Goal: Transaction & Acquisition: Purchase product/service

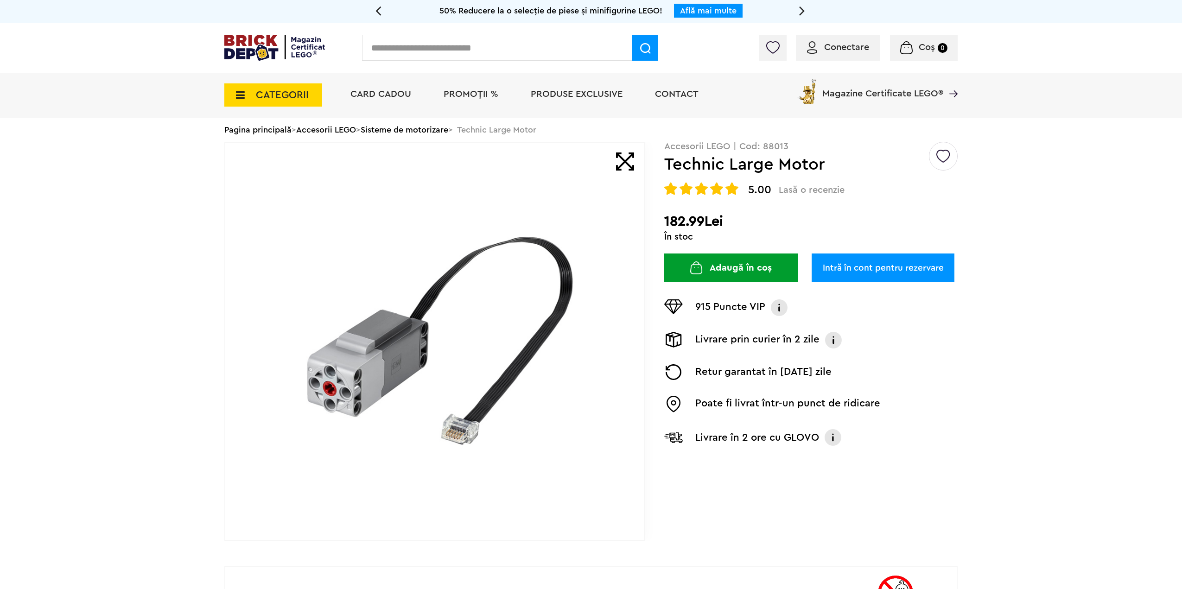
drag, startPoint x: 734, startPoint y: 216, endPoint x: 672, endPoint y: 216, distance: 62.1
click at [676, 215] on h2 "182.99Lei" at bounding box center [810, 221] width 293 height 17
click at [672, 216] on h2 "182.99Lei" at bounding box center [810, 221] width 293 height 17
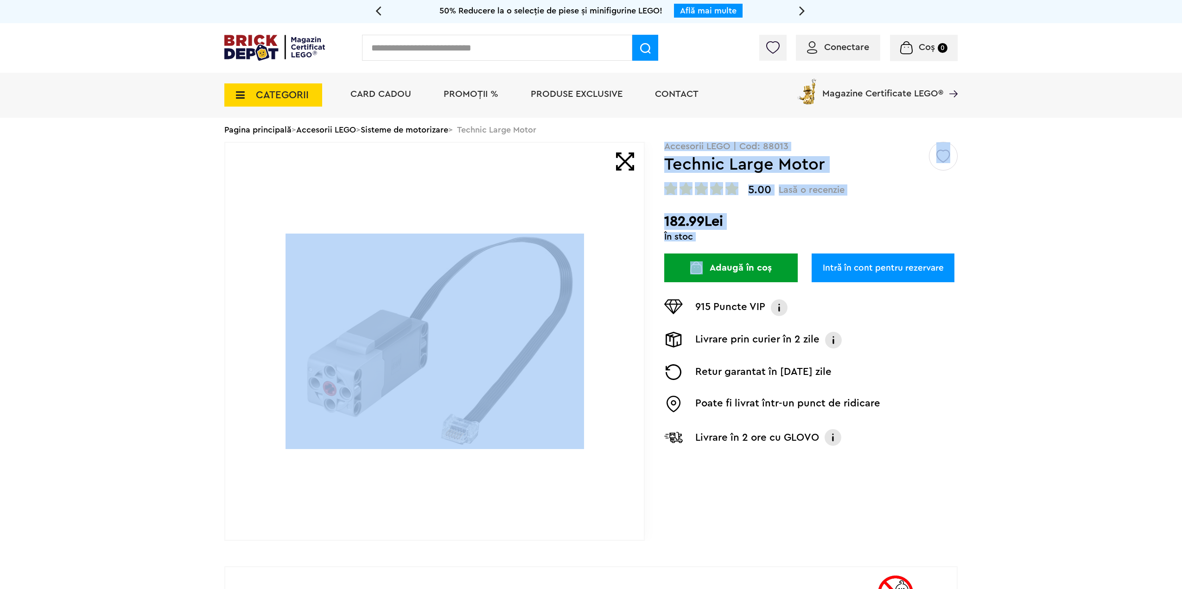
drag, startPoint x: 850, startPoint y: 461, endPoint x: 815, endPoint y: 346, distance: 120.6
click at [693, 272] on div "Creează o listă nouă Accesorii LEGO | Cod: 88013 Technic Large Motor 5.00 Lasă …" at bounding box center [590, 341] width 733 height 399
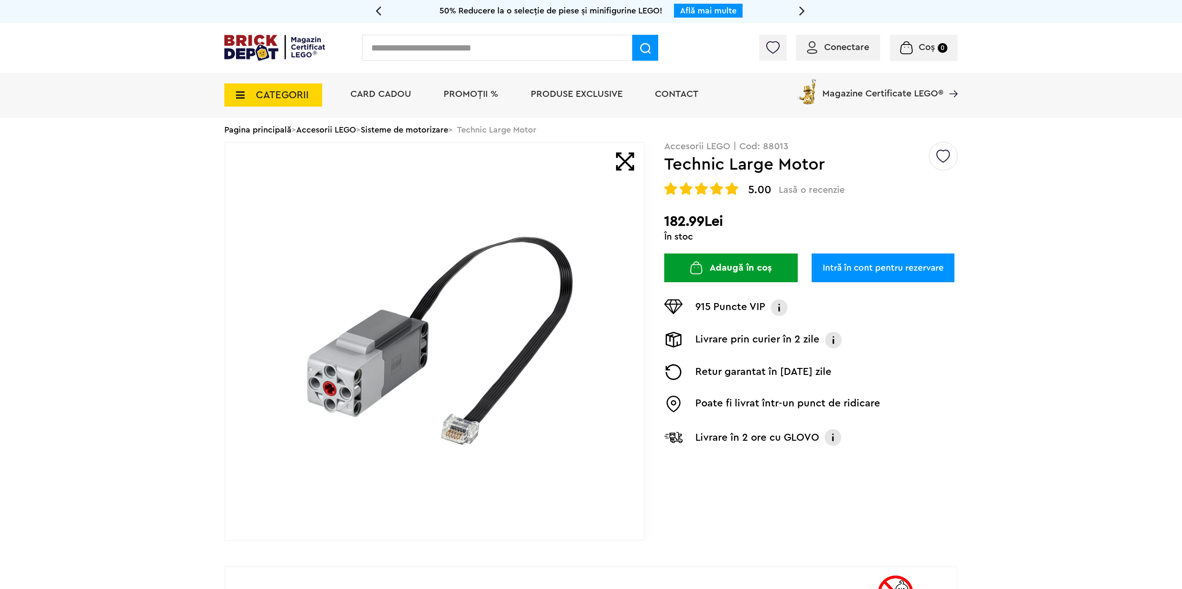
click at [906, 414] on div "Poate fi livrat într-un punct de ridicare" at bounding box center [810, 403] width 293 height 21
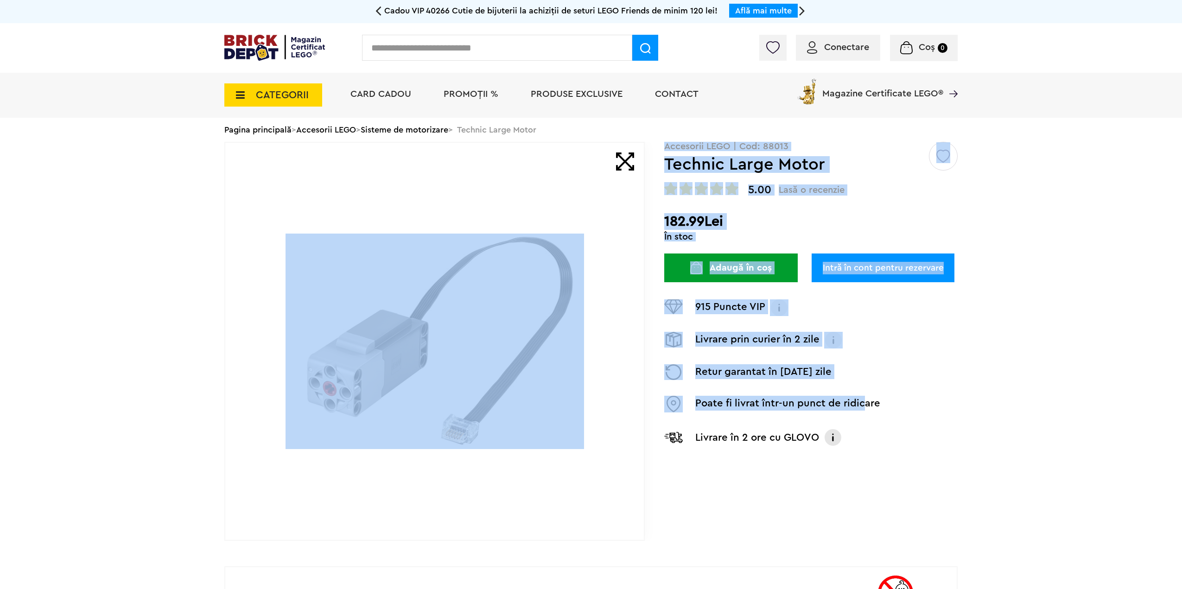
drag, startPoint x: 543, startPoint y: 263, endPoint x: 252, endPoint y: 224, distance: 293.6
click at [267, 224] on div "Creează o listă nouă Accesorii LEGO | Cod: 88013 Technic Large Motor 5.00 Lasă …" at bounding box center [590, 341] width 733 height 399
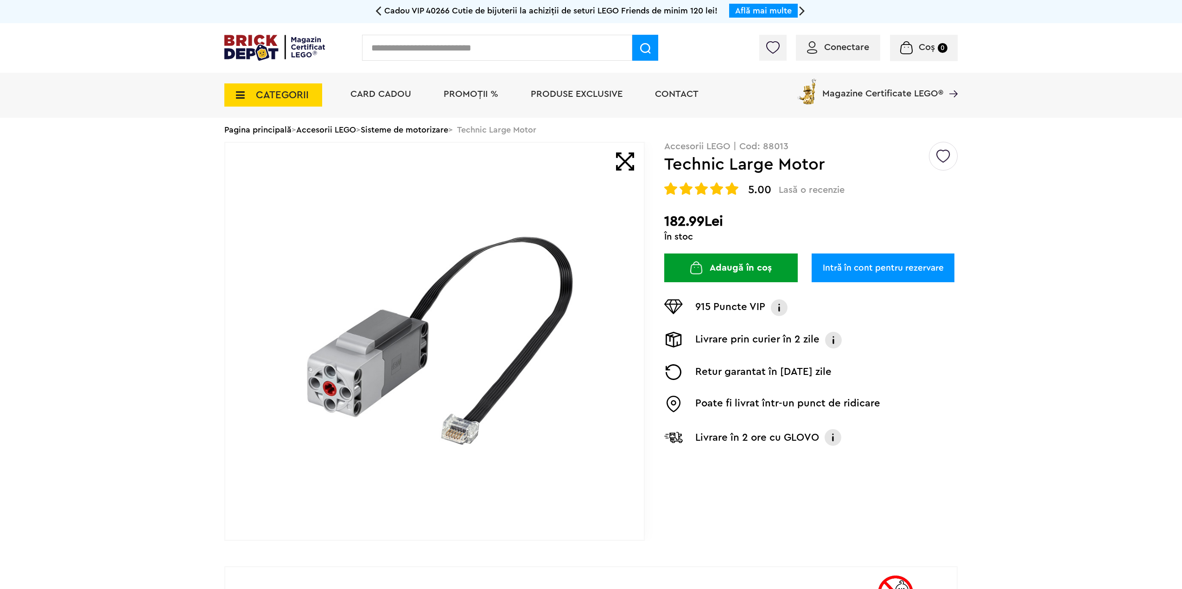
click at [773, 266] on button "Adaugă în coș" at bounding box center [730, 267] width 133 height 29
click at [411, 129] on link "Sisteme de motorizare" at bounding box center [405, 130] width 88 height 8
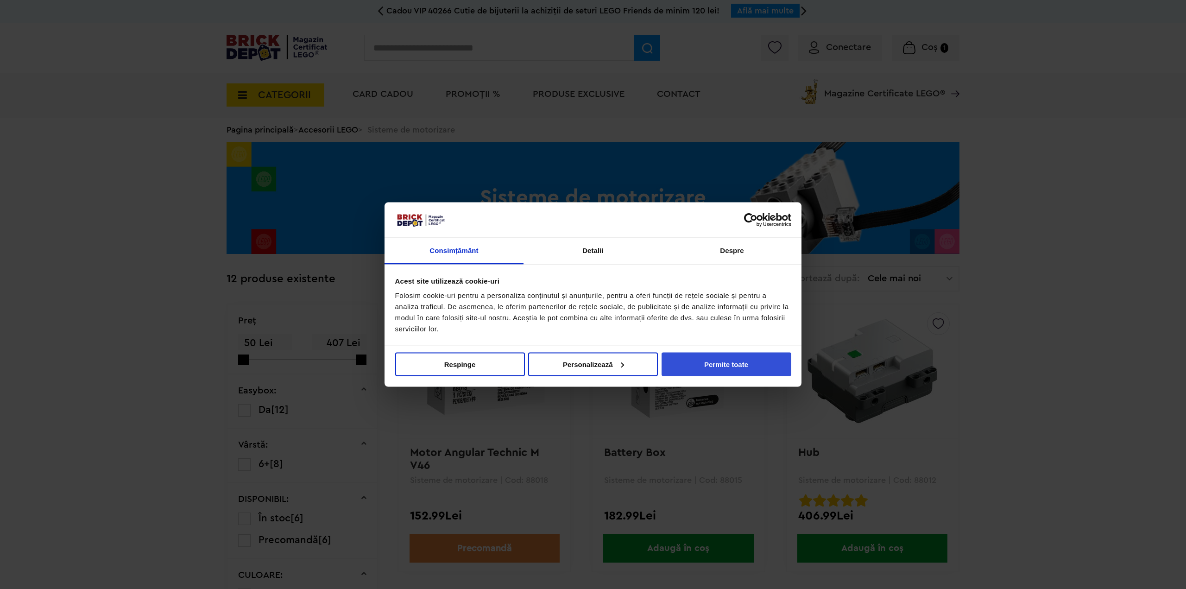
click at [699, 362] on button "Permite toate" at bounding box center [727, 364] width 130 height 24
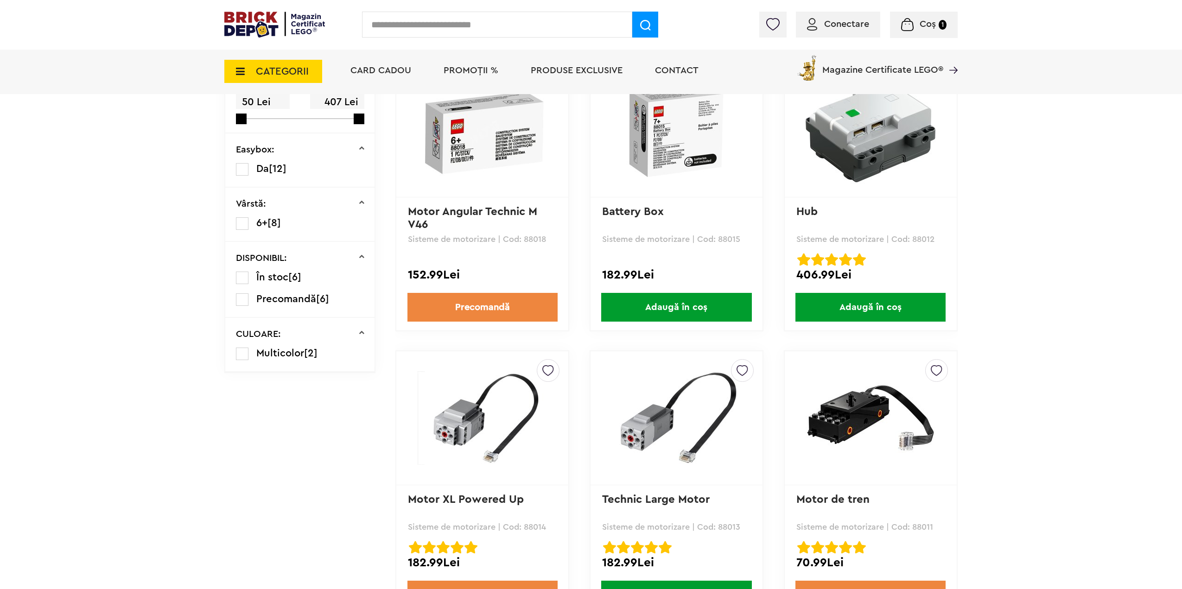
scroll to position [185, 0]
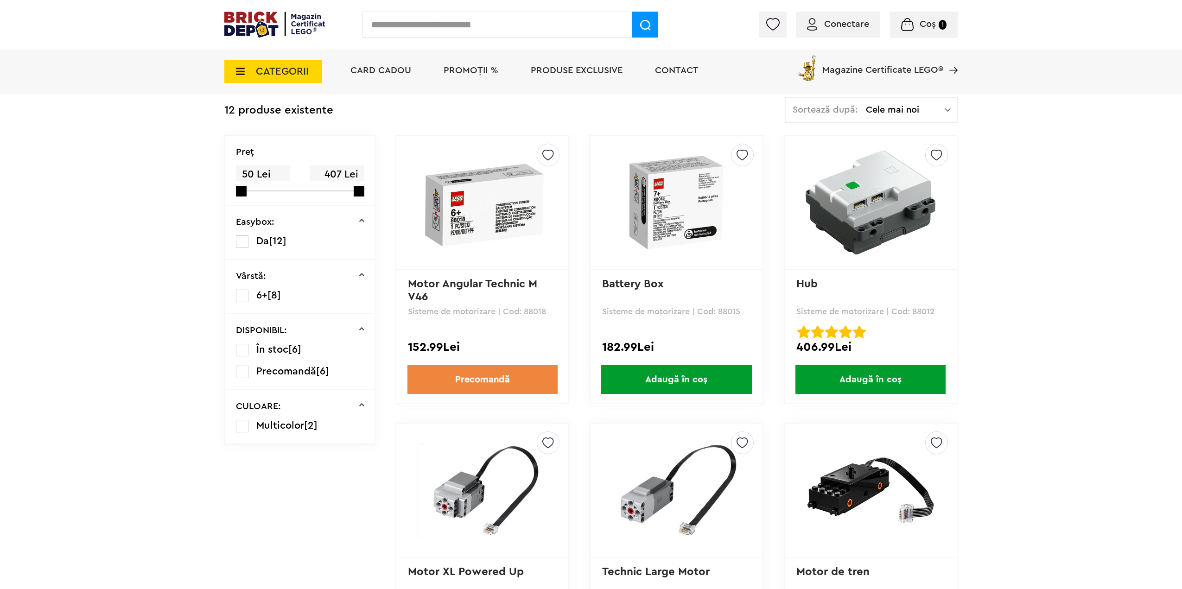
click at [862, 231] on img at bounding box center [870, 203] width 130 height 130
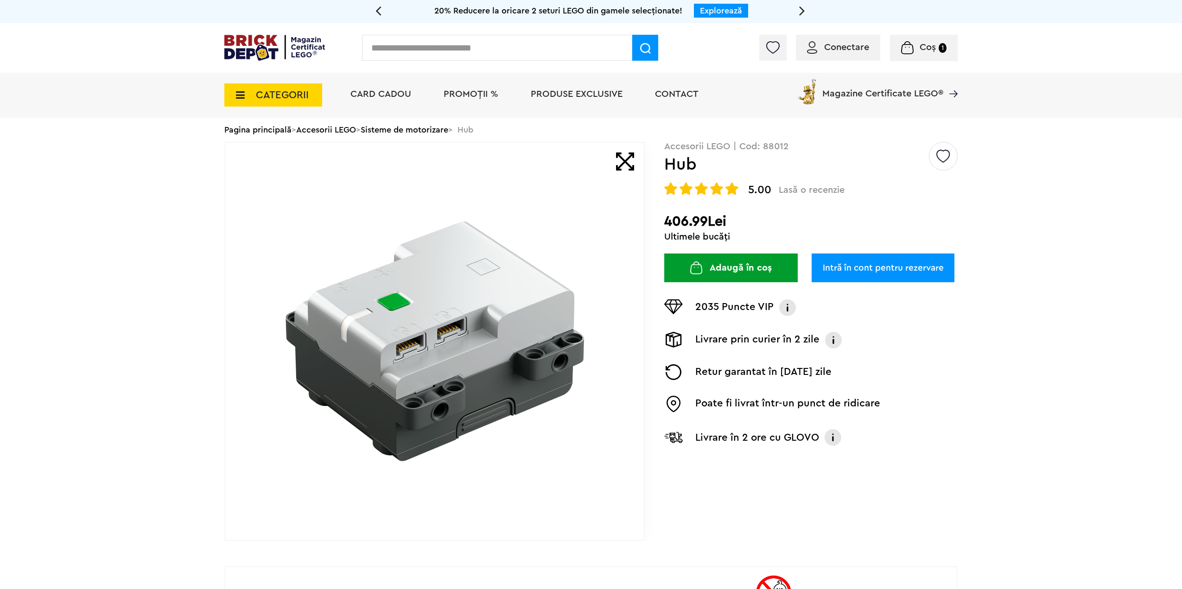
click at [716, 258] on button "Adaugă în coș" at bounding box center [730, 267] width 133 height 29
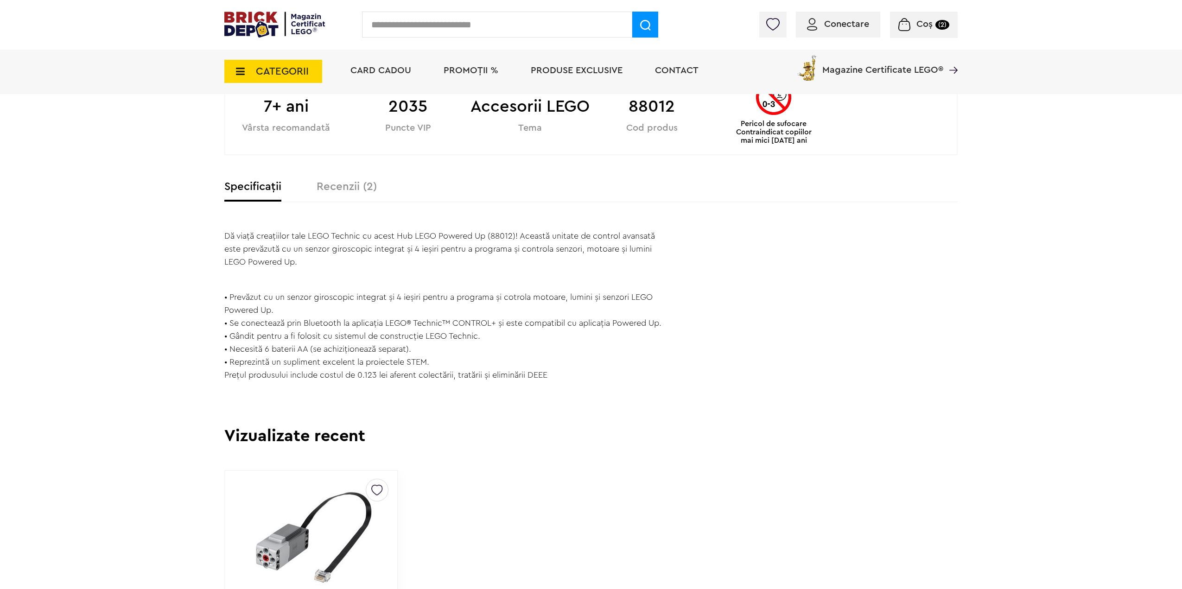
scroll to position [510, 0]
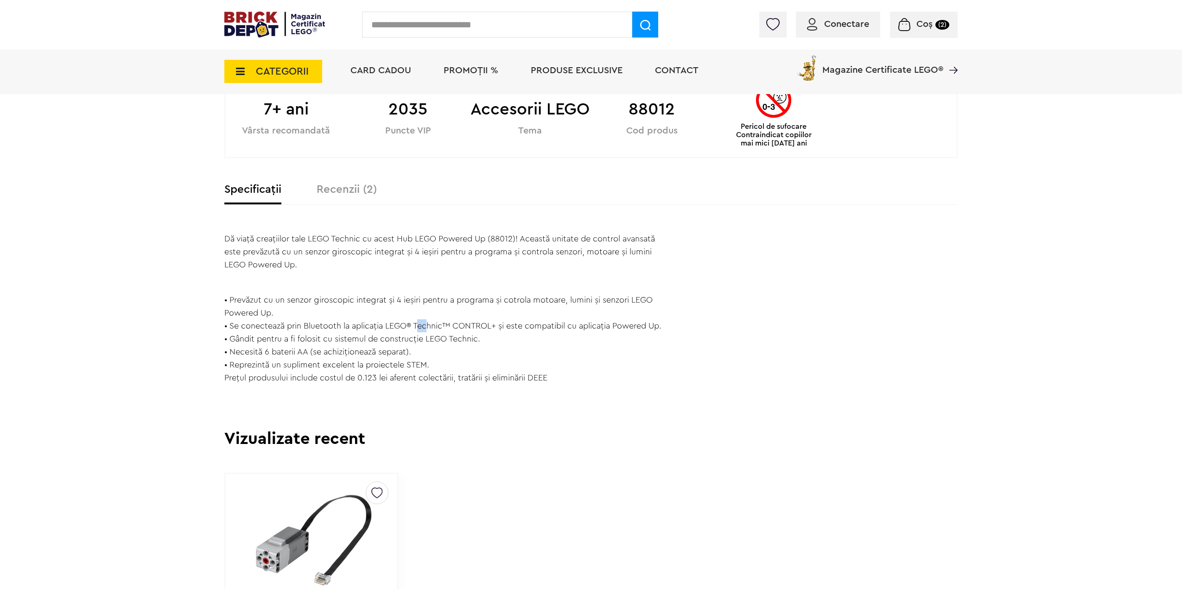
drag, startPoint x: 418, startPoint y: 327, endPoint x: 433, endPoint y: 327, distance: 15.3
click at [430, 327] on span "• Se conectează prin Bluetooth la aplicația LEGO® Technic™ CONTROL+ și este com…" at bounding box center [442, 326] width 437 height 8
click at [433, 327] on span "• Se conectează prin Bluetooth la aplicația LEGO® Technic™ CONTROL+ și este com…" at bounding box center [442, 326] width 437 height 8
drag, startPoint x: 229, startPoint y: 328, endPoint x: 531, endPoint y: 332, distance: 302.1
click at [531, 332] on div "Dă viață creațiilor tale LEGO Technic cu acest Hub LEGO Powered Up (88012)! Ace…" at bounding box center [444, 308] width 440 height 152
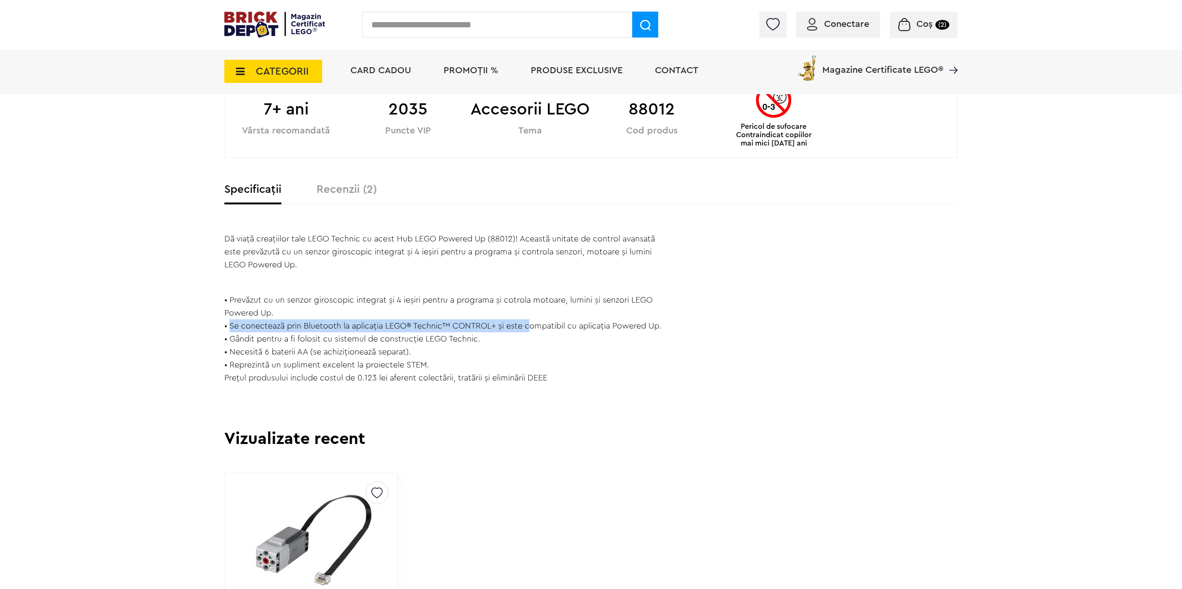
click at [531, 332] on div "Dă viață creațiilor tale LEGO Technic cu acest Hub LEGO Powered Up (88012)! Ace…" at bounding box center [444, 308] width 440 height 152
drag, startPoint x: 506, startPoint y: 327, endPoint x: 597, endPoint y: 333, distance: 90.6
click at [597, 333] on div "Dă viață creațiilor tale LEGO Technic cu acest Hub LEGO Powered Up (88012)! Ace…" at bounding box center [444, 308] width 440 height 152
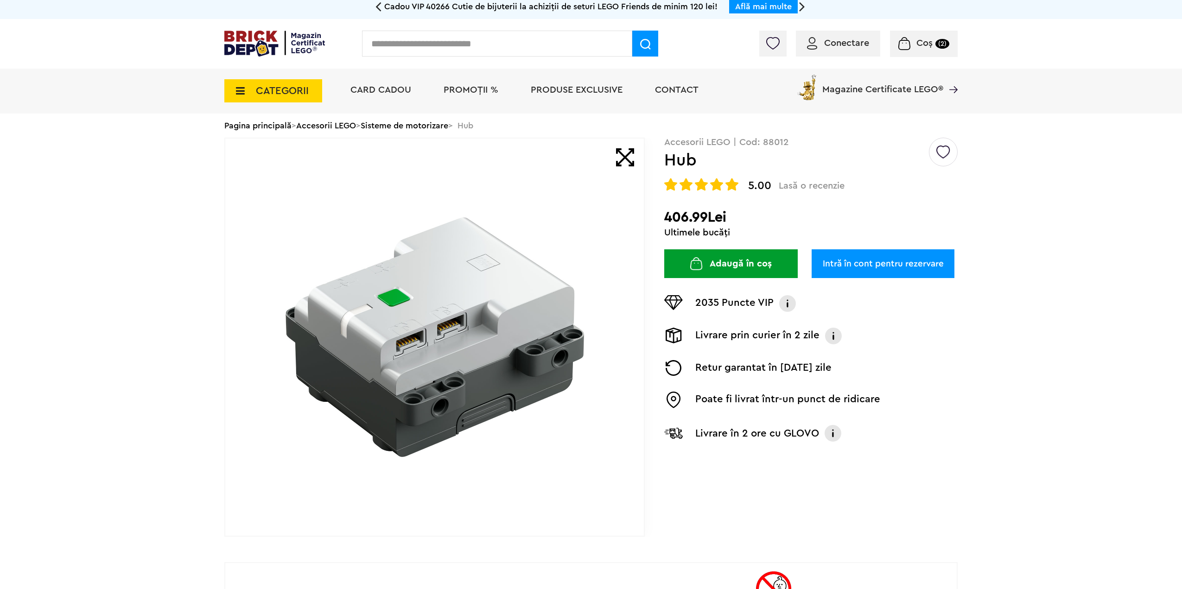
scroll to position [0, 0]
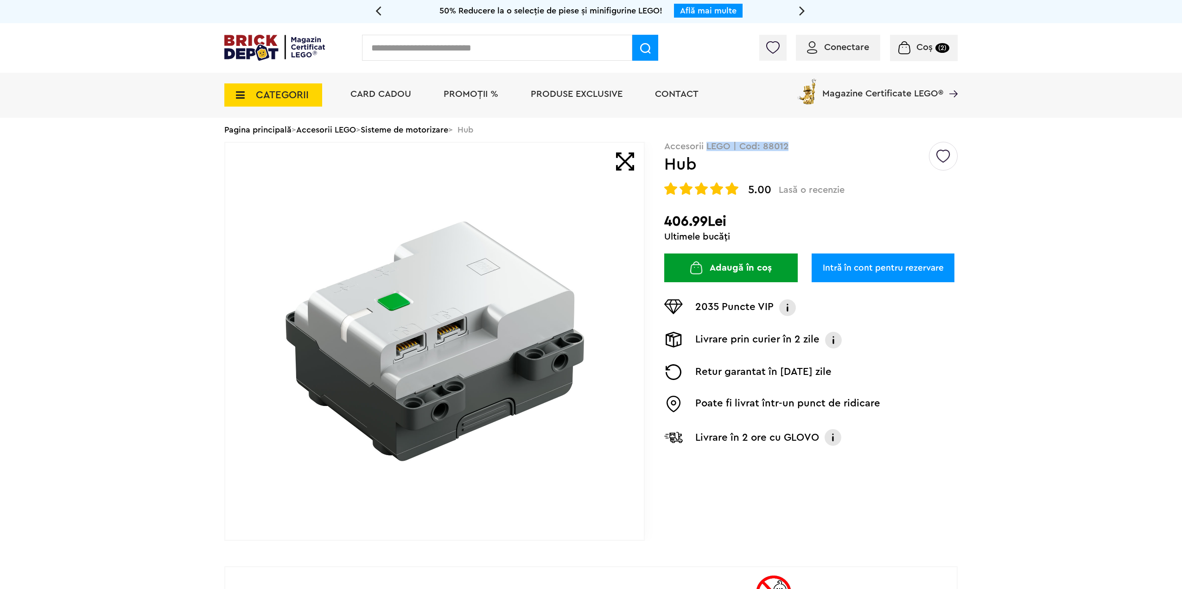
drag, startPoint x: 790, startPoint y: 145, endPoint x: 706, endPoint y: 144, distance: 83.9
click at [706, 144] on p "Accesorii LEGO | Cod: 88012" at bounding box center [810, 146] width 293 height 9
copy p "LEGO | Cod: 88012"
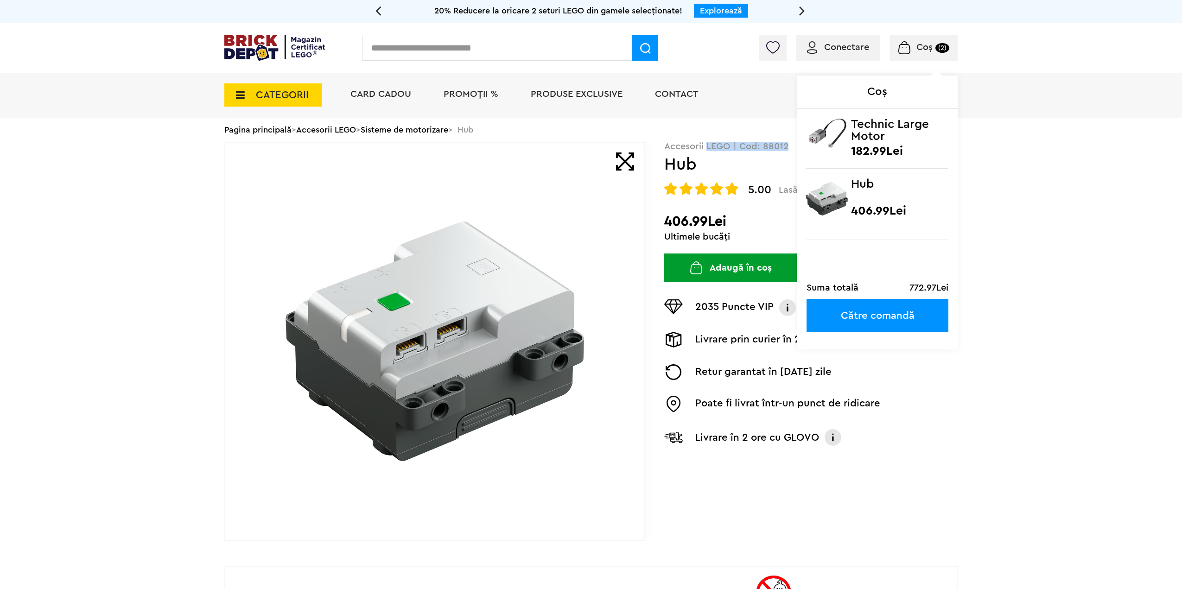
click at [925, 40] on div "Coș (2) Coș Technic Large Motor 182.99Lei Hub 406.99Lei Suma totală 772.97Lei C…" at bounding box center [924, 48] width 68 height 26
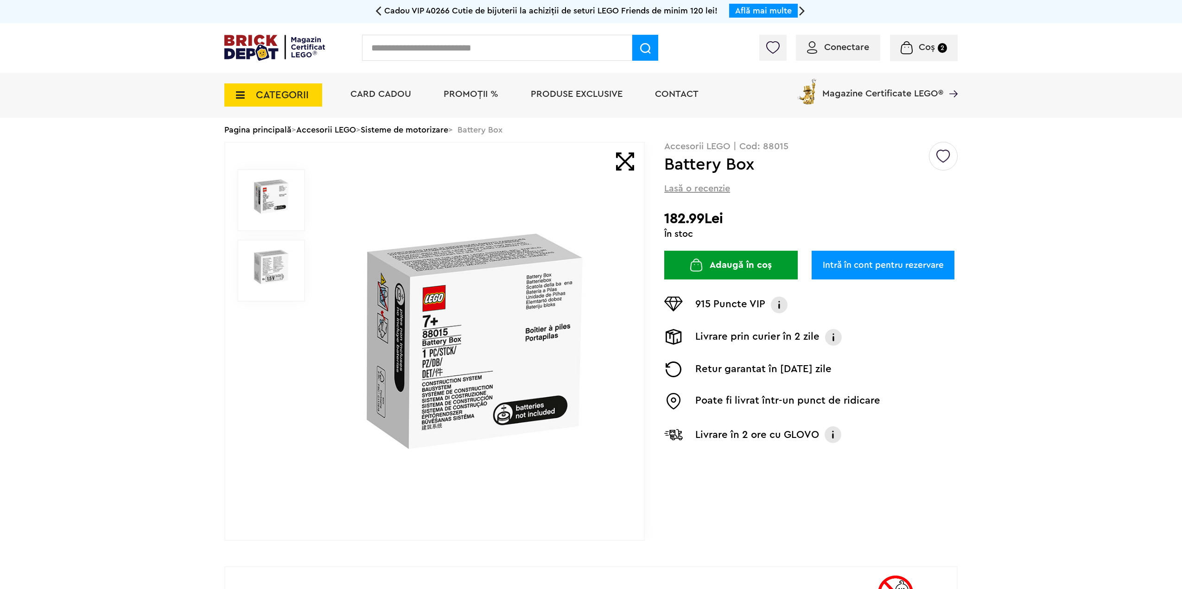
click at [272, 271] on img at bounding box center [270, 267] width 47 height 34
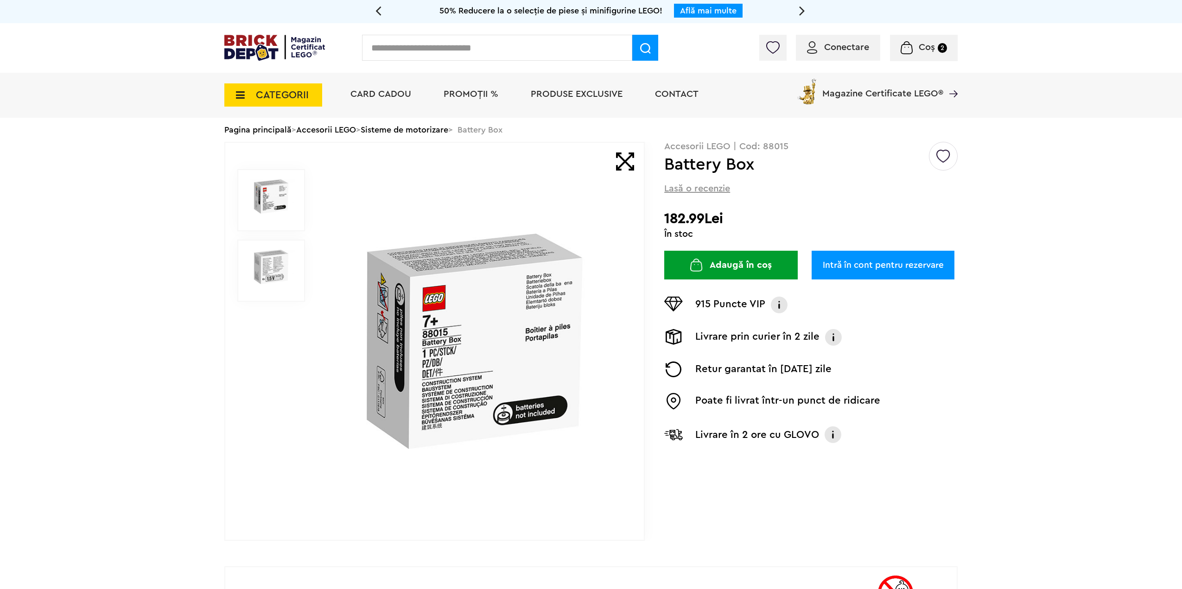
drag, startPoint x: 600, startPoint y: 184, endPoint x: 607, endPoint y: 183, distance: 7.4
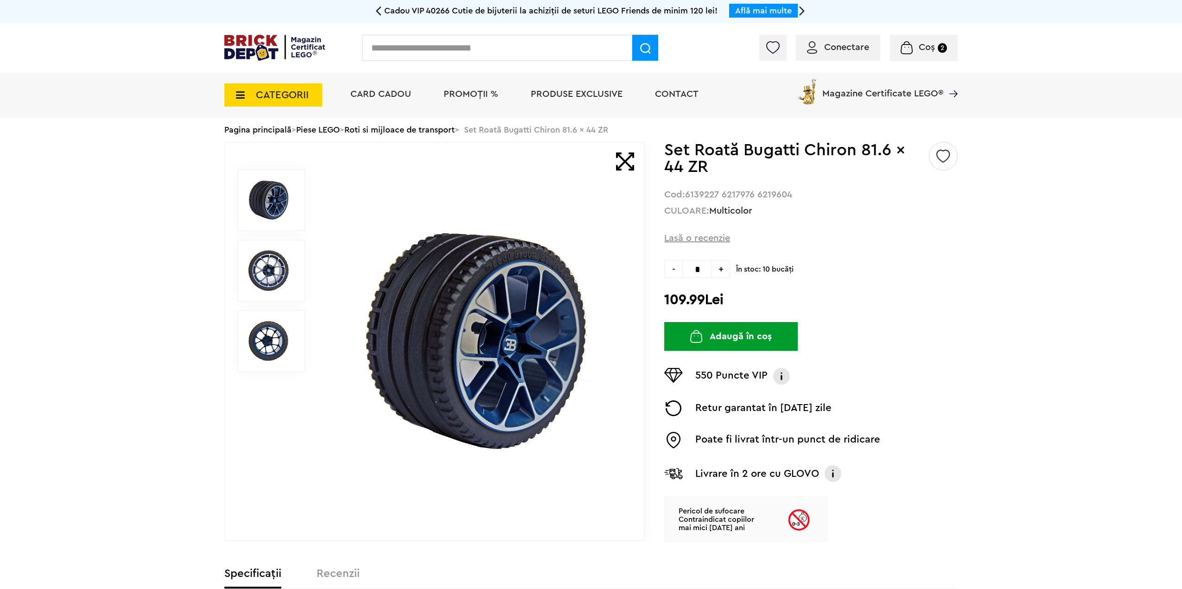
click at [886, 322] on div "Creează o listă nouă Set Roată Bugatti Chiron 81.6 x 44 ZR Cod: 6139227 6217976…" at bounding box center [810, 342] width 293 height 400
drag, startPoint x: 827, startPoint y: 306, endPoint x: 664, endPoint y: 141, distance: 232.3
click at [710, 158] on h1 "Set Roată Bugatti Chiron 81.6 x 44 ZR" at bounding box center [795, 158] width 263 height 33
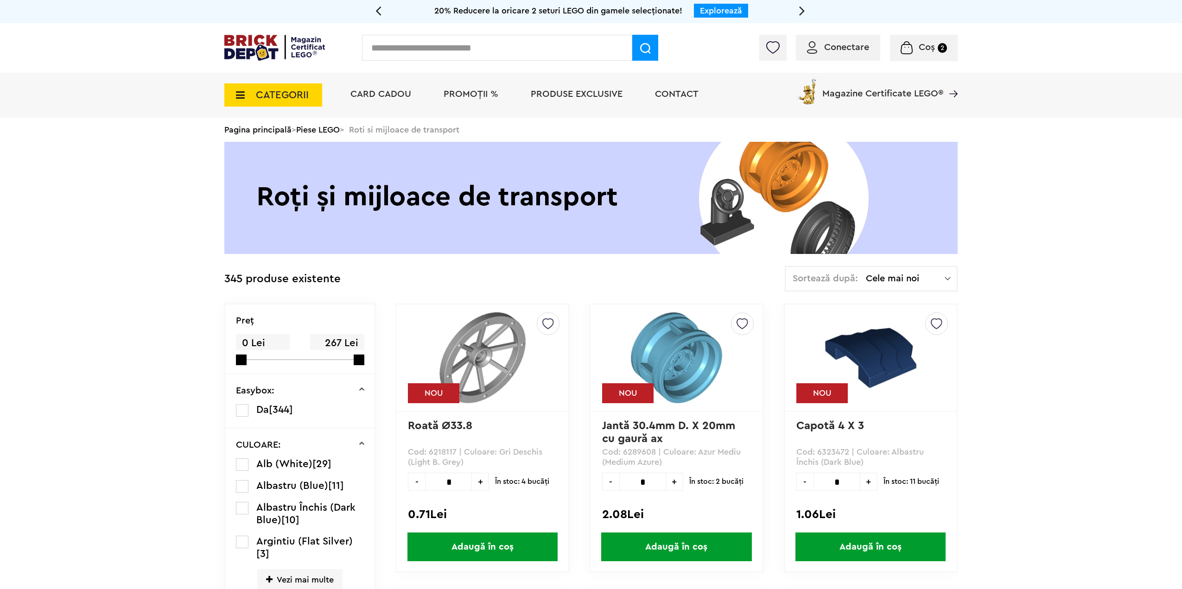
click at [923, 49] on span "Coș" at bounding box center [926, 47] width 16 height 9
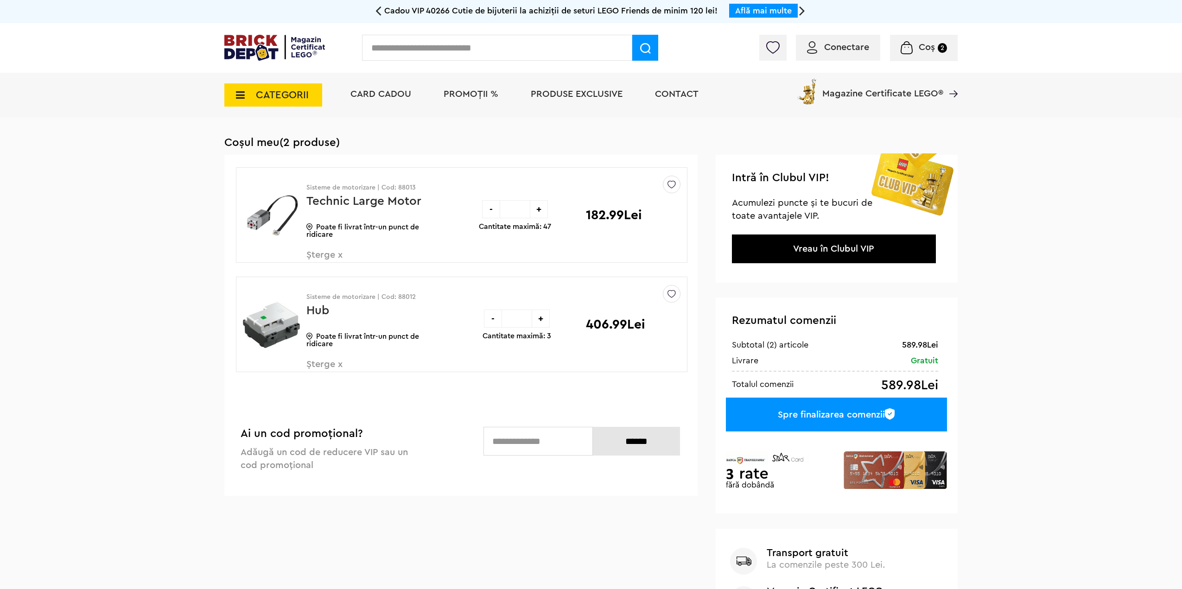
click at [292, 312] on img at bounding box center [271, 325] width 57 height 70
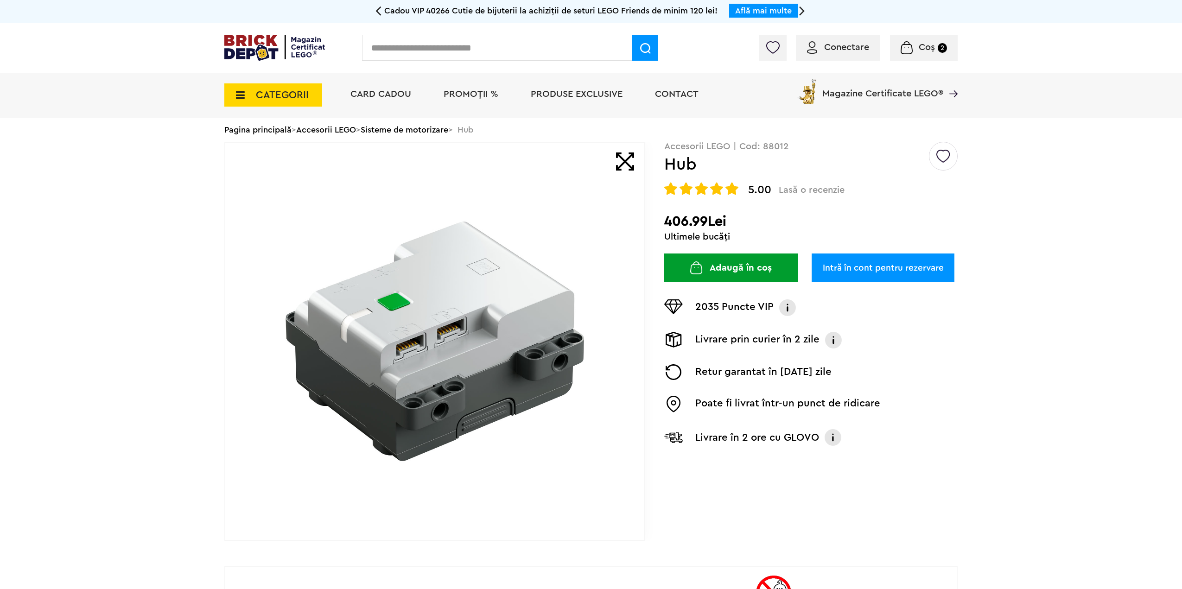
click at [406, 132] on link "Sisteme de motorizare" at bounding box center [405, 130] width 88 height 8
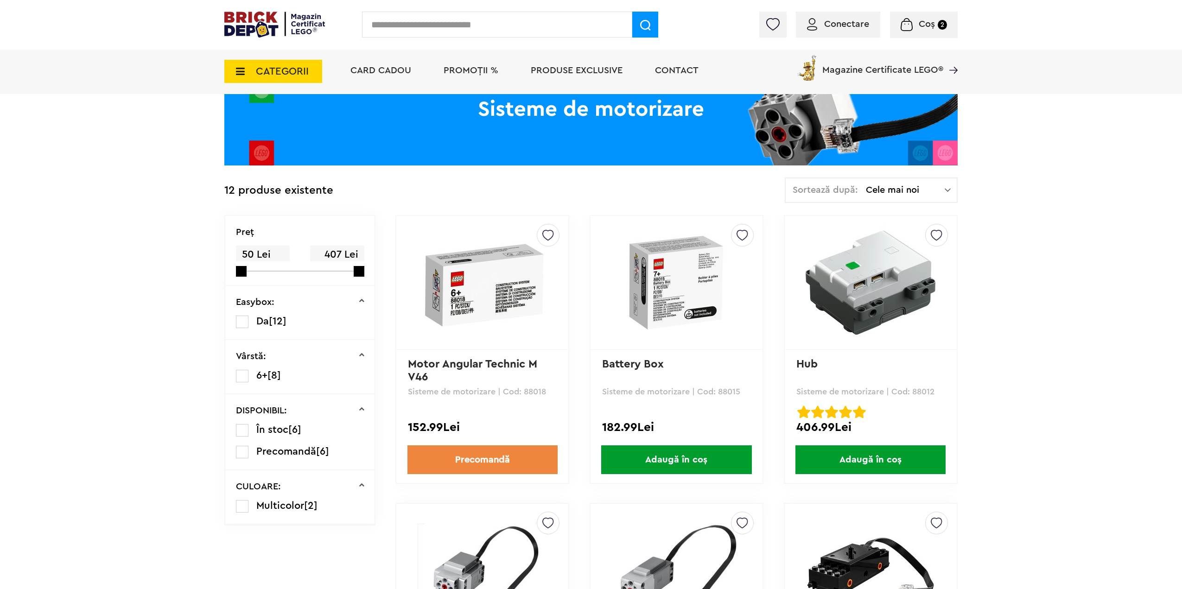
scroll to position [139, 0]
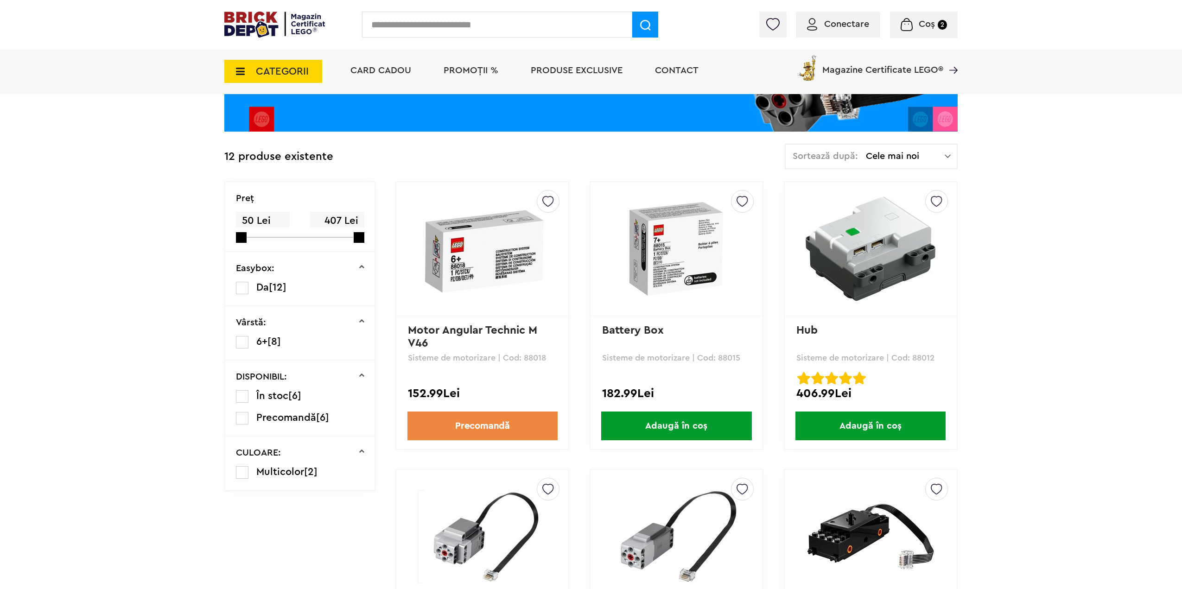
click at [500, 334] on link "Motor Angular Technic M V46" at bounding box center [474, 337] width 132 height 24
click at [634, 334] on link "Battery Box" at bounding box center [633, 330] width 62 height 11
click at [810, 329] on link "Hub" at bounding box center [806, 330] width 21 height 11
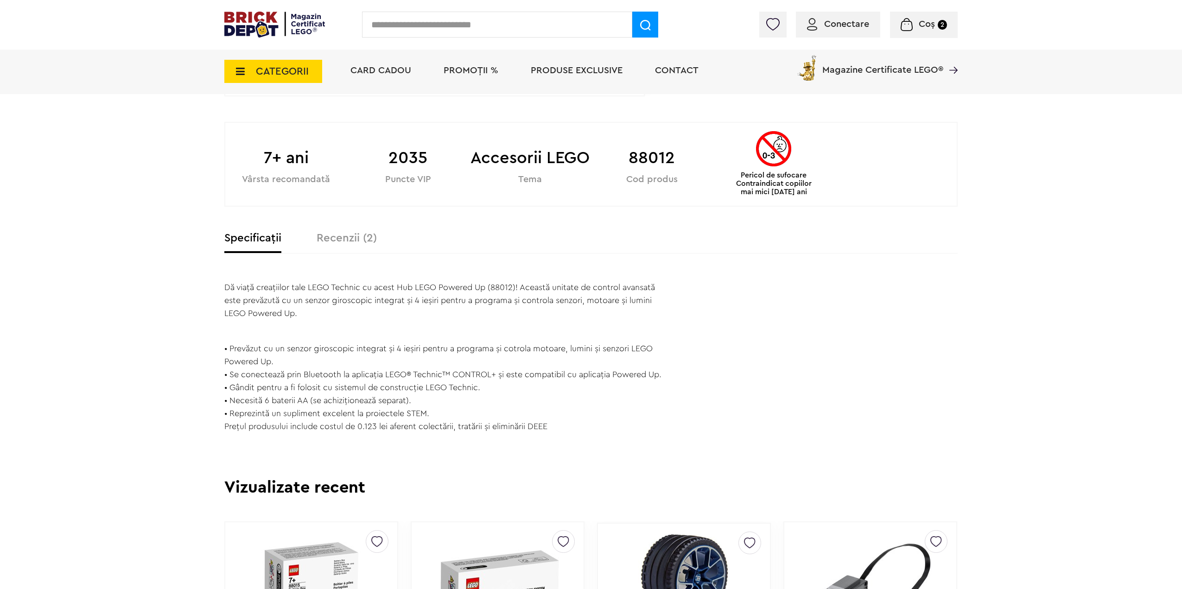
scroll to position [463, 0]
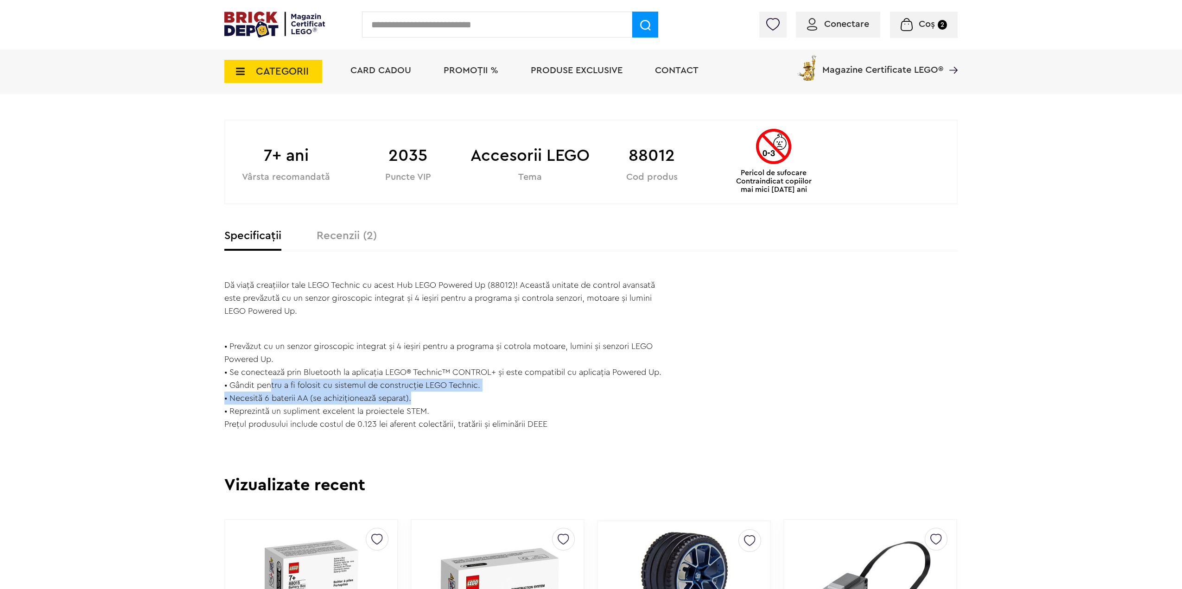
drag, startPoint x: 270, startPoint y: 397, endPoint x: 436, endPoint y: 407, distance: 165.8
click at [436, 407] on div "Dă viață creațiilor tale LEGO Technic cu acest Hub LEGO Powered Up (88012)! Ace…" at bounding box center [444, 354] width 440 height 152
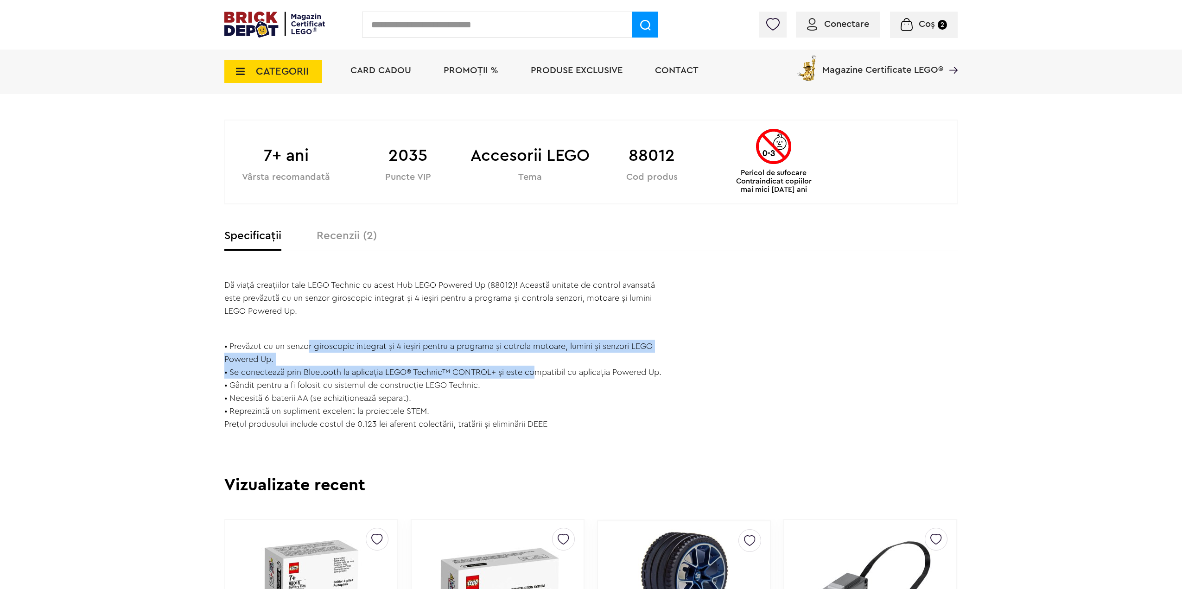
drag, startPoint x: 330, startPoint y: 343, endPoint x: 538, endPoint y: 369, distance: 209.3
click at [538, 369] on div "Dă viață creațiilor tale LEGO Technic cu acest Hub LEGO Powered Up (88012)! Ace…" at bounding box center [444, 354] width 440 height 152
click at [538, 369] on span "• Se conectează prin Bluetooth la aplicația LEGO® Technic™ CONTROL+ și este com…" at bounding box center [442, 372] width 437 height 8
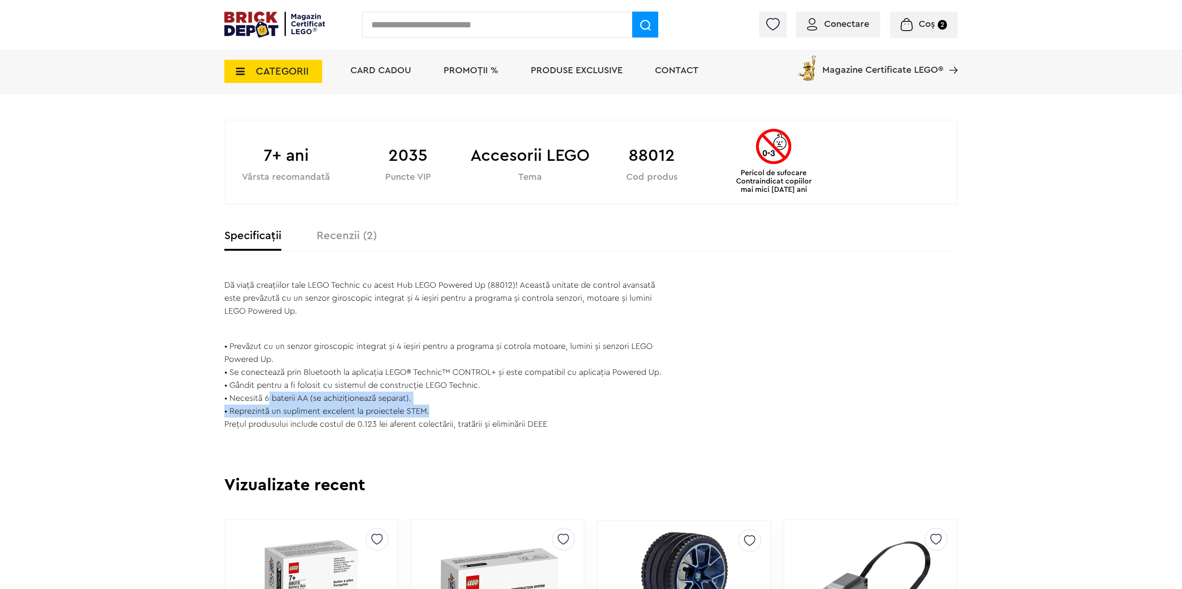
drag, startPoint x: 270, startPoint y: 411, endPoint x: 443, endPoint y: 420, distance: 173.5
click at [443, 420] on div "Dă viață creațiilor tale LEGO Technic cu acest Hub LEGO Powered Up (88012)! Ace…" at bounding box center [444, 354] width 440 height 152
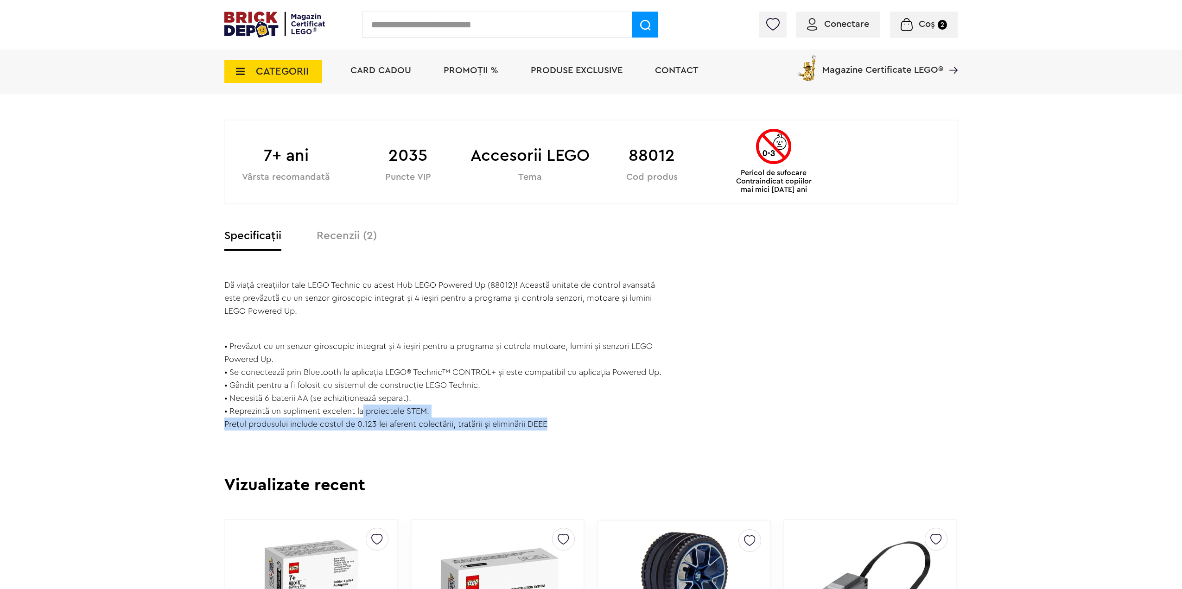
drag, startPoint x: 364, startPoint y: 426, endPoint x: 563, endPoint y: 436, distance: 198.6
click at [562, 430] on div "Dă viață creațiilor tale LEGO Technic cu acest Hub LEGO Powered Up (88012)! Ace…" at bounding box center [444, 354] width 440 height 152
click at [564, 430] on p "Preţul produsului include costul de 0.123 lei aferent colectării, tratării şi e…" at bounding box center [444, 423] width 440 height 13
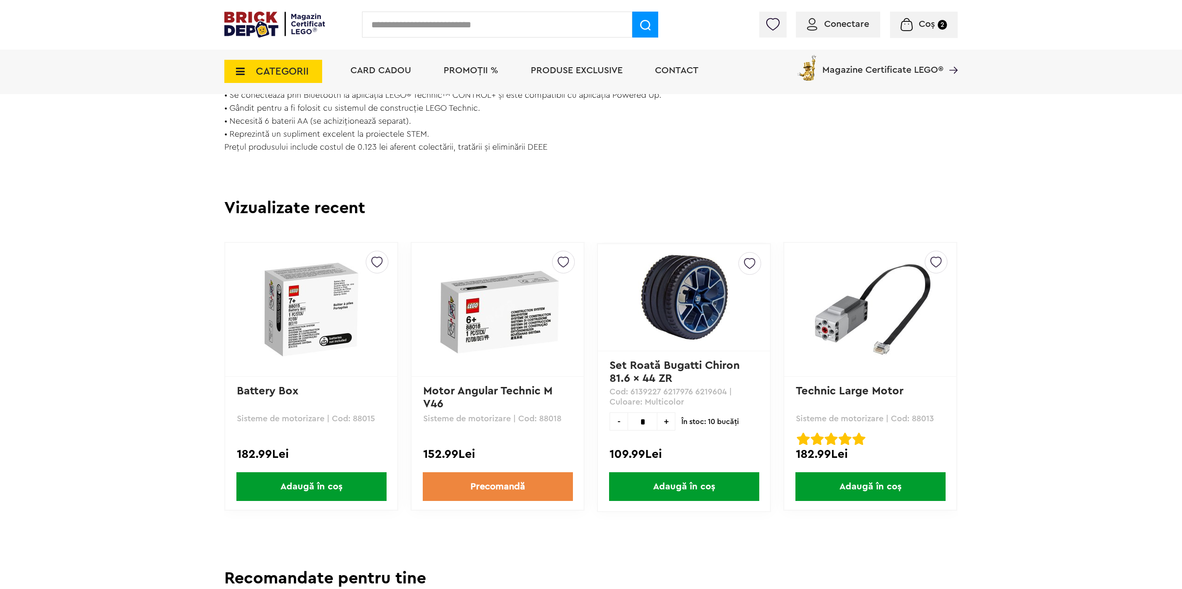
scroll to position [788, 0]
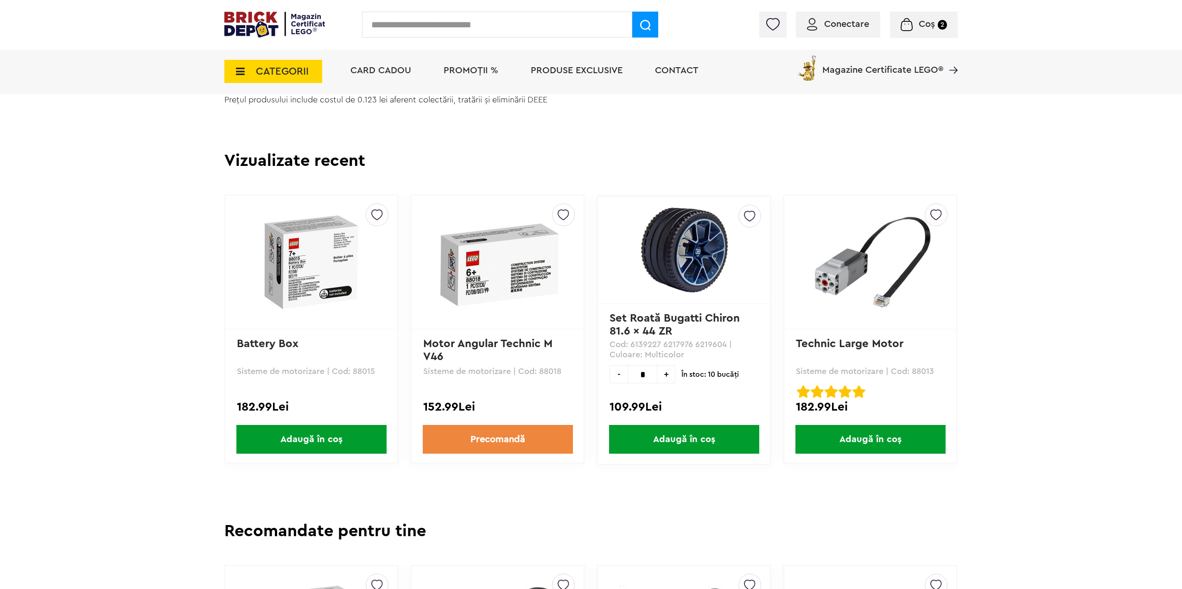
click at [278, 349] on link "Battery Box" at bounding box center [268, 343] width 62 height 11
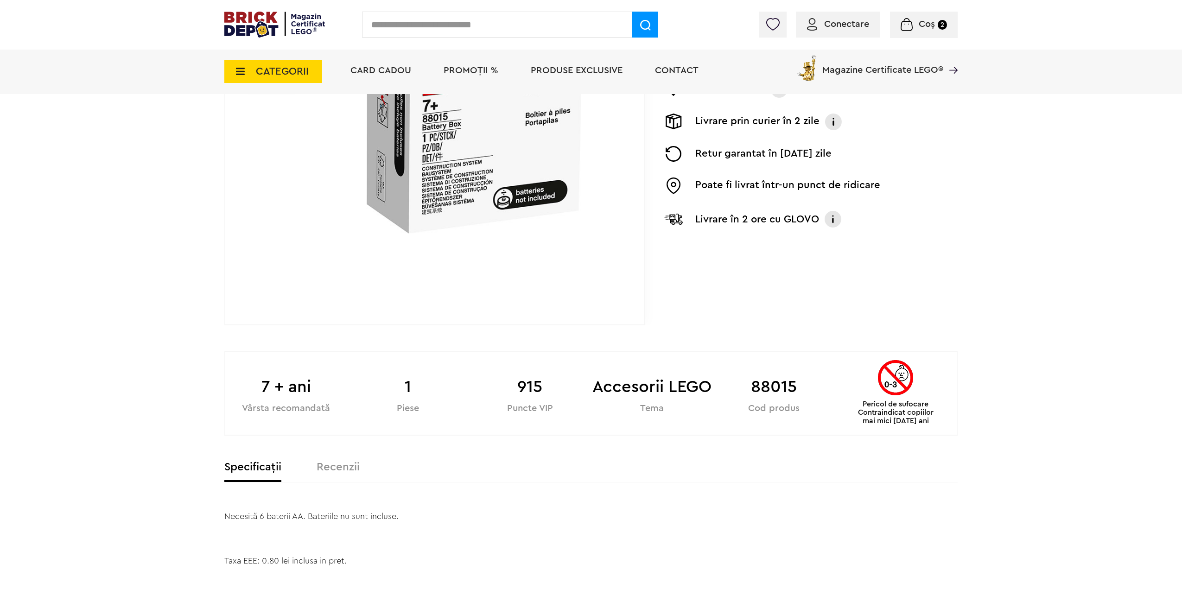
scroll to position [463, 0]
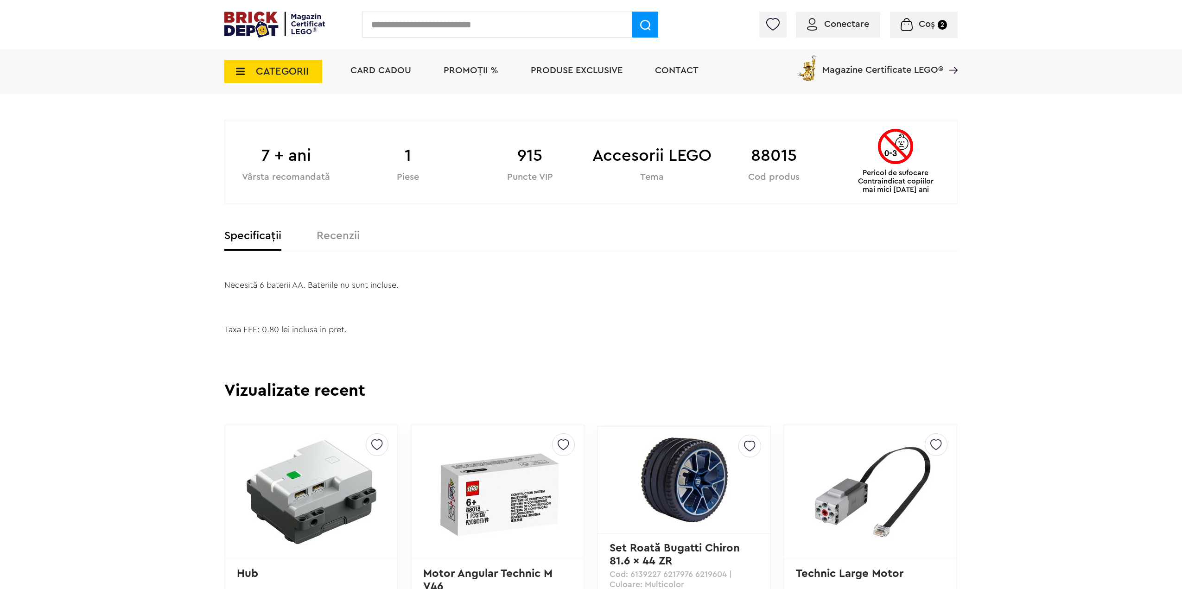
click at [333, 232] on label "Recenzii" at bounding box center [337, 235] width 43 height 11
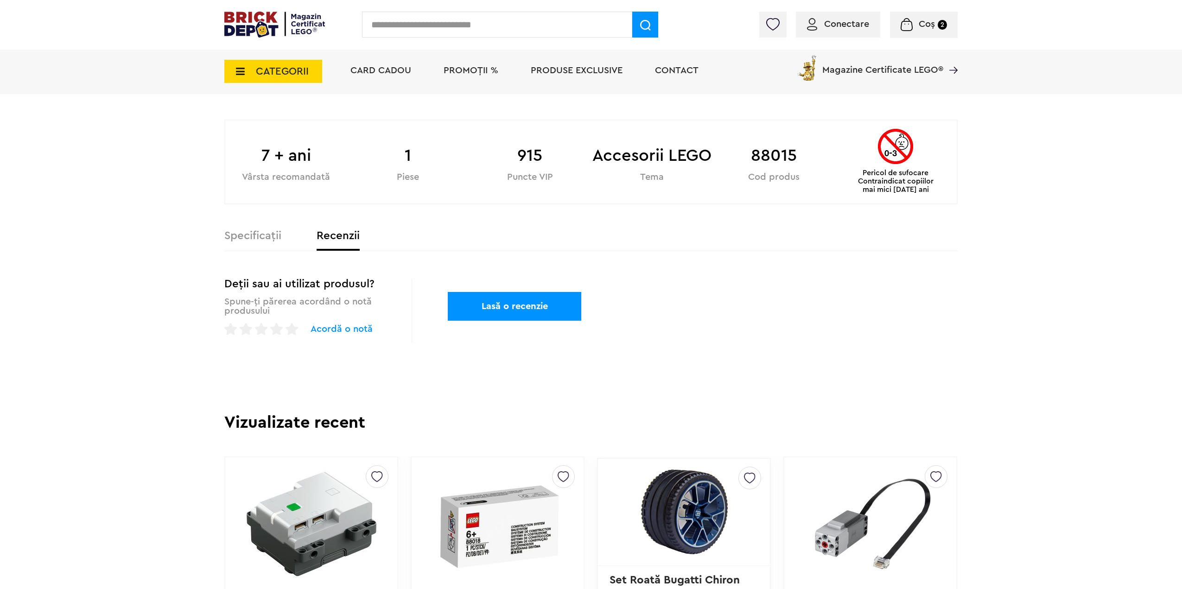
click at [260, 241] on label "Specificații" at bounding box center [252, 235] width 57 height 11
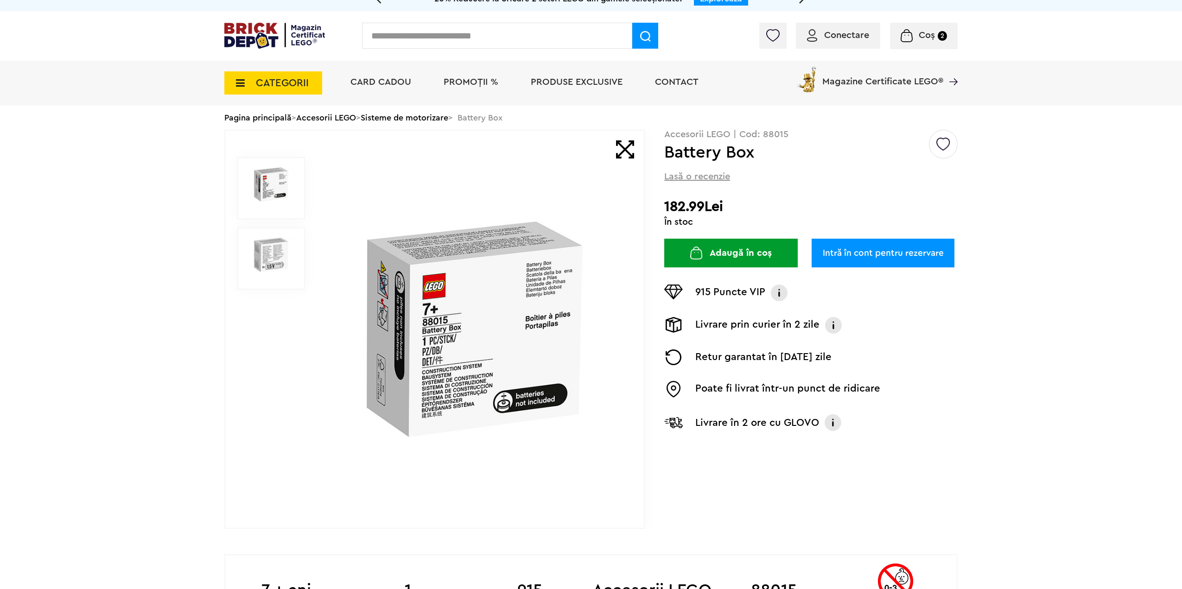
scroll to position [0, 0]
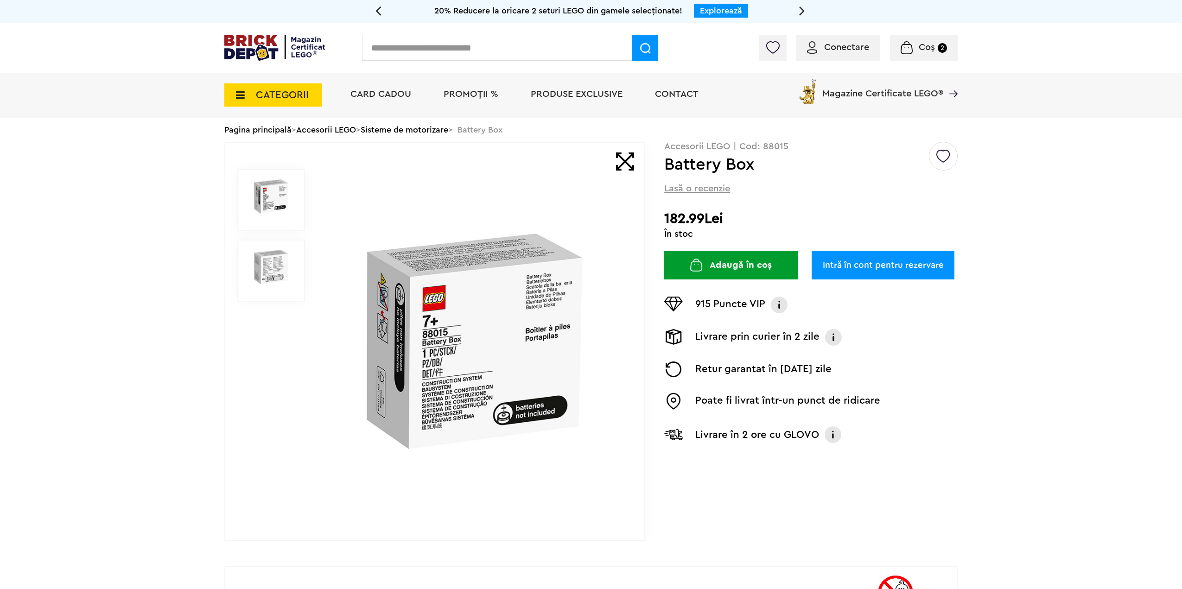
click at [713, 262] on button "Adaugă în coș" at bounding box center [730, 265] width 133 height 29
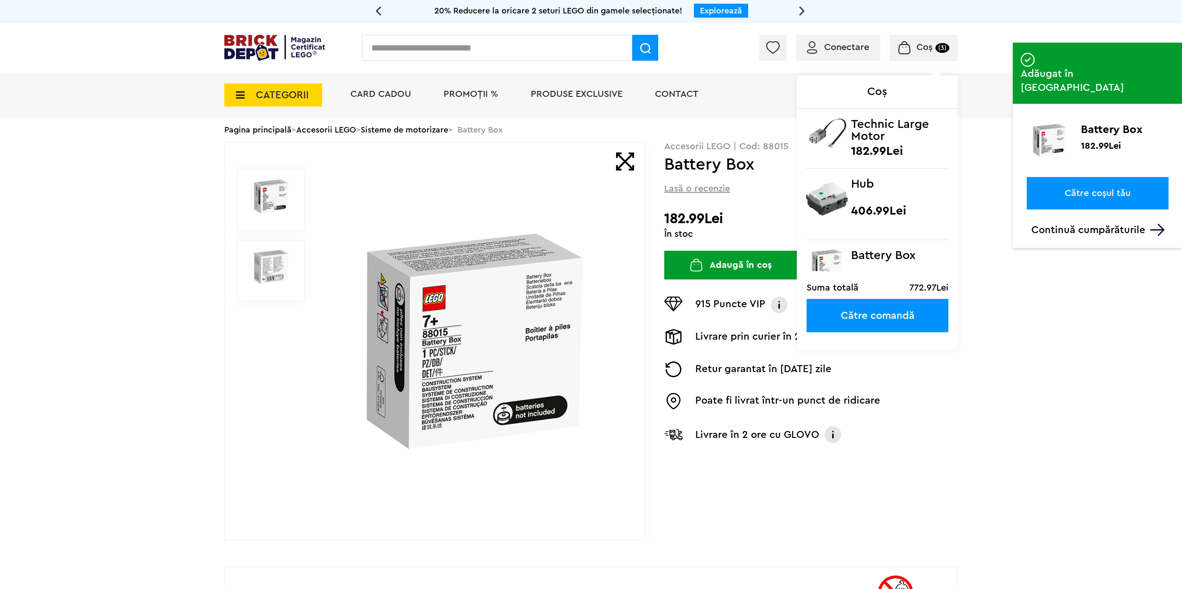
click at [918, 49] on span "Coș" at bounding box center [924, 47] width 16 height 9
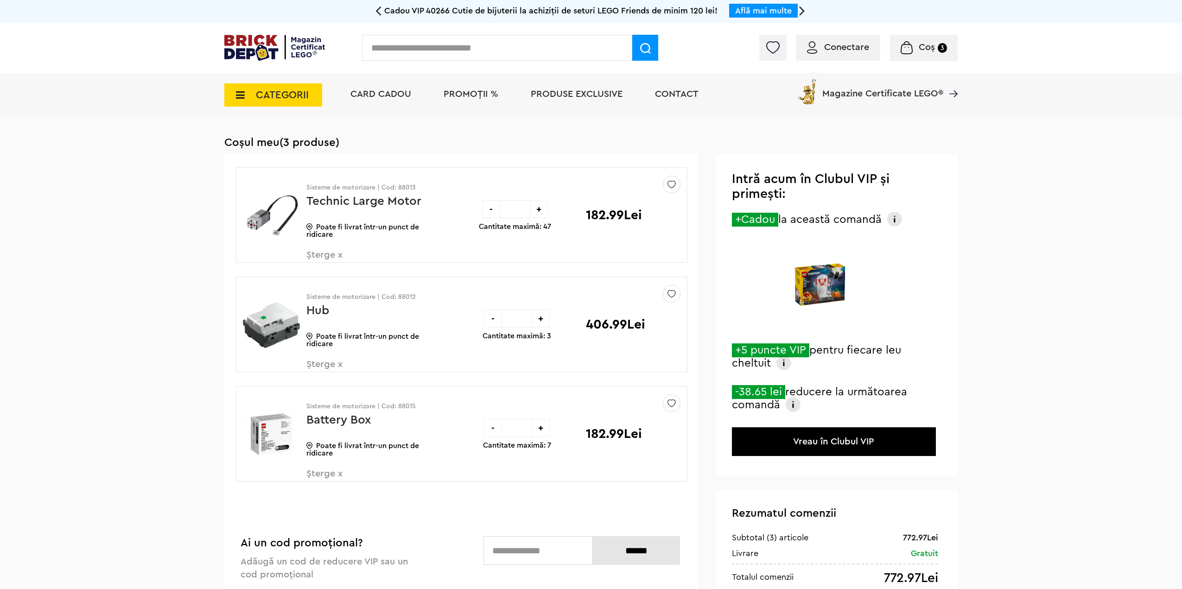
click at [325, 476] on span "Șterge x" at bounding box center [360, 479] width 109 height 20
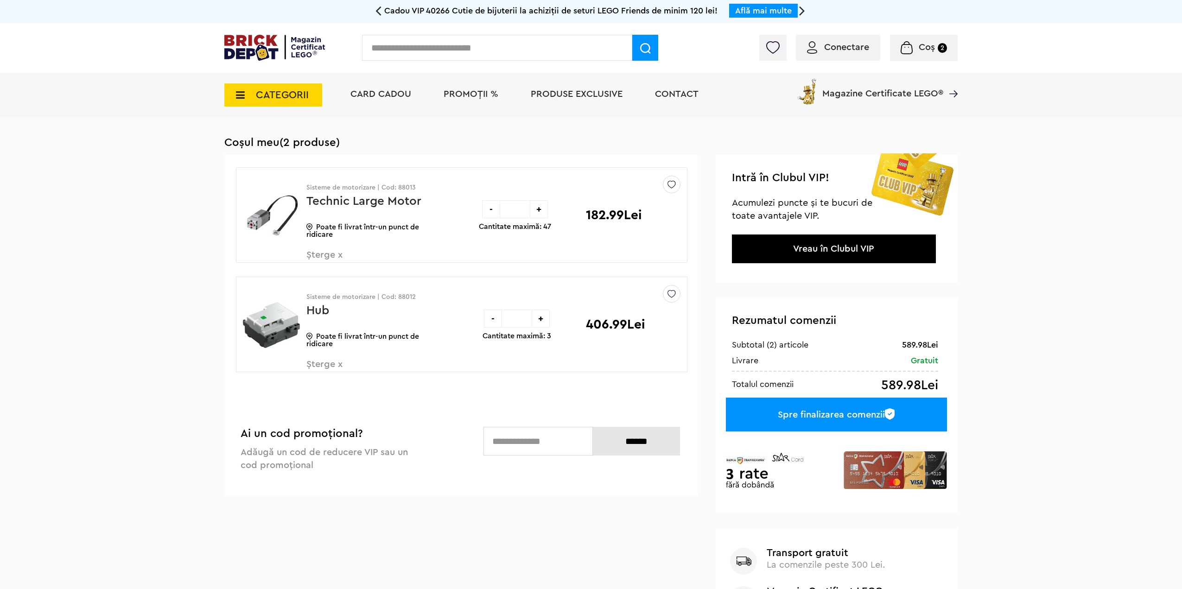
click at [535, 209] on div "+" at bounding box center [539, 209] width 18 height 18
type input "*"
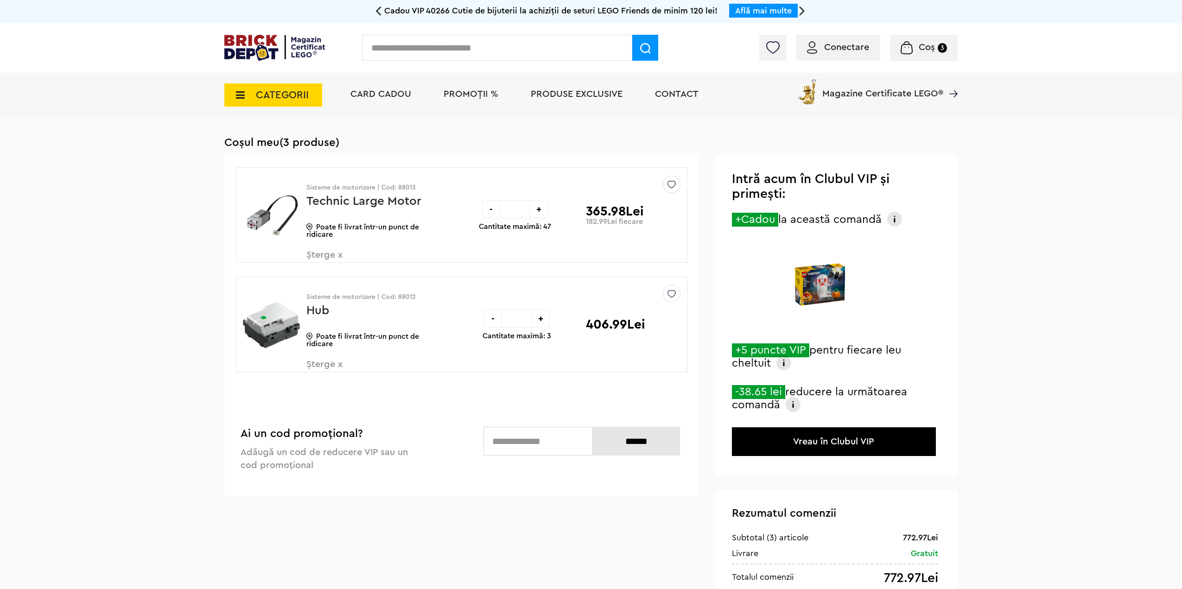
click at [282, 325] on img at bounding box center [271, 325] width 57 height 70
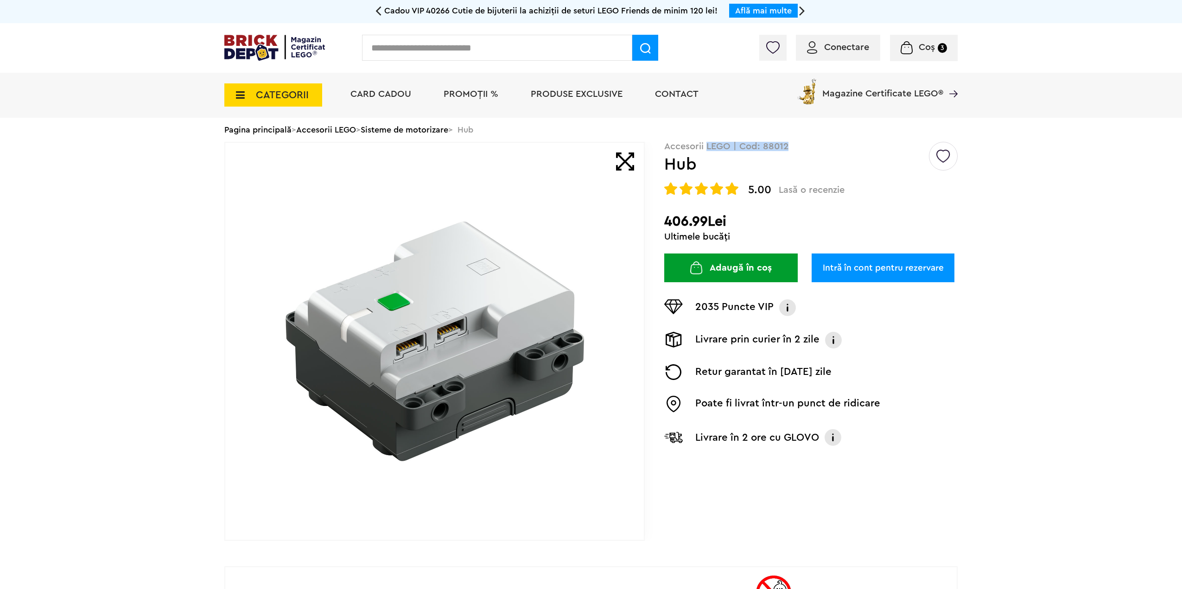
drag, startPoint x: 786, startPoint y: 145, endPoint x: 706, endPoint y: 146, distance: 80.6
click at [706, 146] on p "Accesorii LEGO | Cod: 88012" at bounding box center [810, 146] width 293 height 9
copy p "LEGO | Cod: 88012"
click at [853, 50] on span "Conectare" at bounding box center [846, 47] width 45 height 9
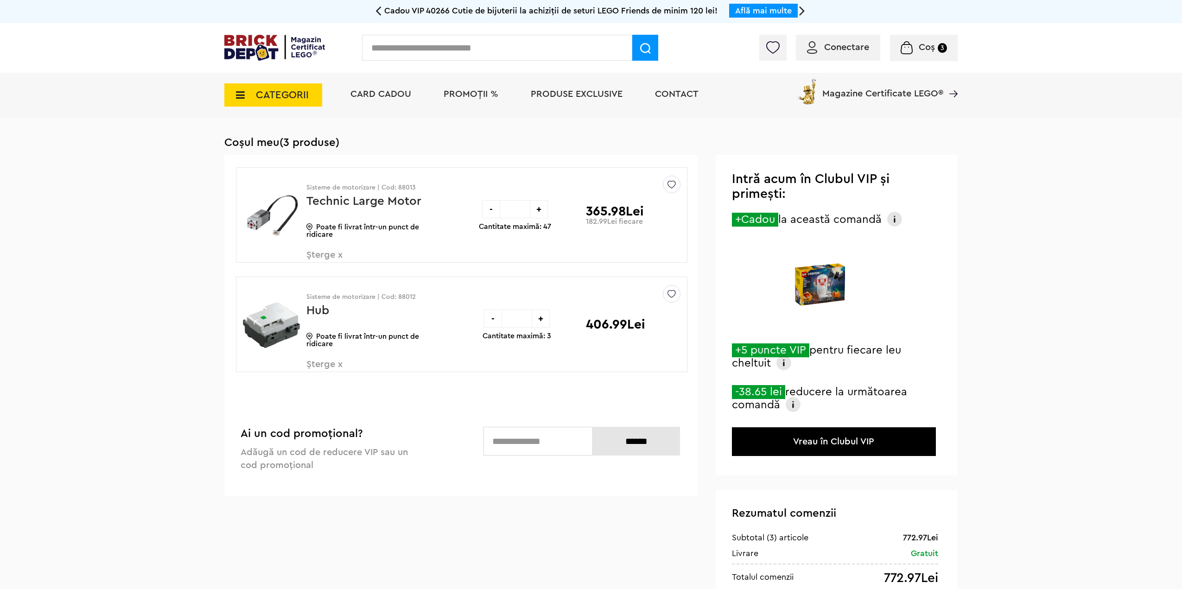
click at [381, 198] on link "Technic Large Motor" at bounding box center [363, 201] width 115 height 12
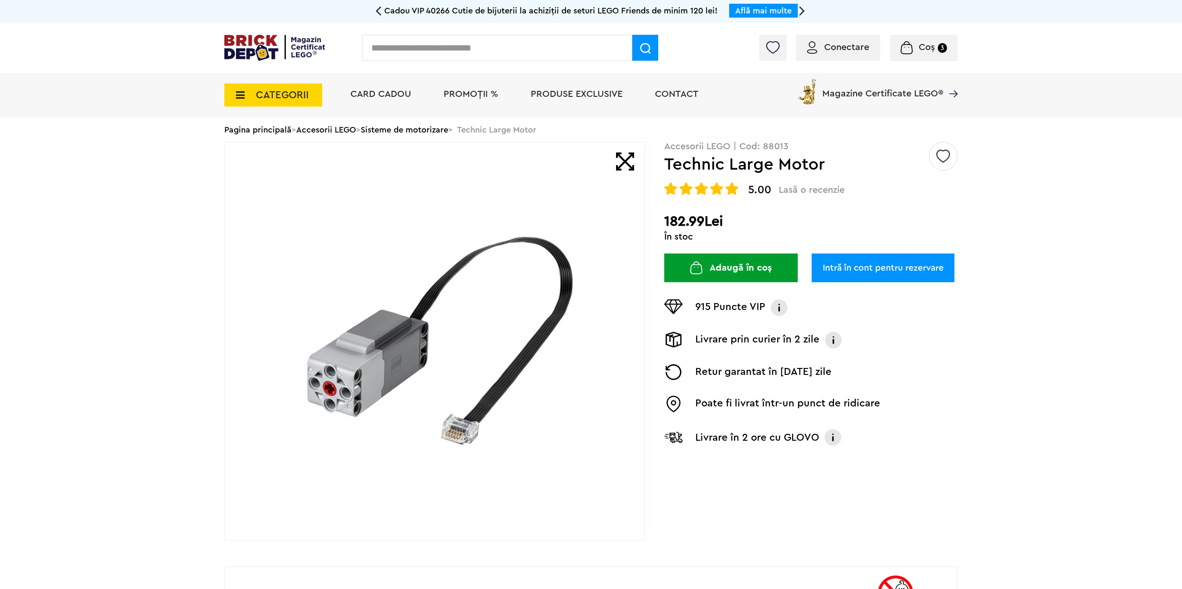
click at [775, 151] on p "Accesorii LEGO | Cod: 88013" at bounding box center [810, 146] width 293 height 9
copy p "88013"
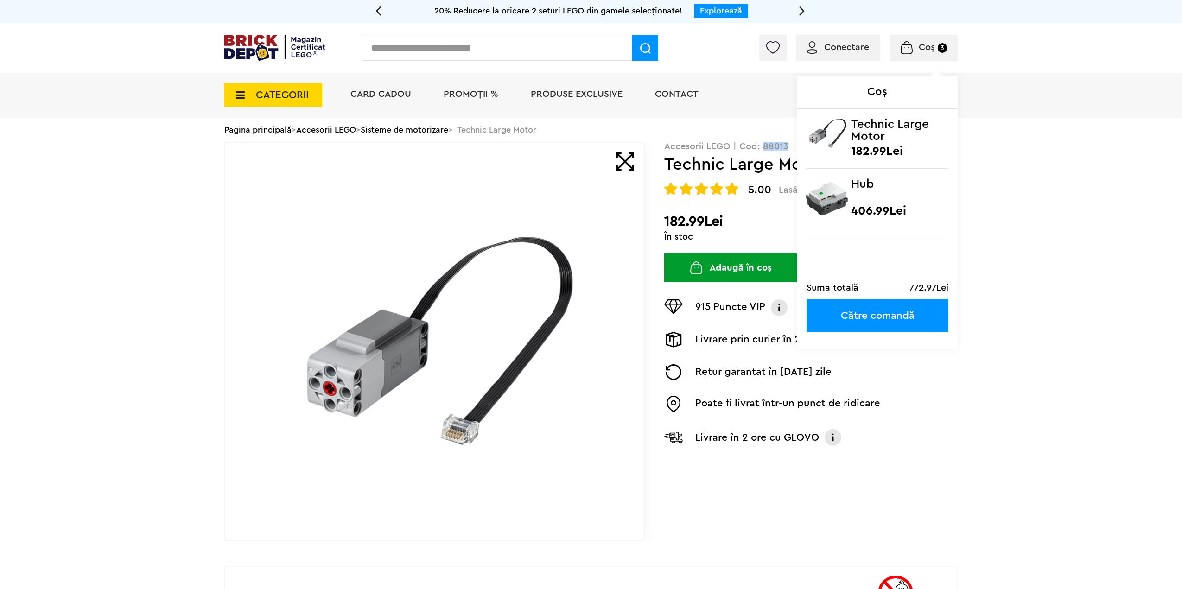
click at [911, 51] on img at bounding box center [906, 47] width 12 height 13
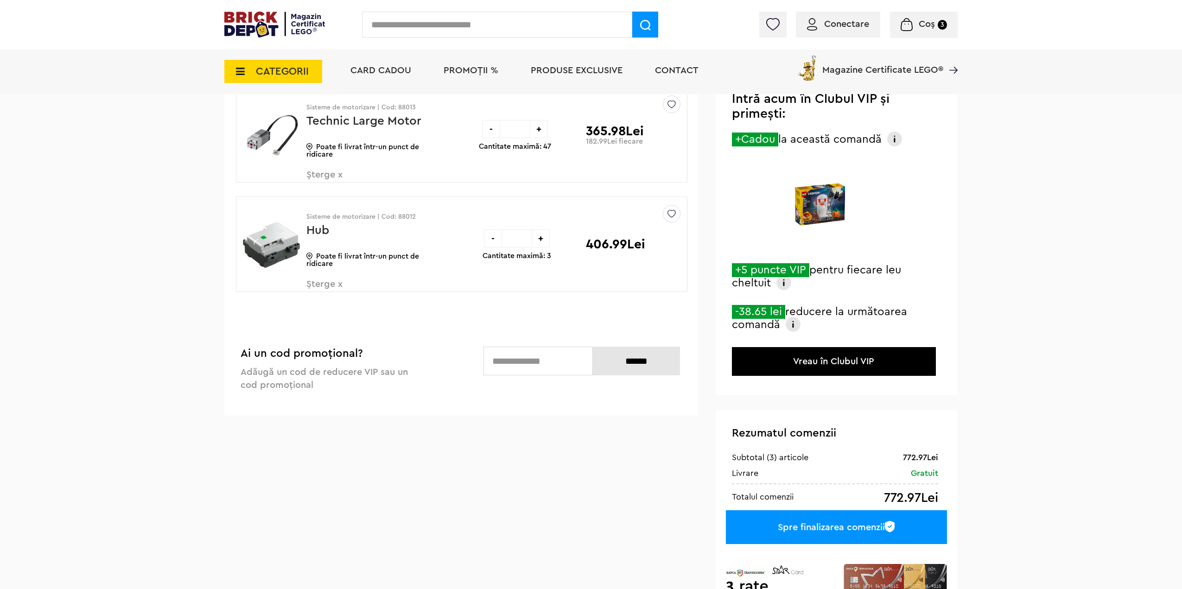
scroll to position [93, 0]
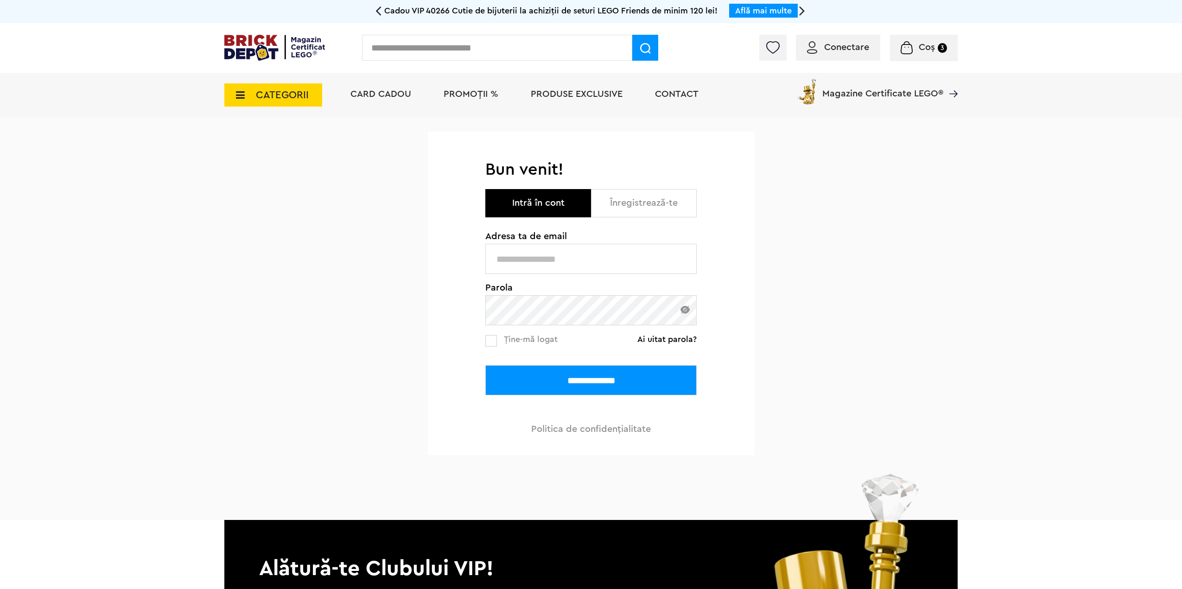
click at [564, 262] on input "text" at bounding box center [590, 259] width 211 height 30
type input "**********"
click at [496, 339] on label at bounding box center [491, 341] width 12 height 12
click at [573, 372] on input "**********" at bounding box center [590, 380] width 211 height 30
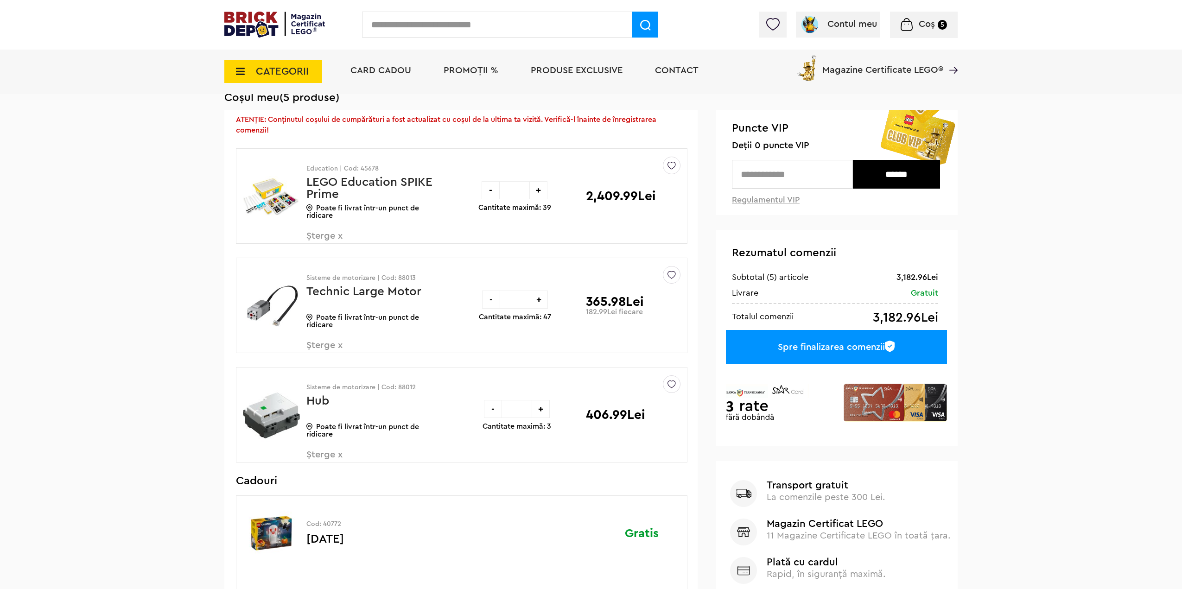
scroll to position [93, 0]
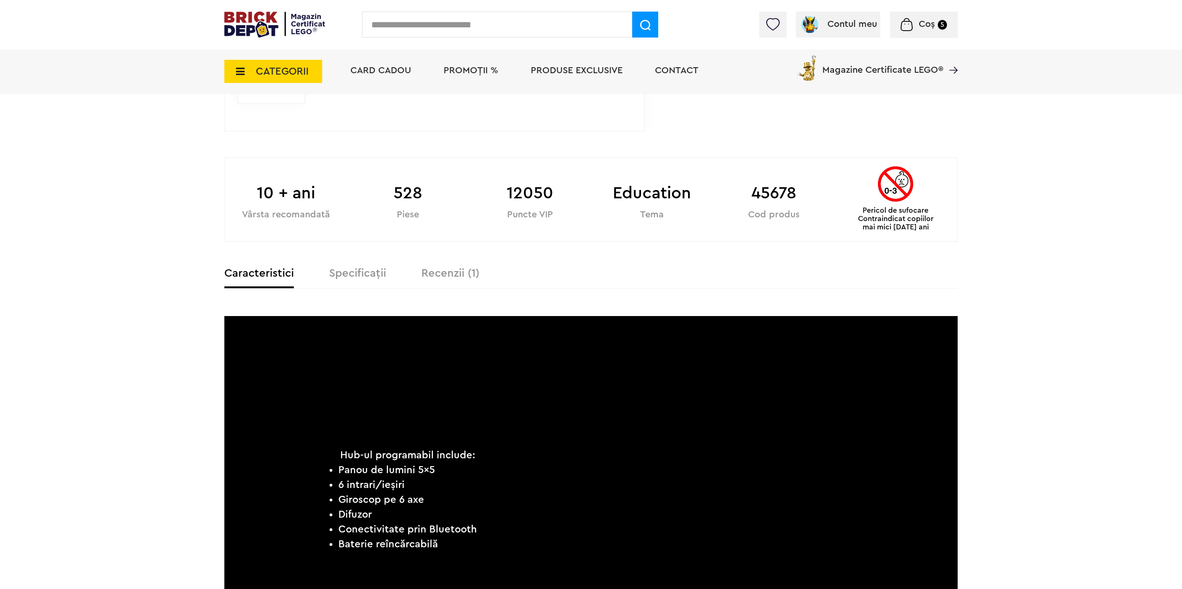
scroll to position [417, 0]
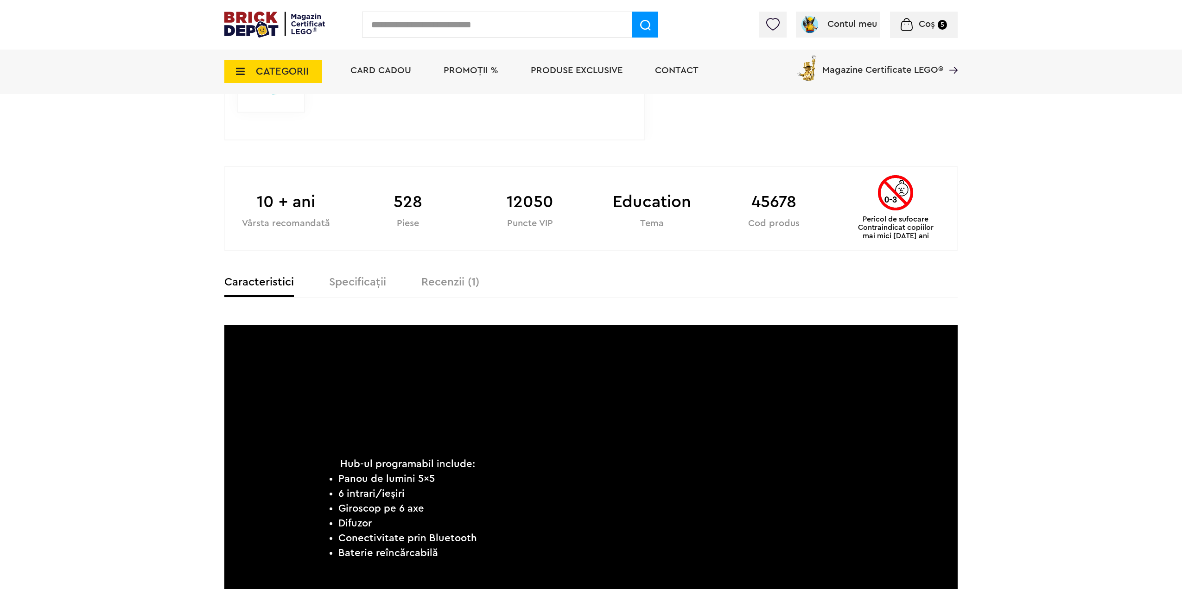
click at [368, 288] on label "Specificații" at bounding box center [357, 282] width 57 height 11
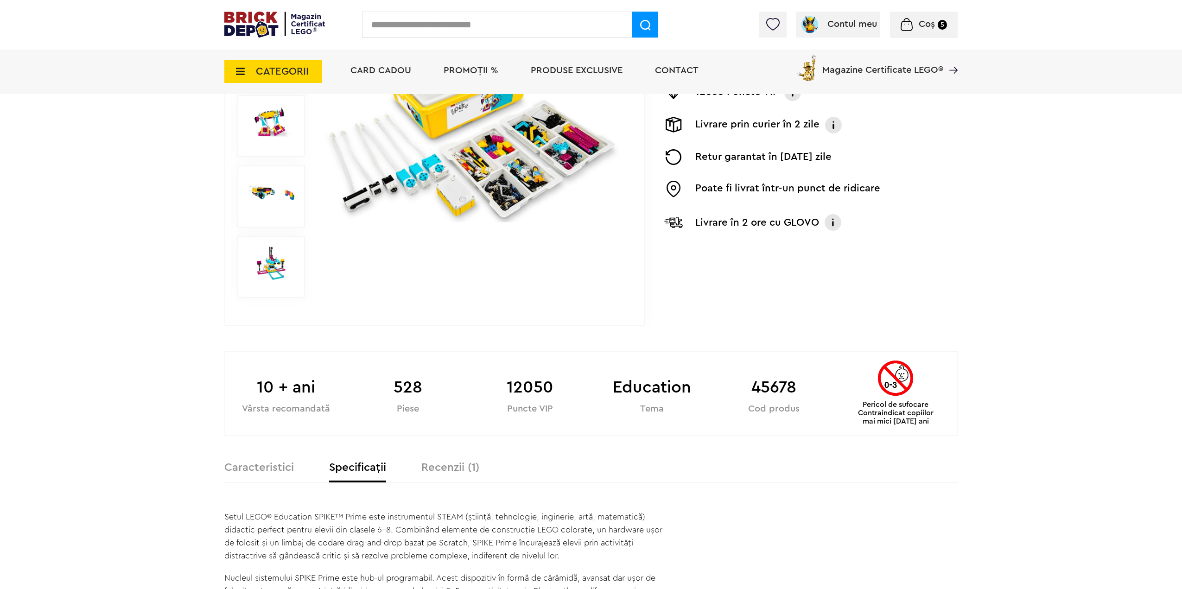
scroll to position [0, 0]
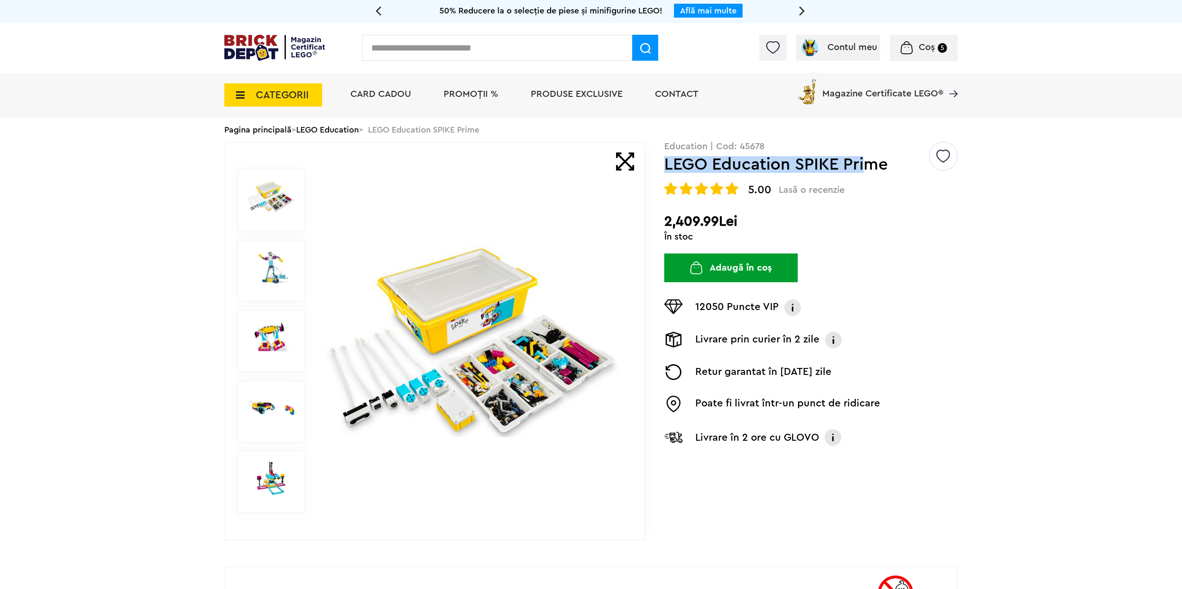
drag, startPoint x: 667, startPoint y: 165, endPoint x: 814, endPoint y: 13, distance: 211.4
click at [865, 158] on h1 "LEGO Education SPIKE Prime" at bounding box center [795, 164] width 263 height 17
click at [663, 168] on div "Creează o listă nouă Education | Cod: 45678 LEGO Education SPIKE Prime 5.00 Las…" at bounding box center [590, 341] width 733 height 399
drag, startPoint x: 667, startPoint y: 166, endPoint x: 891, endPoint y: 164, distance: 223.4
click at [892, 163] on h1 "LEGO Education SPIKE Prime" at bounding box center [795, 164] width 263 height 17
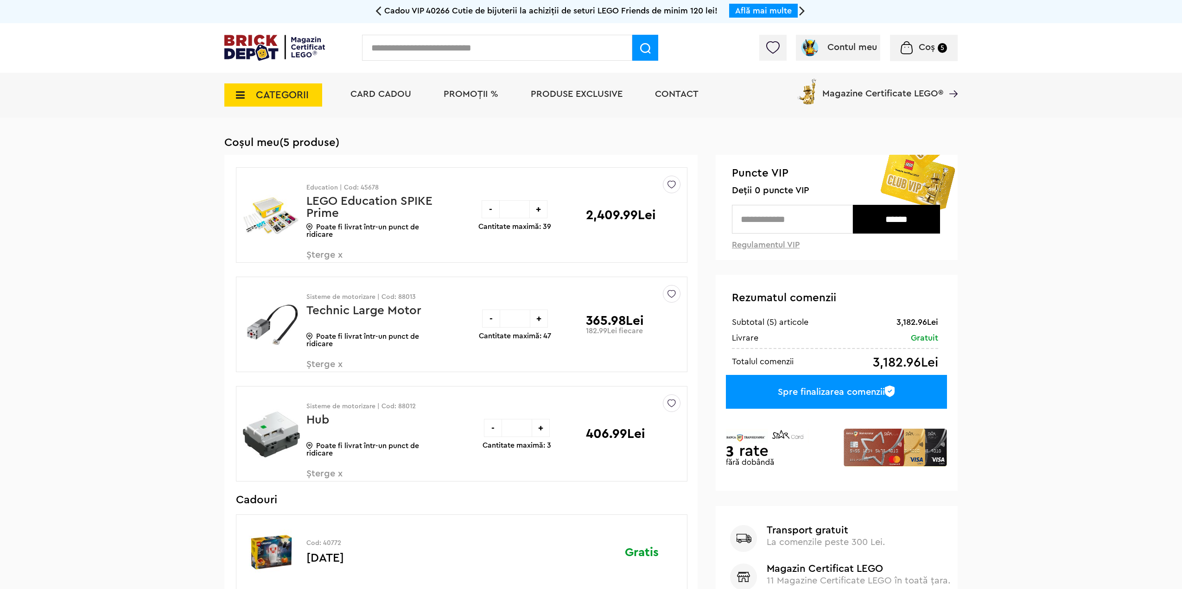
click at [326, 249] on div "Education | Cod: 45678 LEGO Education SPIKE Prime Poate fi livrat într-un punct…" at bounding box center [372, 219] width 132 height 102
click at [326, 254] on span "Șterge x" at bounding box center [360, 260] width 109 height 20
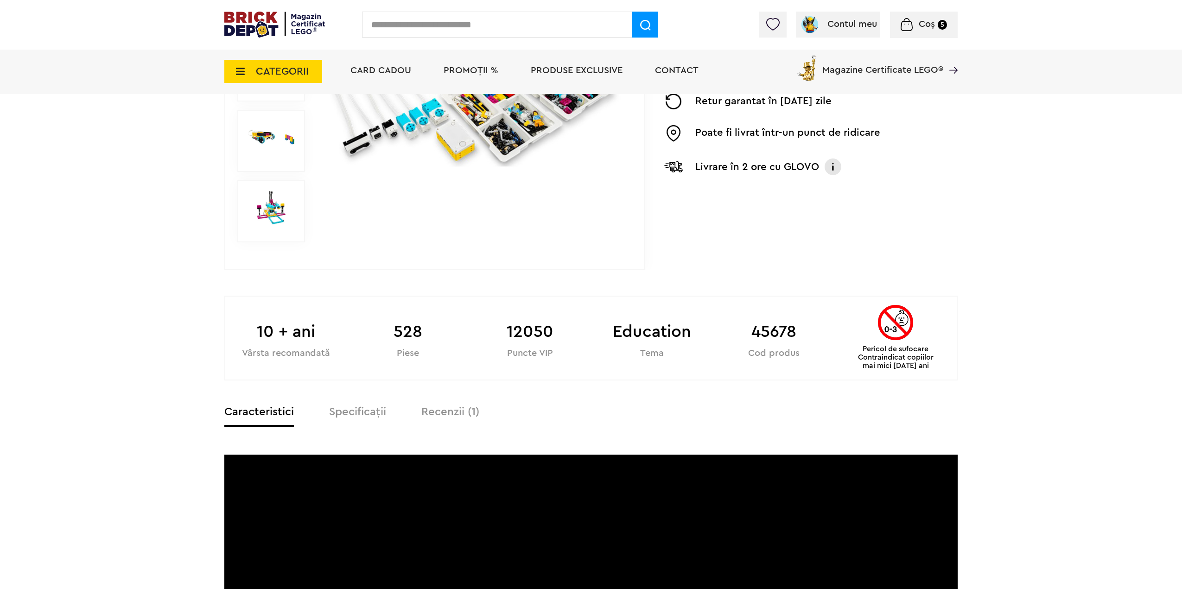
scroll to position [46, 0]
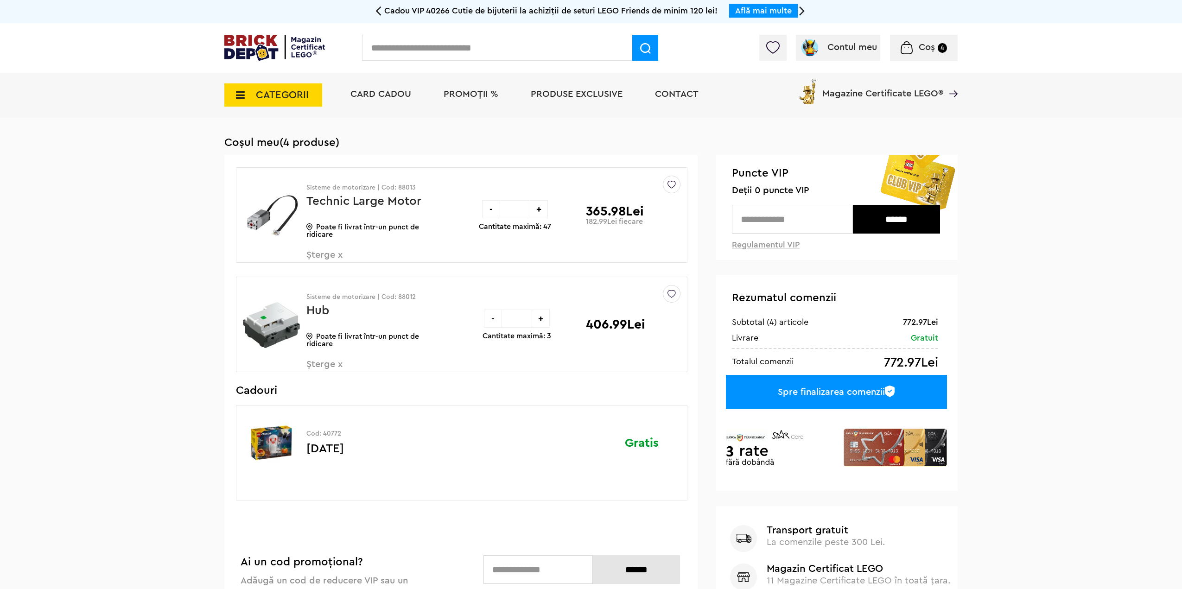
click at [484, 209] on div "-" at bounding box center [491, 209] width 18 height 18
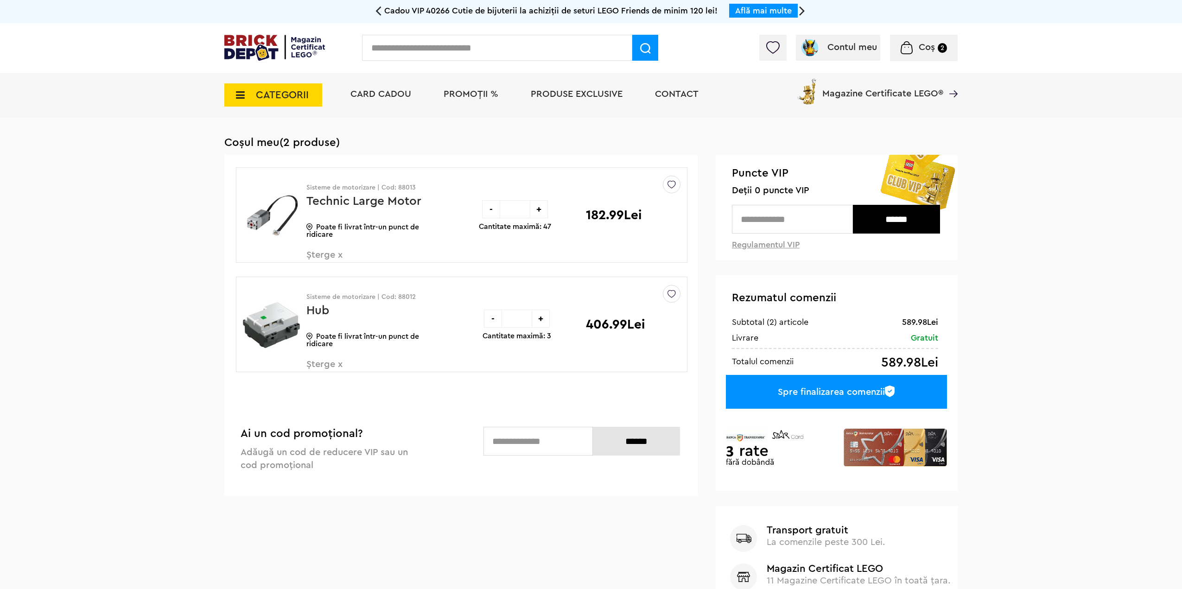
drag, startPoint x: 878, startPoint y: 364, endPoint x: 943, endPoint y: 363, distance: 65.8
click at [943, 363] on div "Rezumatul comenzii 589.98Lei Subtotal (2) articole Gratuit Livrare 589.98Lei To…" at bounding box center [836, 383] width 242 height 216
drag, startPoint x: 943, startPoint y: 363, endPoint x: 933, endPoint y: 367, distance: 11.3
click at [933, 367] on div "Rezumatul comenzii 589.98Lei Subtotal (2) articole Gratuit Livrare 589.98Lei To…" at bounding box center [836, 383] width 242 height 216
click at [933, 367] on div "589.98Lei" at bounding box center [909, 362] width 57 height 13
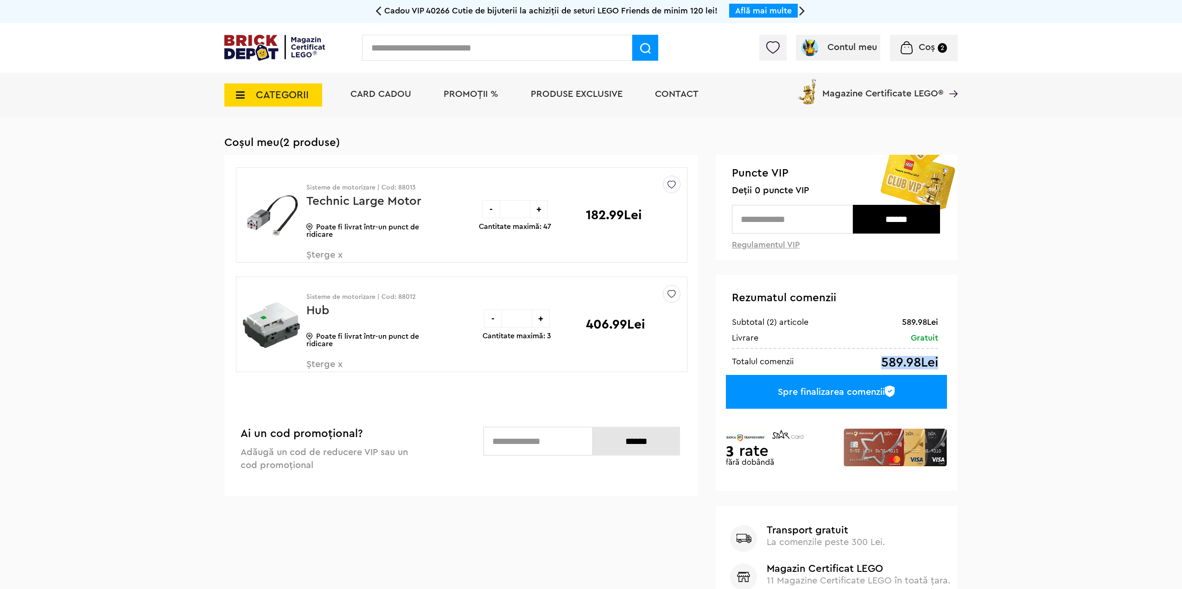
drag, startPoint x: 937, startPoint y: 366, endPoint x: 877, endPoint y: 365, distance: 60.3
click at [877, 365] on div "589.98Lei Totalul comenzii" at bounding box center [835, 358] width 206 height 21
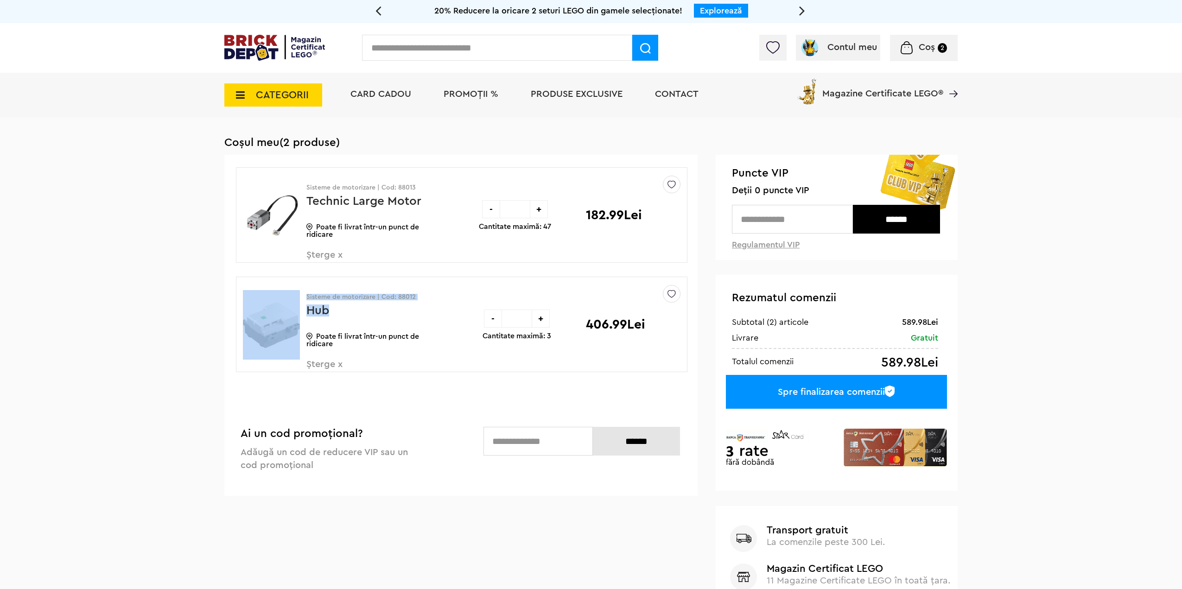
drag, startPoint x: 444, startPoint y: 297, endPoint x: 415, endPoint y: 302, distance: 30.0
click at [404, 301] on div "Sisteme de motorizare | Cod: 88012 Hub Poate fi livrat într-un punct de ridicar…" at bounding box center [348, 328] width 225 height 102
drag, startPoint x: 442, startPoint y: 309, endPoint x: 427, endPoint y: 298, distance: 18.0
click at [440, 306] on div "Sisteme de motorizare | Cod: 88012 Hub Poate fi livrat într-un punct de ridicar…" at bounding box center [348, 328] width 225 height 102
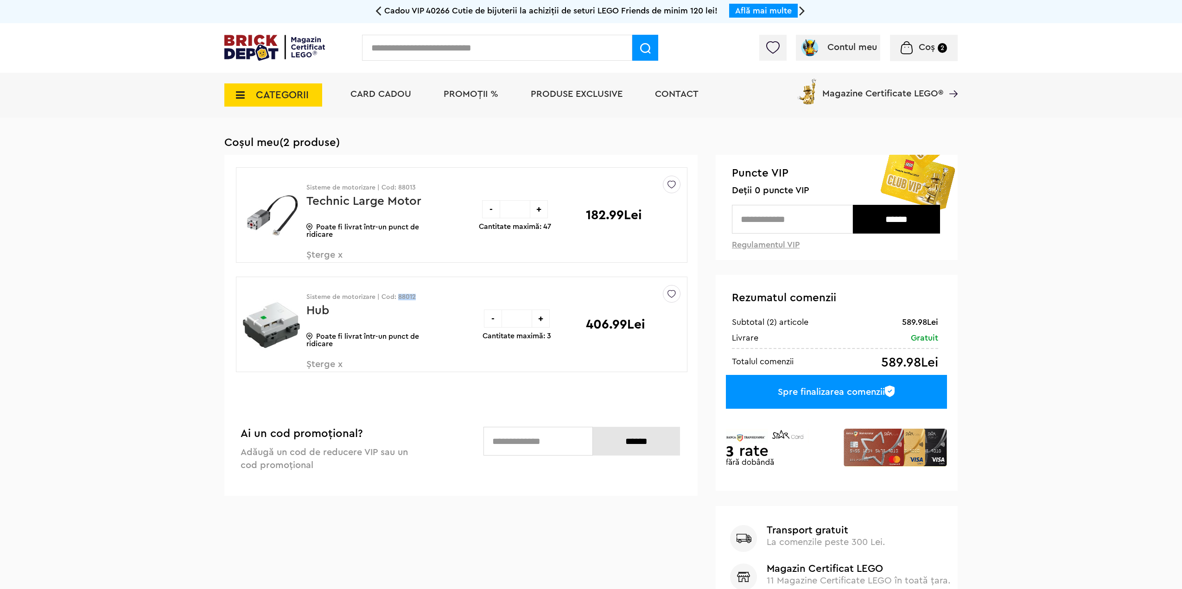
drag, startPoint x: 426, startPoint y: 298, endPoint x: 398, endPoint y: 297, distance: 28.8
click at [398, 297] on p "Sisteme de motorizare | Cod: 88012" at bounding box center [372, 297] width 132 height 6
copy p "88012"
click at [263, 317] on img at bounding box center [271, 325] width 57 height 70
drag, startPoint x: 417, startPoint y: 298, endPoint x: 396, endPoint y: 297, distance: 20.9
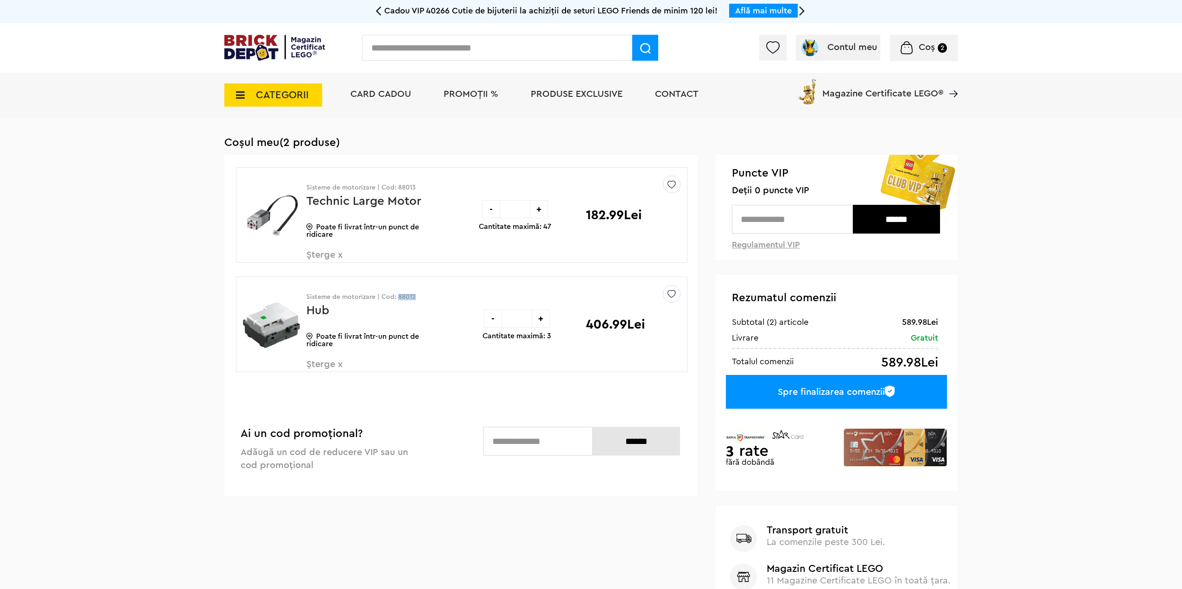
click at [396, 297] on p "Sisteme de motorizare | Cod: 88012" at bounding box center [372, 297] width 132 height 6
copy p "88012"
drag, startPoint x: 424, startPoint y: 184, endPoint x: 397, endPoint y: 187, distance: 27.4
click at [397, 187] on div "Sisteme de motorizare | Cod: 88013 Technic Large Motor Poate fi livrat într-un …" at bounding box center [372, 219] width 132 height 102
copy p "88013"
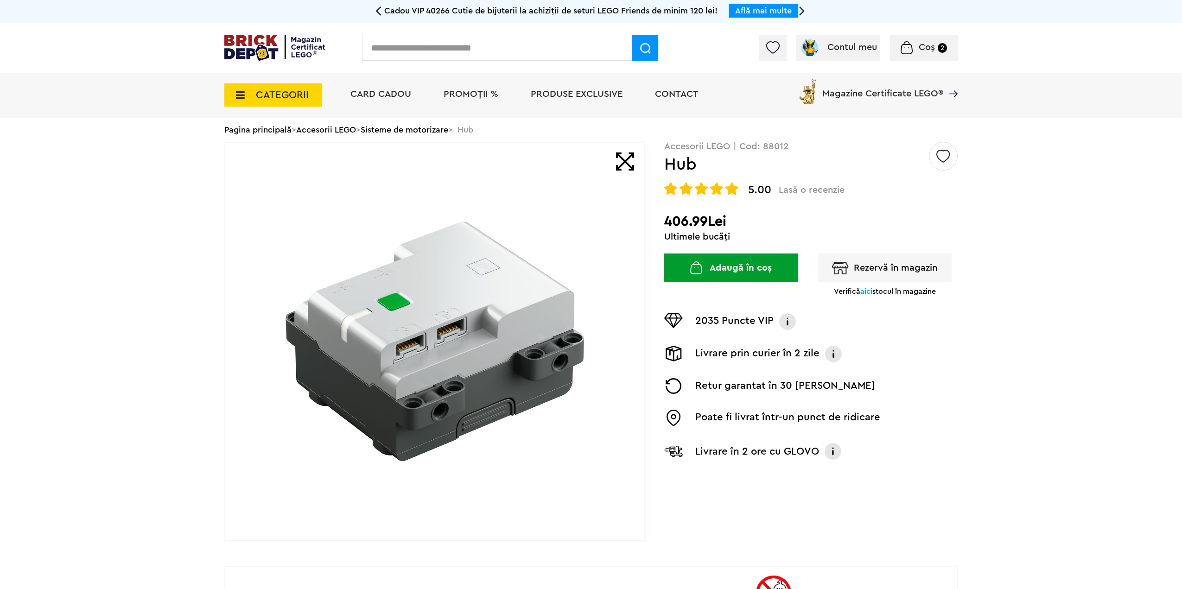
click at [415, 107] on li "Card Cadou" at bounding box center [380, 95] width 79 height 45
click at [417, 130] on link "Sisteme de motorizare" at bounding box center [405, 130] width 88 height 8
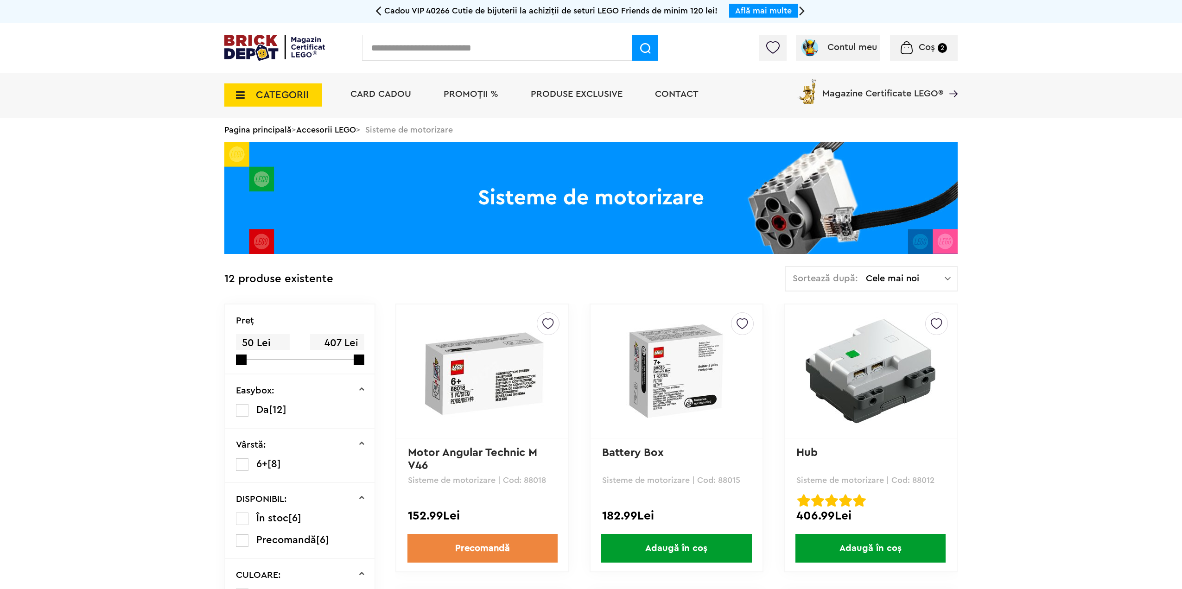
click at [637, 454] on link "Battery Box" at bounding box center [633, 452] width 62 height 11
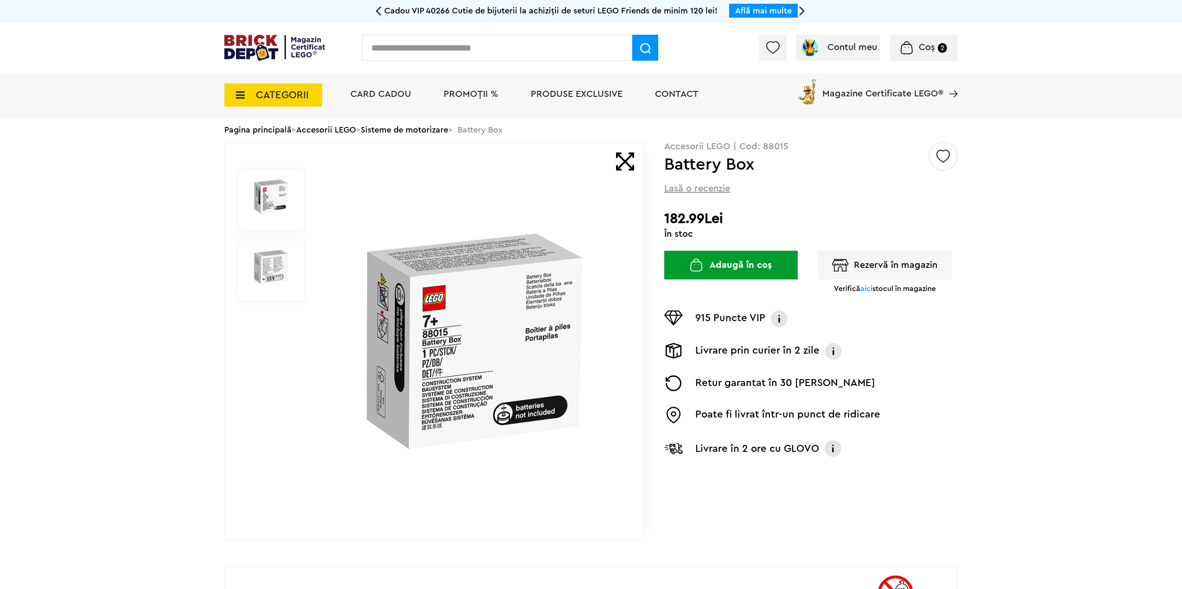
click at [775, 144] on p "Accesorii LEGO | Cod: 88015" at bounding box center [810, 146] width 293 height 9
copy p "88015"
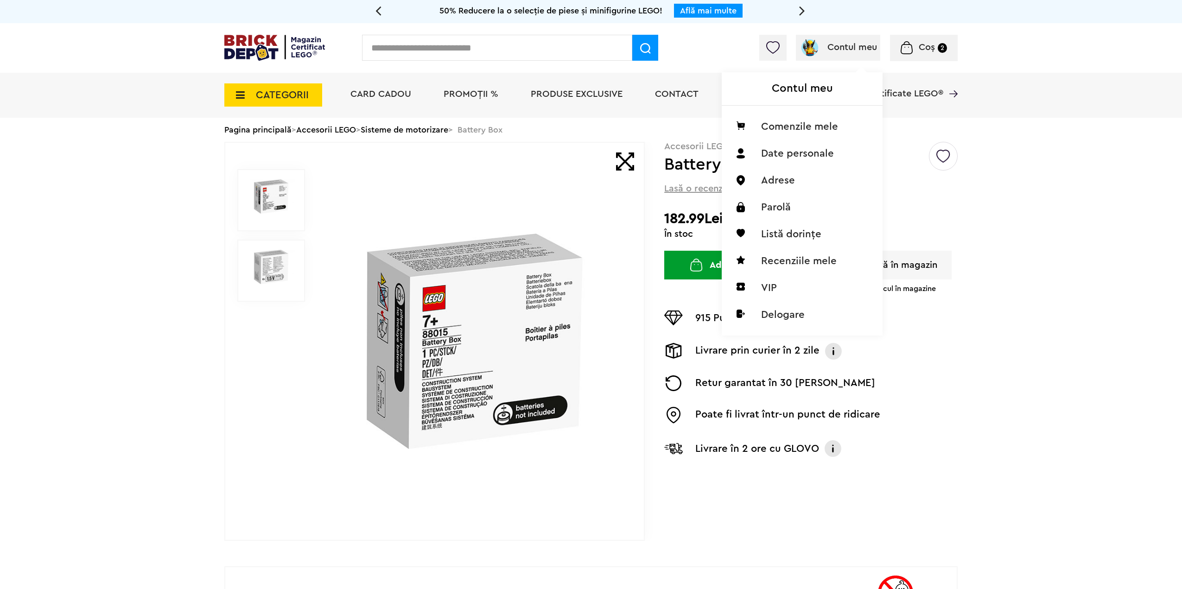
click at [850, 44] on span "Contul meu" at bounding box center [852, 47] width 50 height 9
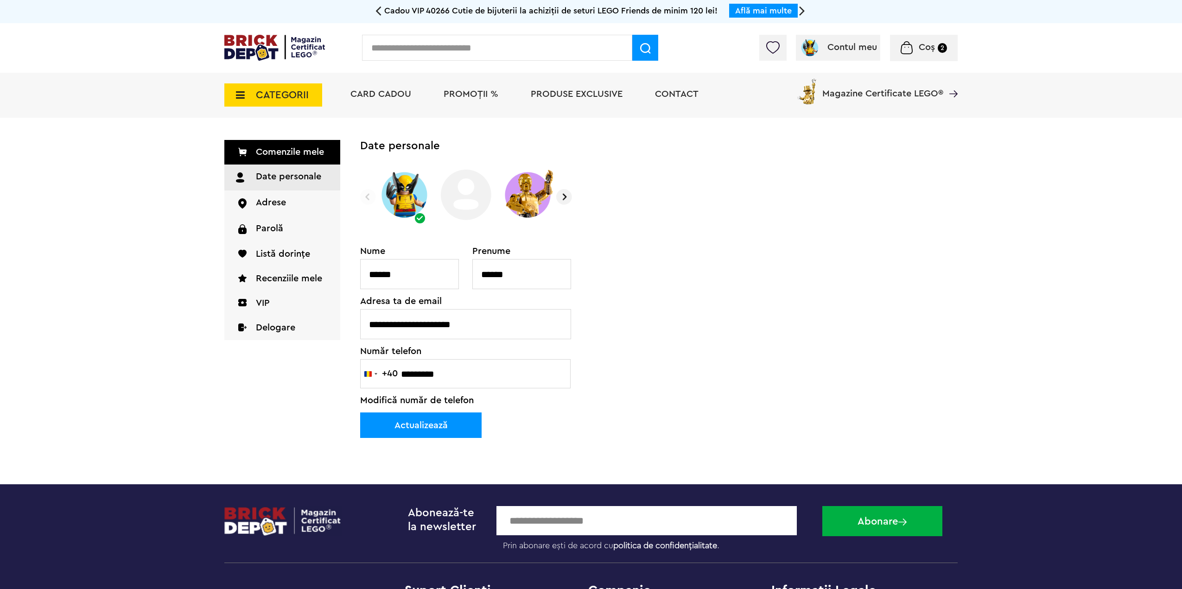
click at [913, 51] on span "Coș 2" at bounding box center [923, 47] width 46 height 9
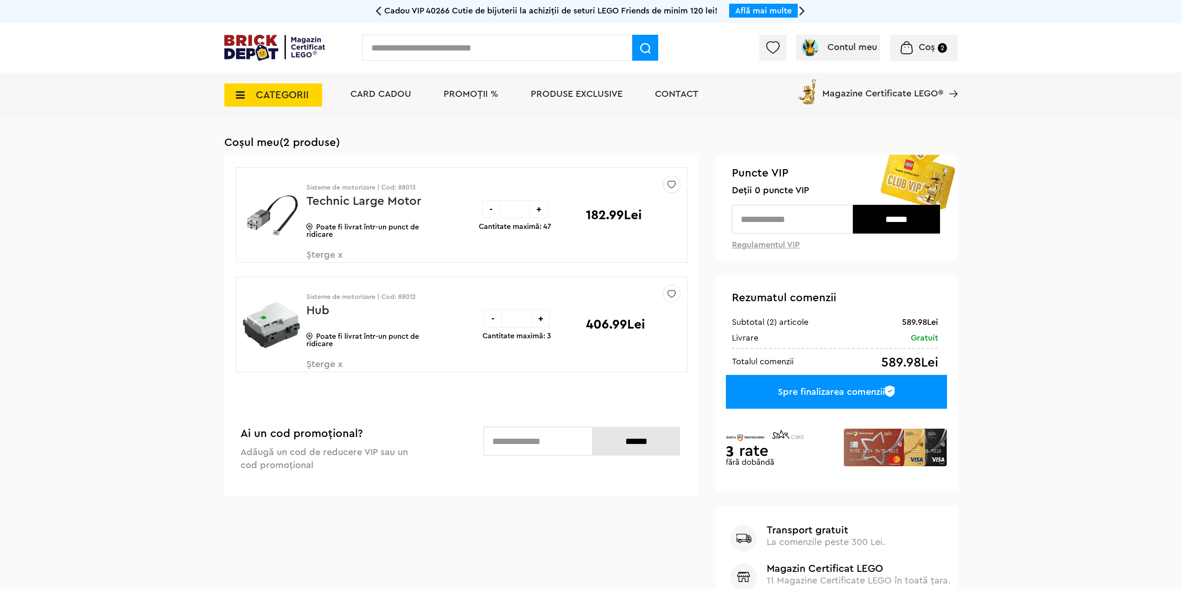
click at [541, 209] on div "+" at bounding box center [539, 209] width 18 height 18
type input "*"
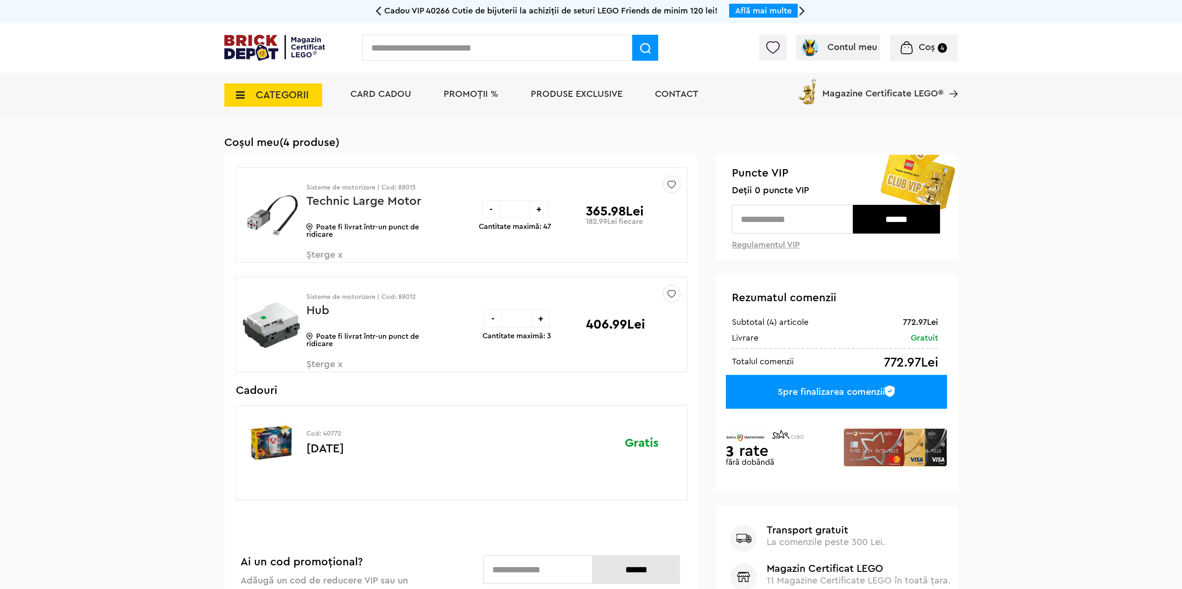
click at [811, 387] on div "Spre finalizarea comenzii" at bounding box center [836, 392] width 221 height 34
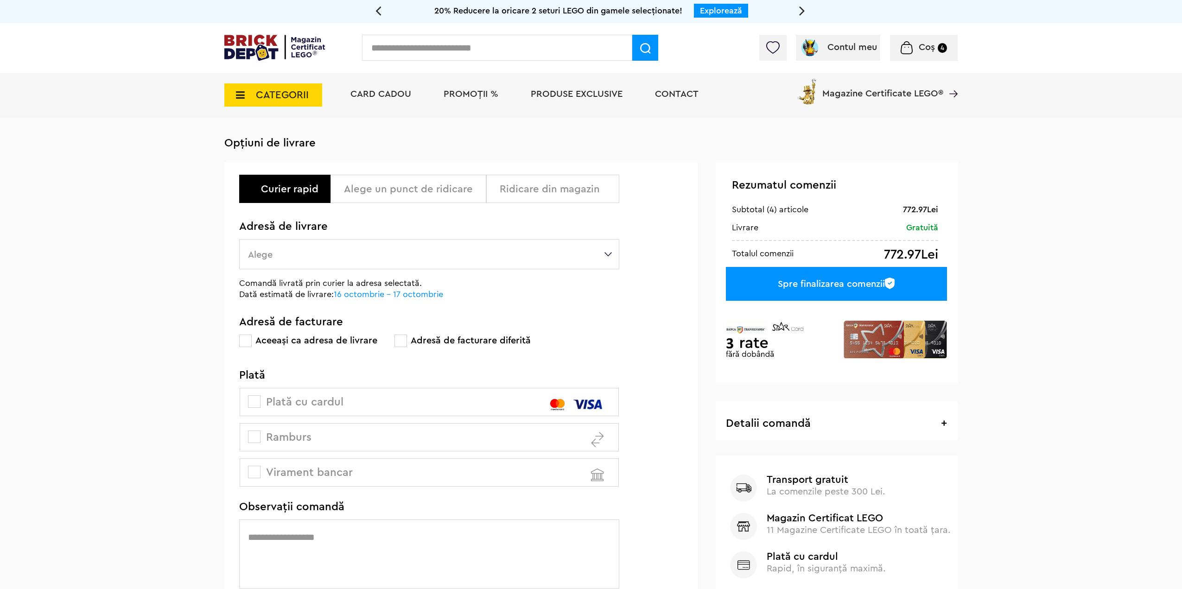
click at [259, 401] on span at bounding box center [254, 401] width 13 height 13
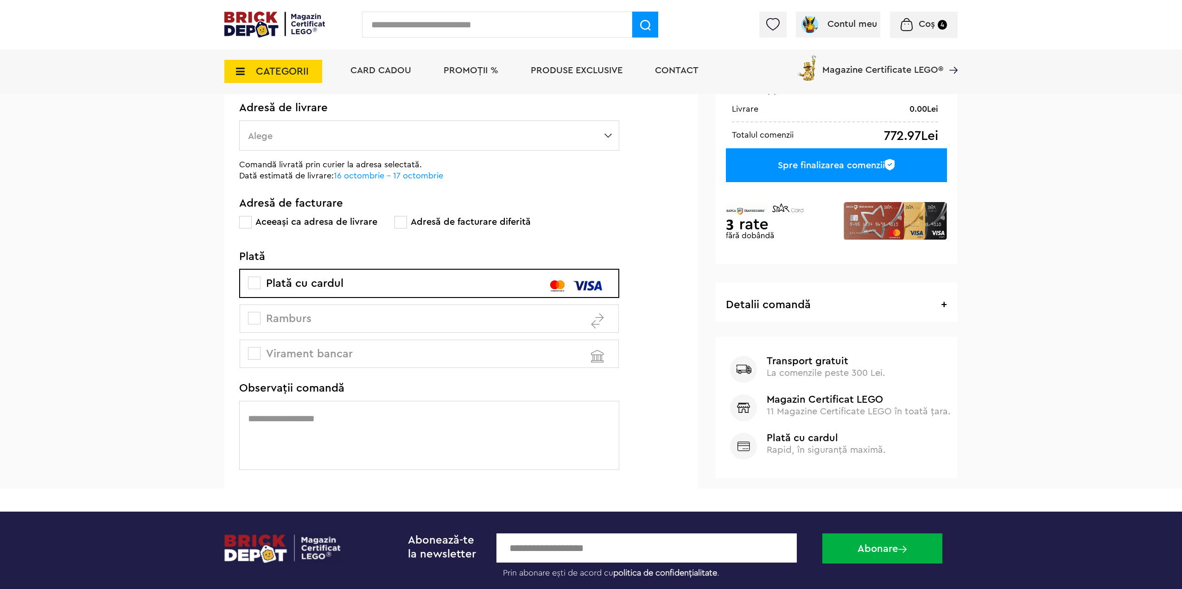
scroll to position [139, 0]
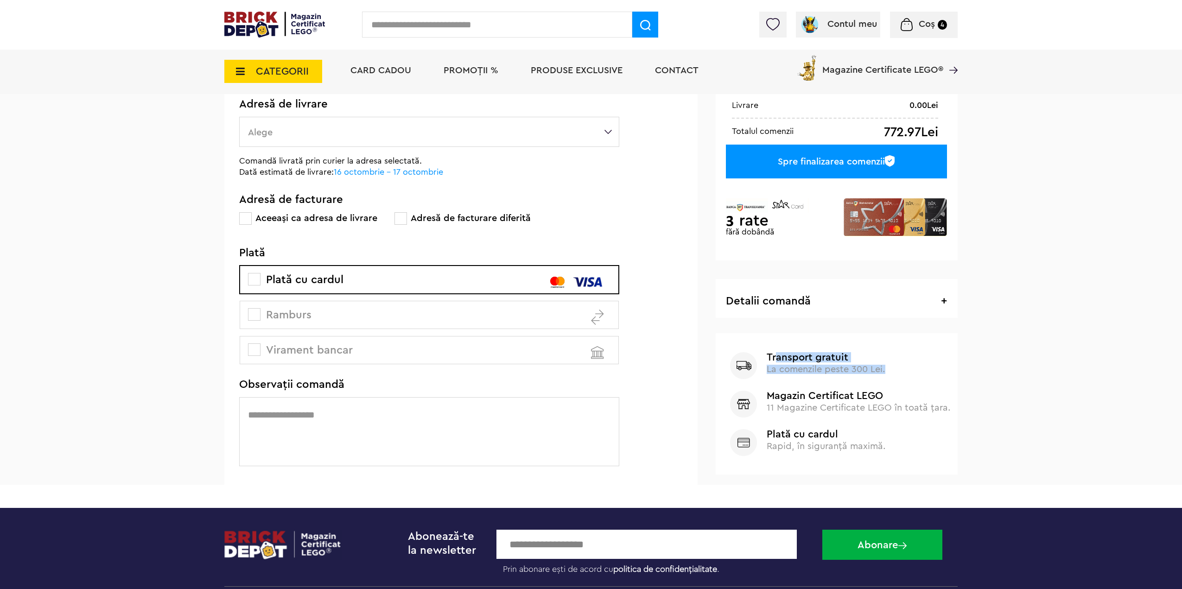
drag, startPoint x: 899, startPoint y: 373, endPoint x: 775, endPoint y: 359, distance: 125.0
click at [775, 359] on div "Transport gratuit La comenzile peste 300 Lei." at bounding box center [858, 363] width 184 height 22
click at [775, 359] on b "Transport gratuit" at bounding box center [858, 357] width 184 height 10
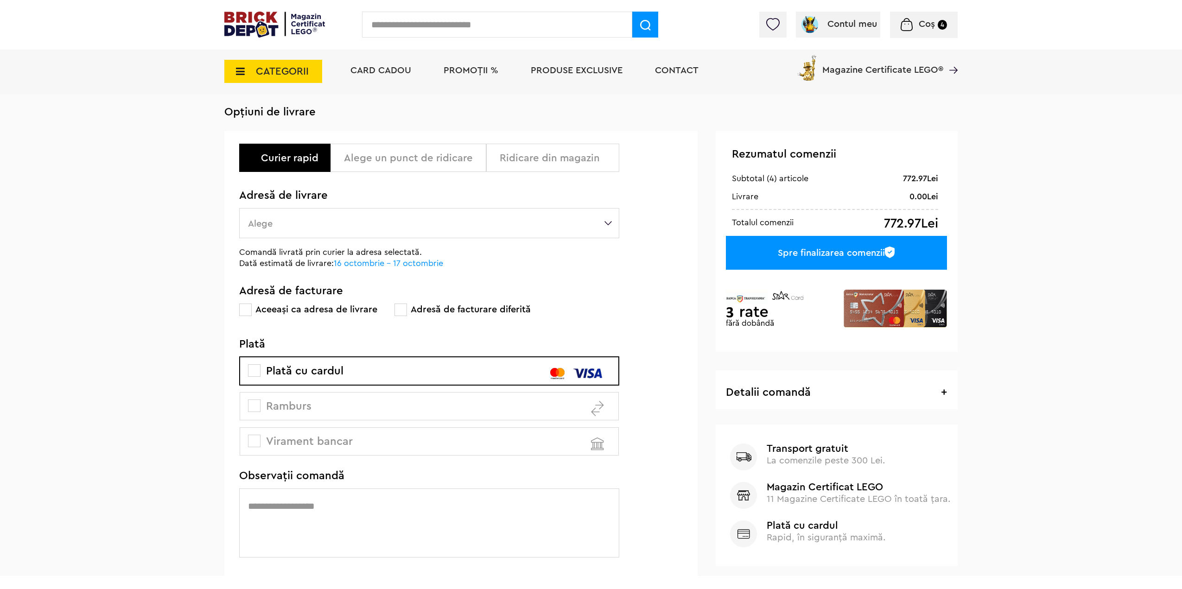
scroll to position [46, 0]
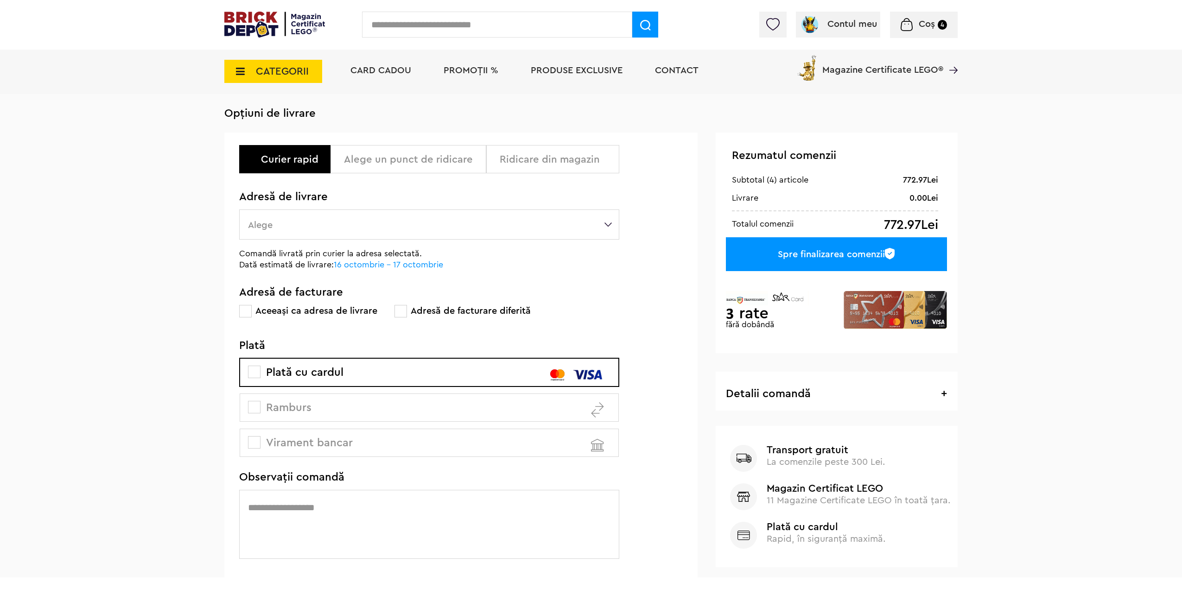
click at [307, 225] on label "Alege" at bounding box center [429, 224] width 380 height 30
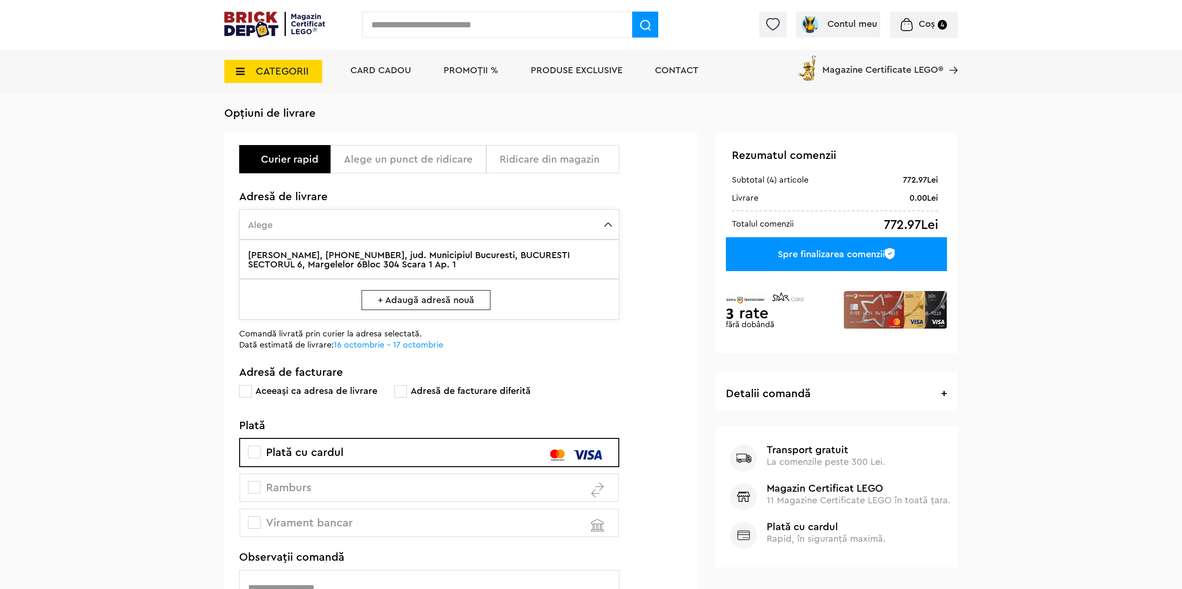
click at [571, 157] on div "Ridicare din magazin" at bounding box center [556, 159] width 113 height 11
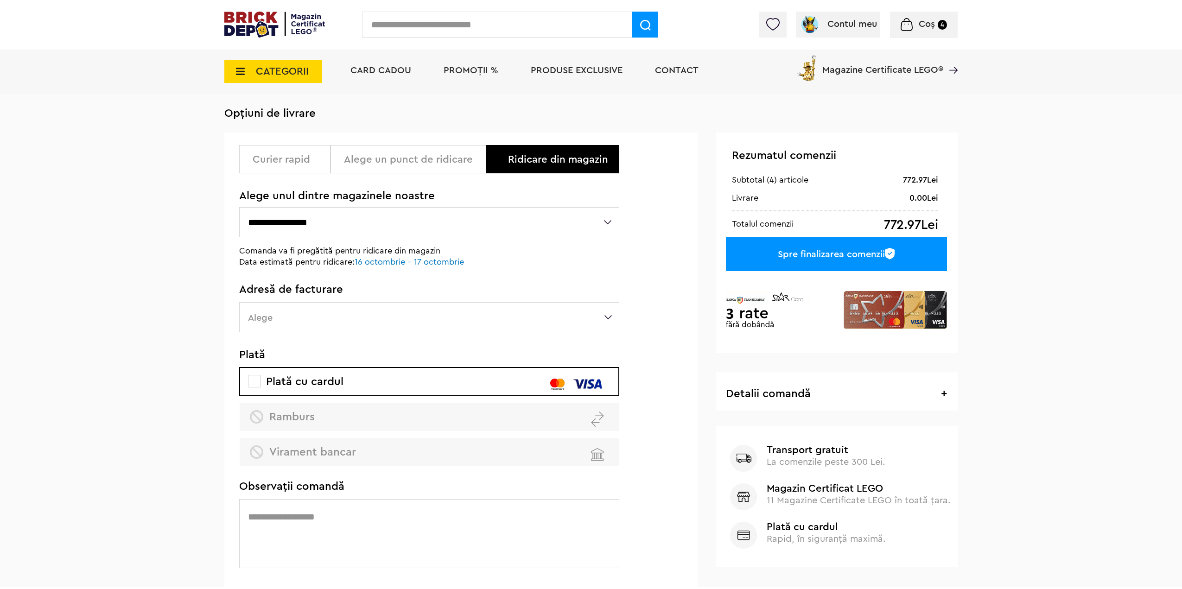
click at [427, 232] on select "**********" at bounding box center [429, 222] width 380 height 30
select select "**"
click at [239, 207] on select "**********" at bounding box center [429, 222] width 380 height 30
click at [293, 162] on div "Curier rapid" at bounding box center [288, 159] width 71 height 11
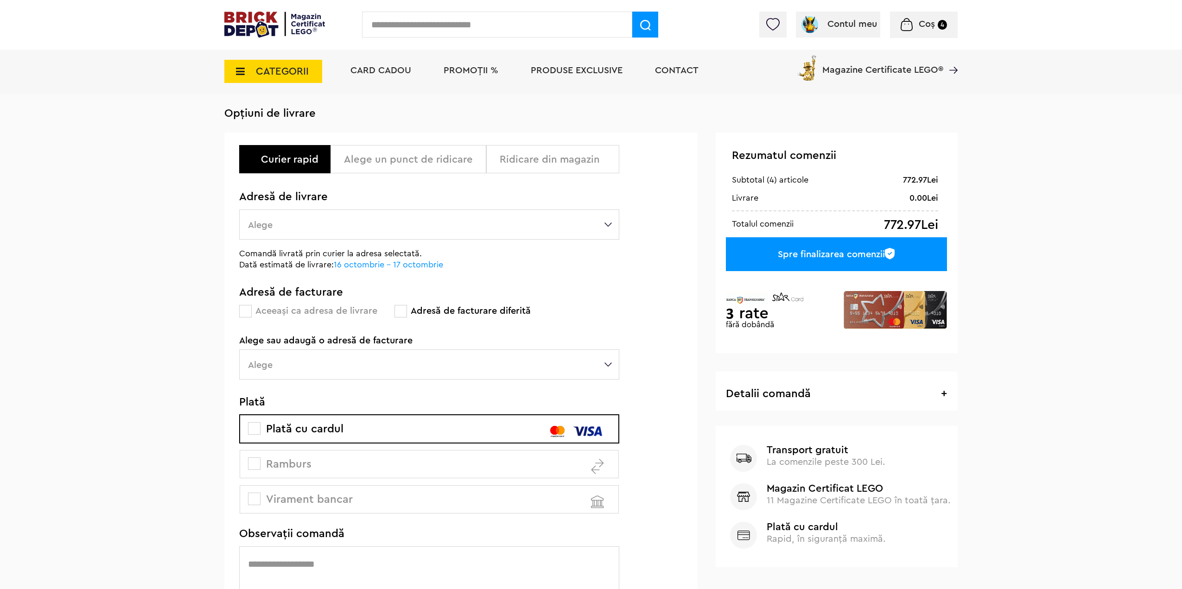
click at [370, 165] on div "Alege un punct de ridicare" at bounding box center [411, 159] width 135 height 11
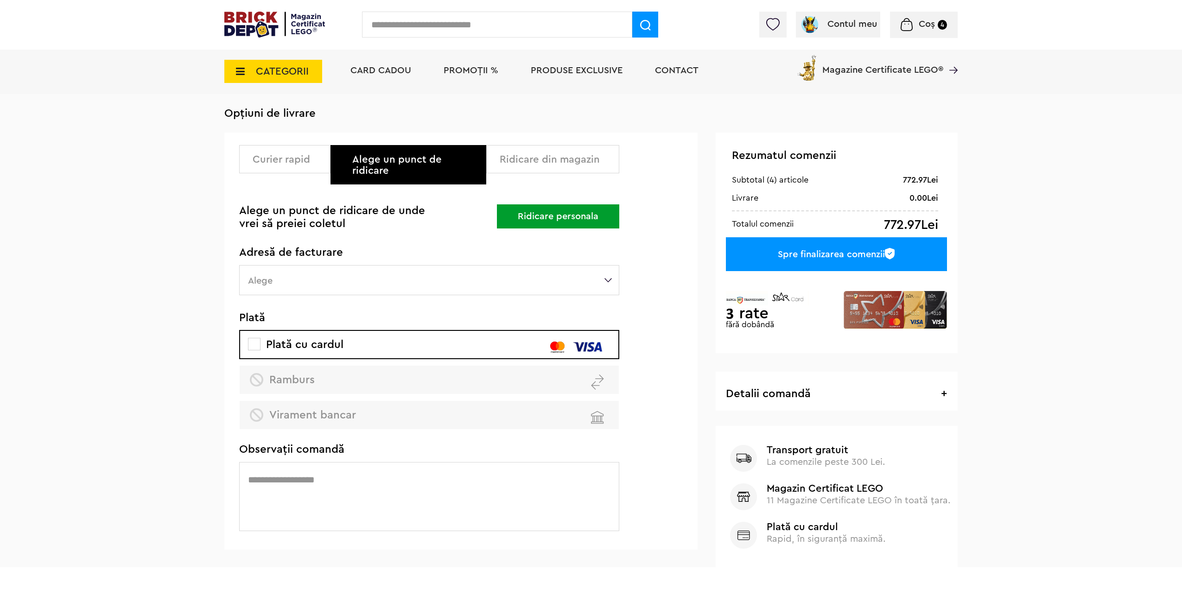
click at [507, 156] on div "Ridicare din magazin" at bounding box center [556, 159] width 113 height 11
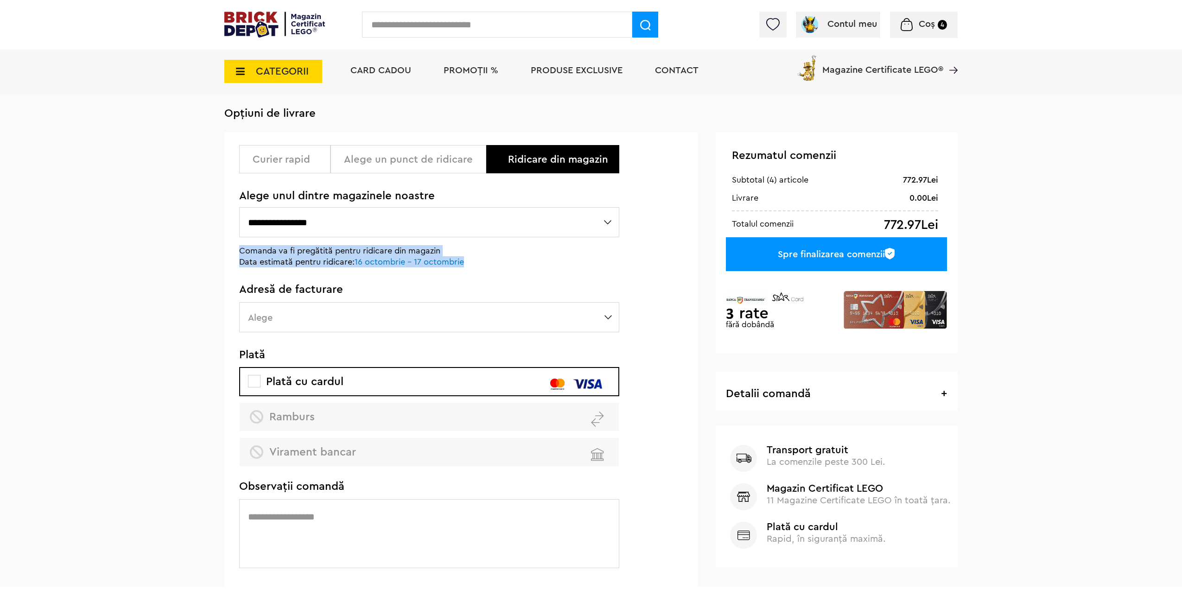
drag, startPoint x: 470, startPoint y: 263, endPoint x: 240, endPoint y: 253, distance: 230.5
click at [240, 253] on div "Comanda va fi pregătită pentru ridicare din magazin Data estimată pentru ridica…" at bounding box center [366, 256] width 255 height 22
click at [240, 253] on p "Comanda va fi pregătită pentru ridicare din magazin" at bounding box center [366, 250] width 255 height 11
drag, startPoint x: 240, startPoint y: 253, endPoint x: 481, endPoint y: 265, distance: 241.3
click at [476, 265] on div "Comanda va fi pregătită pentru ridicare din magazin Data estimată pentru ridica…" at bounding box center [366, 256] width 255 height 22
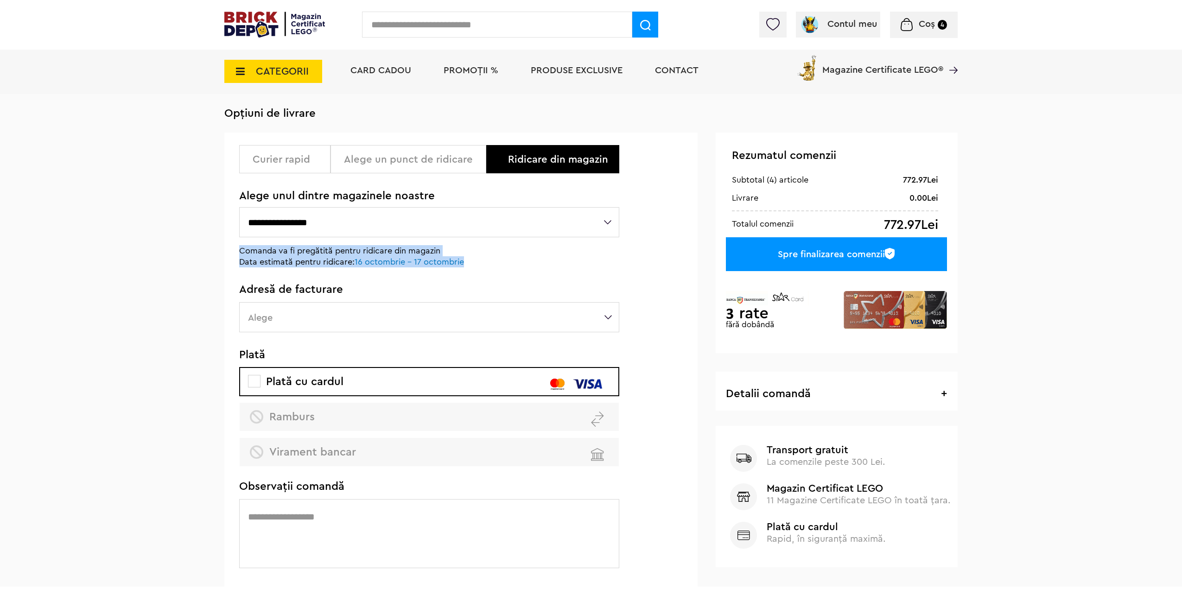
click at [481, 265] on p "Data estimată pentru ridicare: 16 octombrie - 17 octombrie" at bounding box center [366, 261] width 255 height 11
drag, startPoint x: 481, startPoint y: 265, endPoint x: 246, endPoint y: 248, distance: 235.5
click at [247, 248] on div "Comanda va fi pregătită pentru ridicare din magazin Data estimată pentru ridica…" at bounding box center [366, 256] width 255 height 22
click at [246, 248] on p "Comanda va fi pregătită pentru ridicare din magazin" at bounding box center [366, 250] width 255 height 11
drag, startPoint x: 248, startPoint y: 248, endPoint x: 474, endPoint y: 259, distance: 226.4
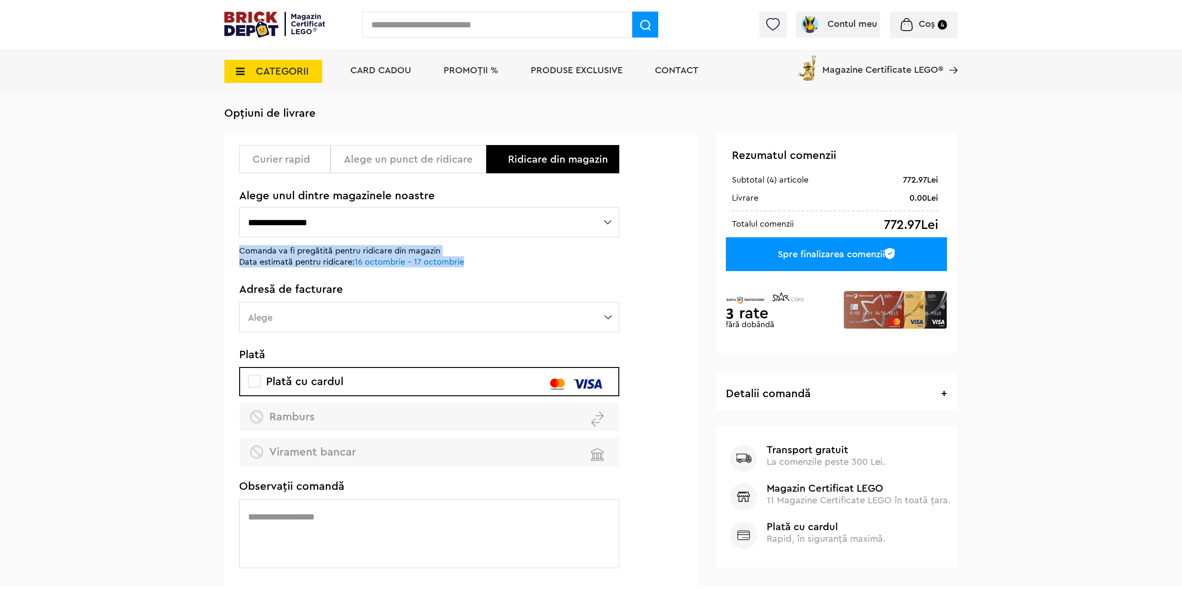
click at [474, 259] on div "Comanda va fi pregătită pentru ridicare din magazin Data estimată pentru ridica…" at bounding box center [366, 256] width 255 height 22
click at [474, 259] on p "Data estimată pentru ridicare: 16 octombrie - 17 octombrie" at bounding box center [366, 261] width 255 height 11
drag, startPoint x: 474, startPoint y: 259, endPoint x: 244, endPoint y: 250, distance: 230.5
click at [244, 250] on div "Comanda va fi pregătită pentru ridicare din magazin Data estimată pentru ridica…" at bounding box center [366, 256] width 255 height 22
click at [244, 250] on p "Comanda va fi pregătită pentru ridicare din magazin" at bounding box center [366, 250] width 255 height 11
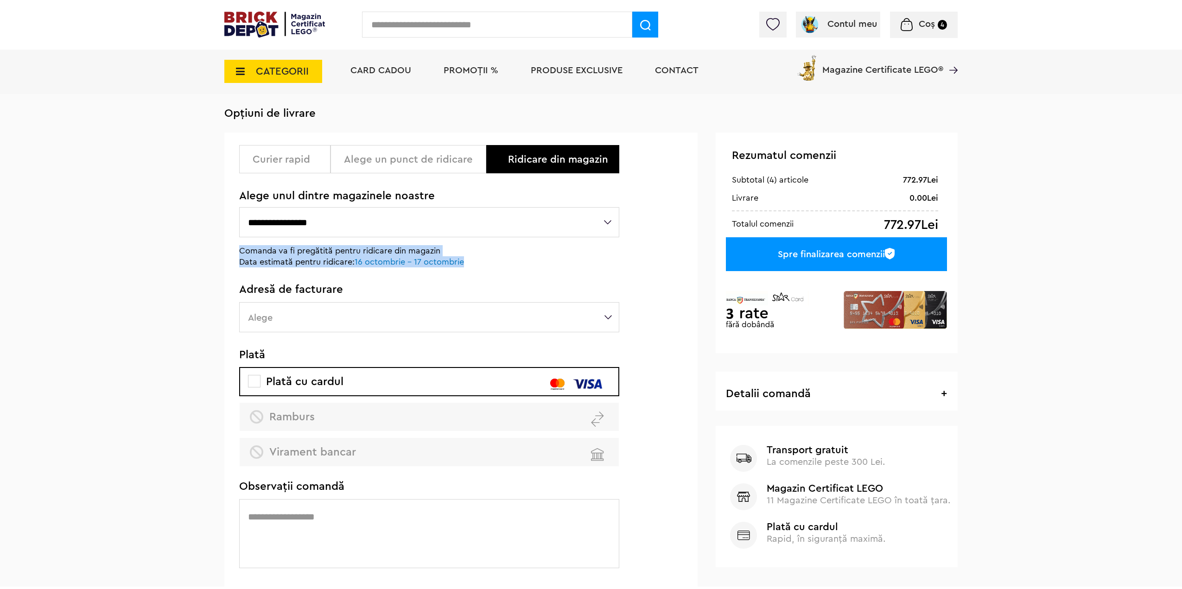
drag, startPoint x: 398, startPoint y: 252, endPoint x: 478, endPoint y: 262, distance: 80.3
click at [478, 262] on div "Comanda va fi pregătită pentru ridicare din magazin Data estimată pentru ridica…" at bounding box center [366, 256] width 255 height 22
click at [478, 262] on p "Data estimată pentru ridicare: 16 octombrie - 17 octombrie" at bounding box center [366, 261] width 255 height 11
drag, startPoint x: 478, startPoint y: 262, endPoint x: 242, endPoint y: 253, distance: 236.1
click at [242, 253] on div "Comanda va fi pregătită pentru ridicare din magazin Data estimată pentru ridica…" at bounding box center [366, 256] width 255 height 22
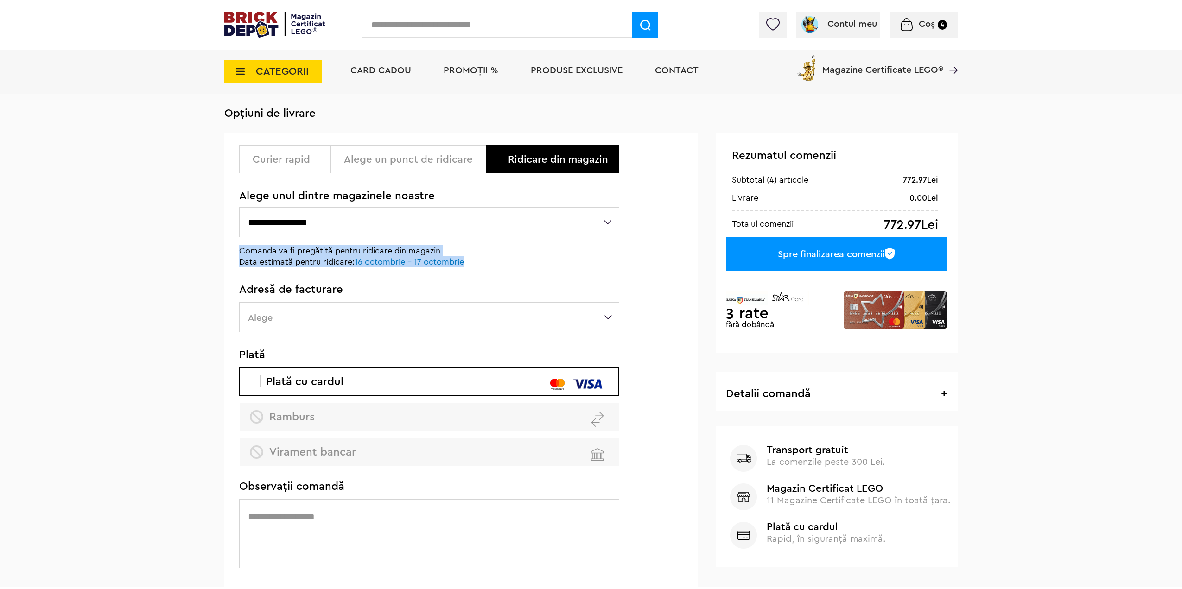
click at [242, 253] on p "Comanda va fi pregătită pentru ridicare din magazin" at bounding box center [366, 250] width 255 height 11
click at [362, 417] on div "Plată cu cardul Ramburs Virament bancar" at bounding box center [429, 416] width 380 height 99
click at [322, 314] on label "Alege" at bounding box center [429, 317] width 380 height 30
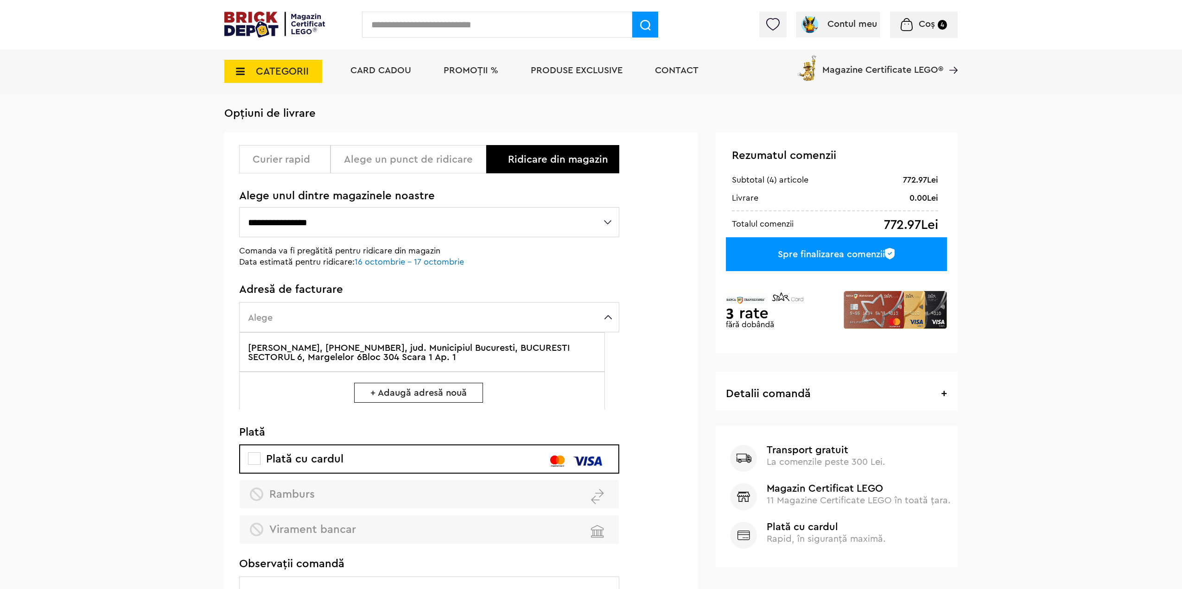
click at [323, 352] on label "Turtoi George, +40770968154, jud. Municipiul Bucuresti, BUCURESTI SECTORUL 6, M…" at bounding box center [422, 351] width 366 height 39
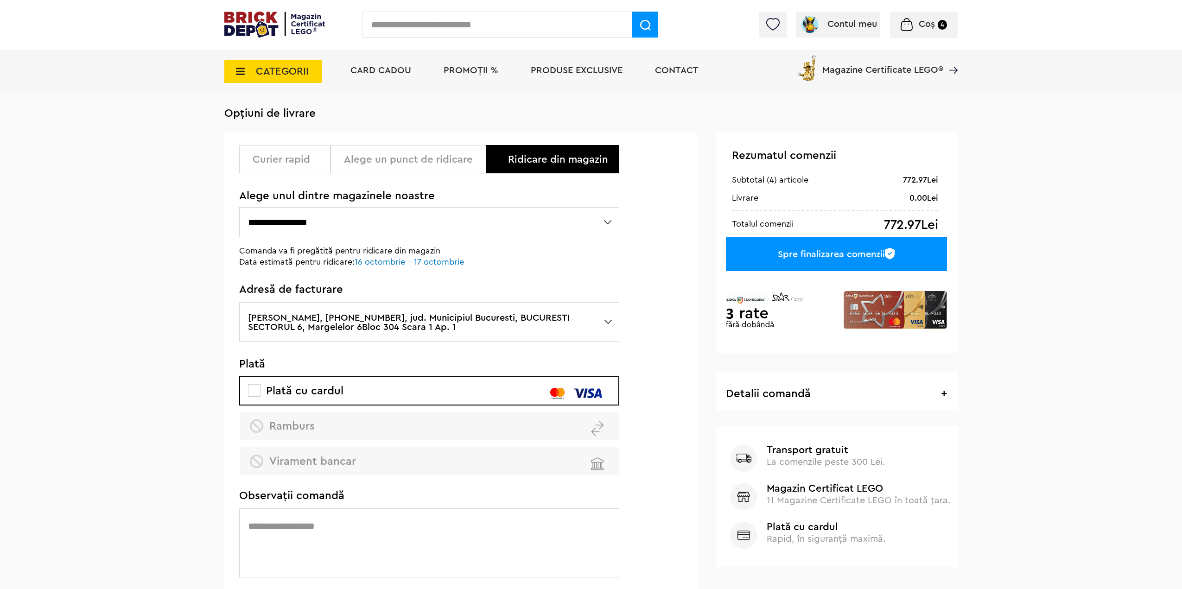
click at [830, 254] on div "Spre finalizarea comenzii" at bounding box center [836, 254] width 221 height 34
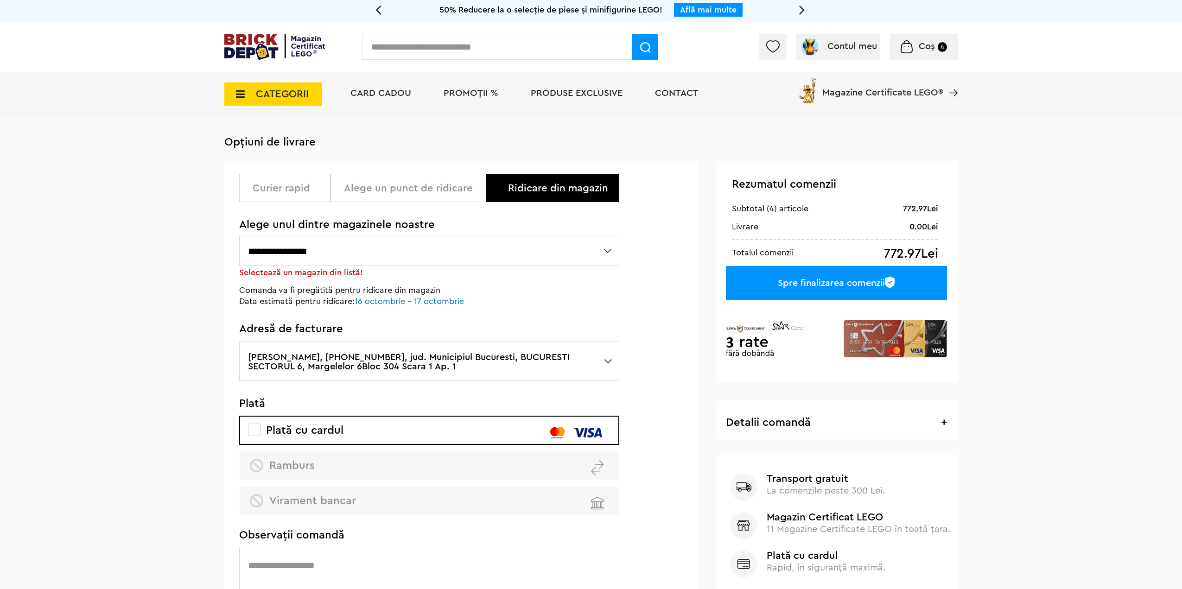
scroll to position [0, 0]
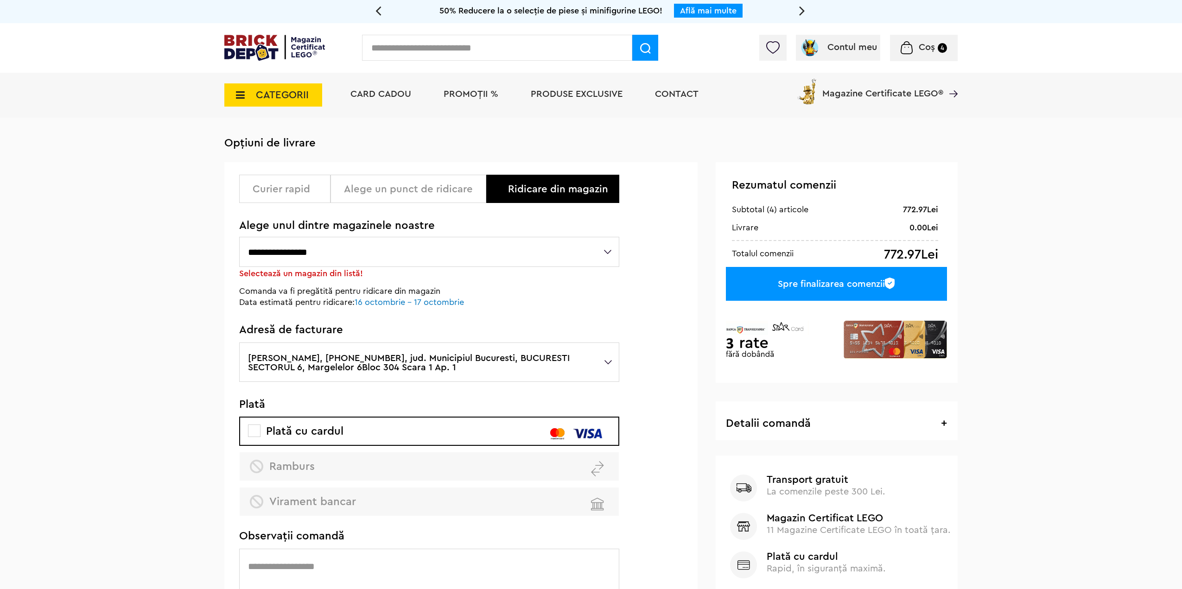
click at [362, 258] on select "**********" at bounding box center [429, 252] width 380 height 30
select select "**"
click at [239, 237] on select "**********" at bounding box center [429, 252] width 380 height 30
click at [783, 279] on div "Spre finalizarea comenzii" at bounding box center [836, 284] width 221 height 34
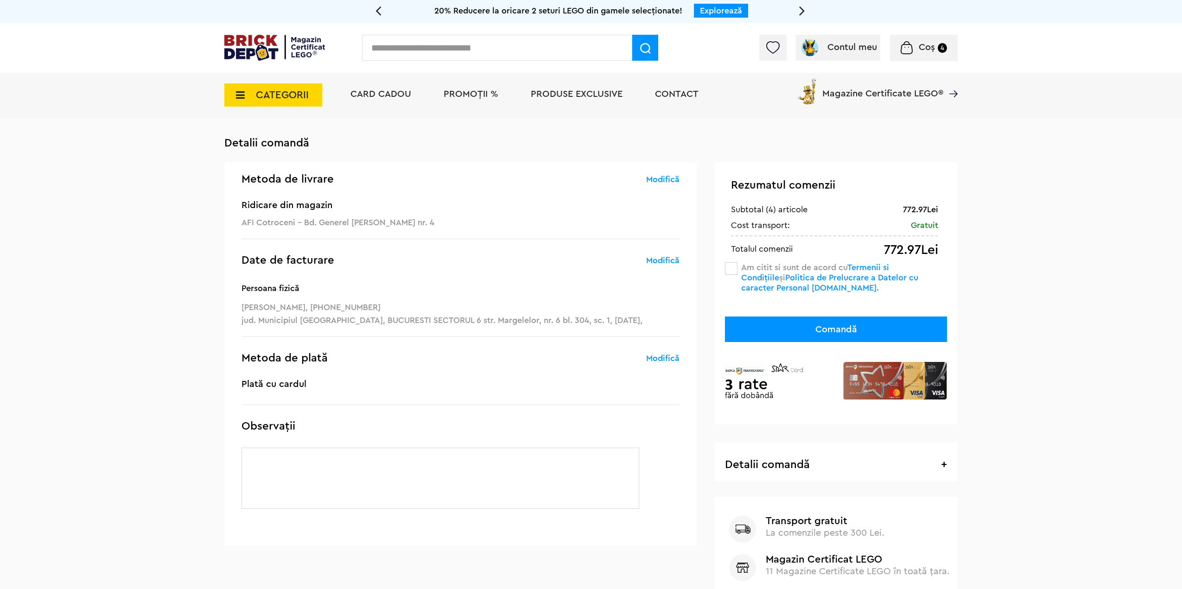
drag, startPoint x: 319, startPoint y: 223, endPoint x: 441, endPoint y: 220, distance: 122.4
click at [441, 220] on address "AFI Cotroceni - Bd. Generel [PERSON_NAME] nr. 4" at bounding box center [460, 222] width 438 height 13
click at [351, 226] on address "AFI Cotroceni - Bd. Generel [PERSON_NAME] nr. 4" at bounding box center [460, 222] width 438 height 13
drag, startPoint x: 304, startPoint y: 224, endPoint x: 448, endPoint y: 219, distance: 144.2
click at [448, 219] on address "AFI Cotroceni - Bd. Generel [PERSON_NAME] nr. 4" at bounding box center [460, 222] width 438 height 13
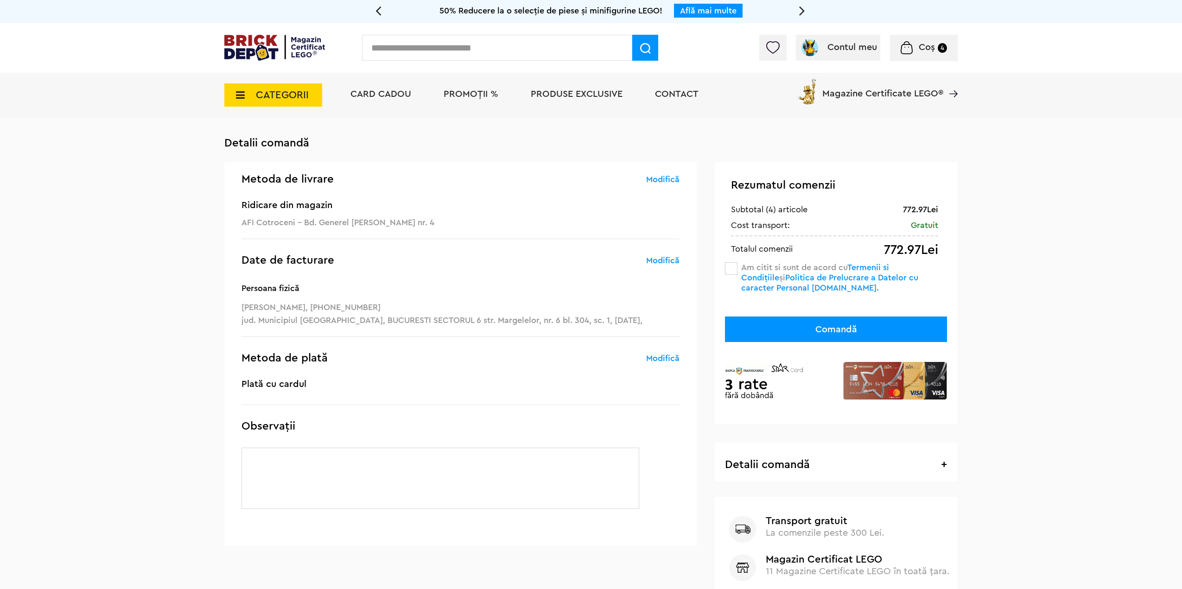
click at [732, 269] on span at bounding box center [731, 268] width 13 height 13
click at [825, 314] on div "Rezumatul comenzii 772.97Lei Subtotal (4) articole Gratuit Cost transport: 772.…" at bounding box center [836, 293] width 243 height 262
click at [830, 322] on button "Comandă" at bounding box center [836, 328] width 222 height 25
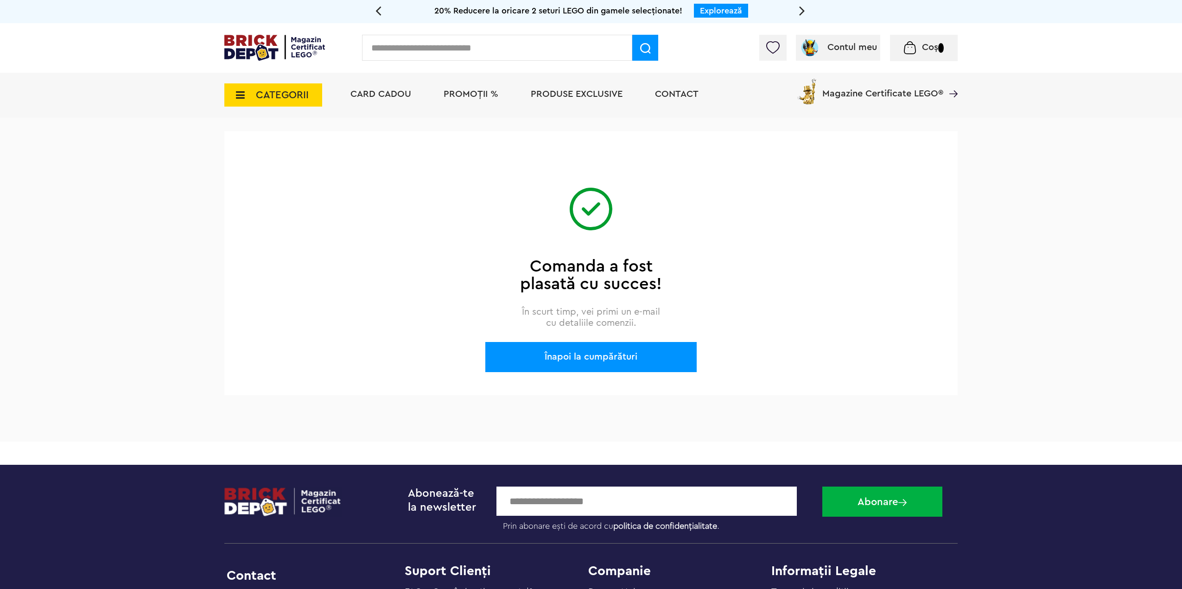
click at [590, 352] on div "Înapoi la cumpărături" at bounding box center [590, 357] width 211 height 30
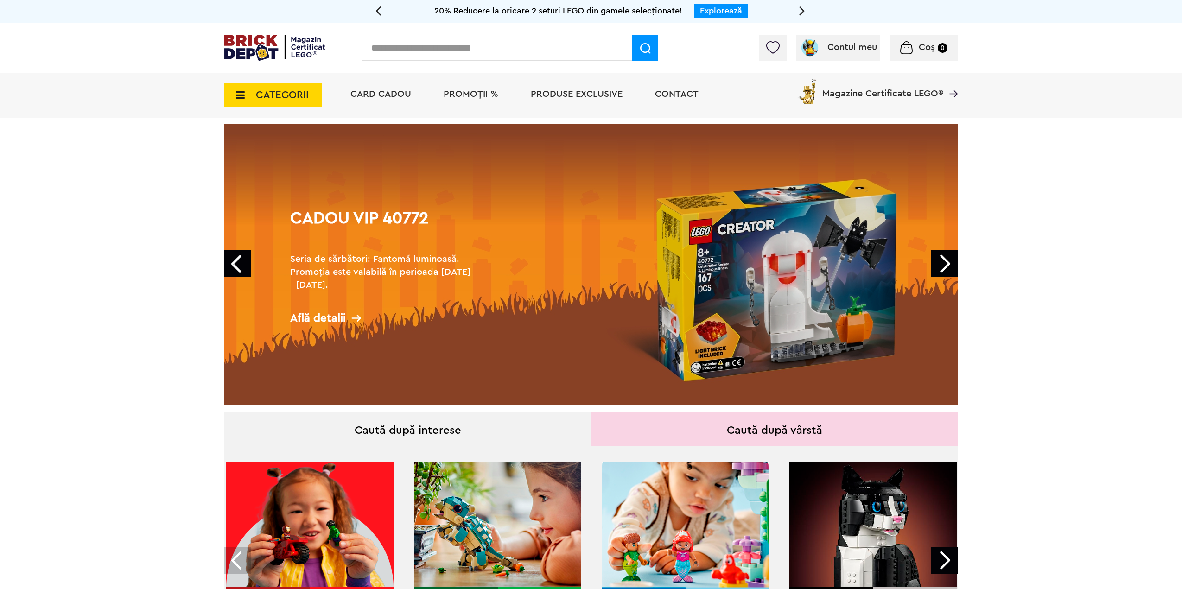
click at [340, 314] on div "Află detalii" at bounding box center [382, 318] width 185 height 12
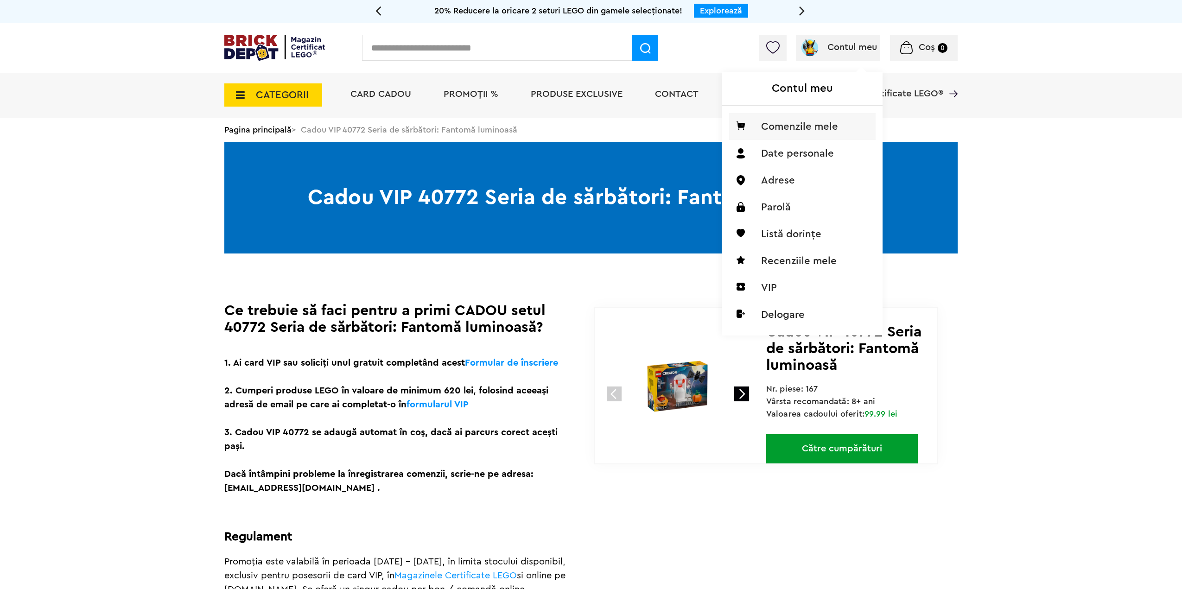
click at [811, 123] on li "Comenzile mele" at bounding box center [802, 126] width 146 height 27
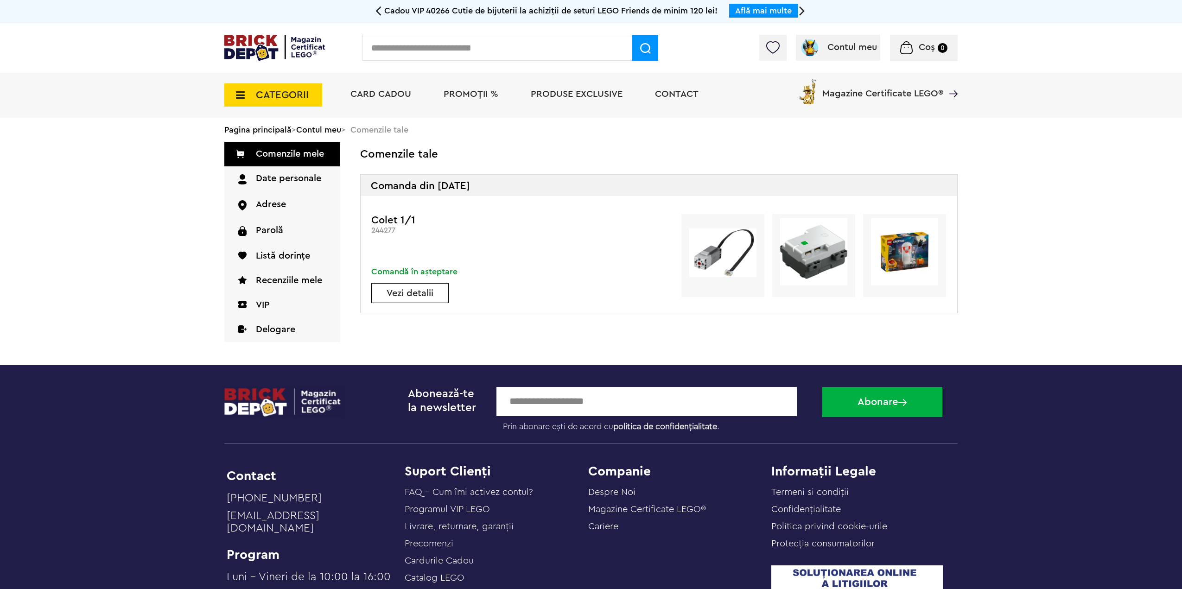
click at [424, 296] on link "Vezi detalii" at bounding box center [410, 293] width 76 height 9
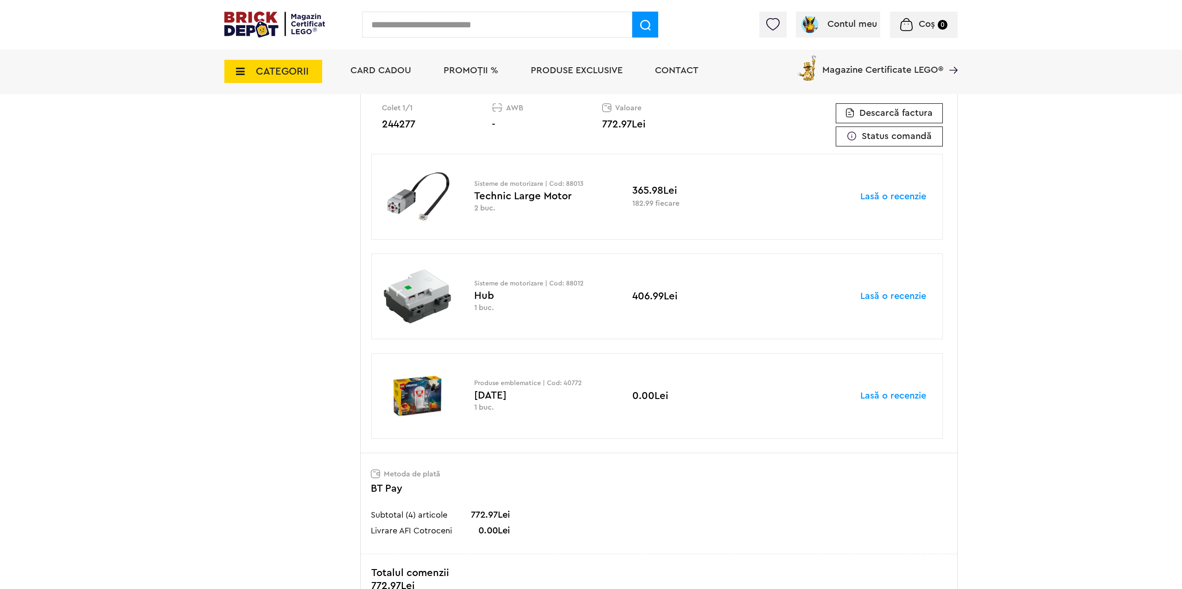
scroll to position [324, 0]
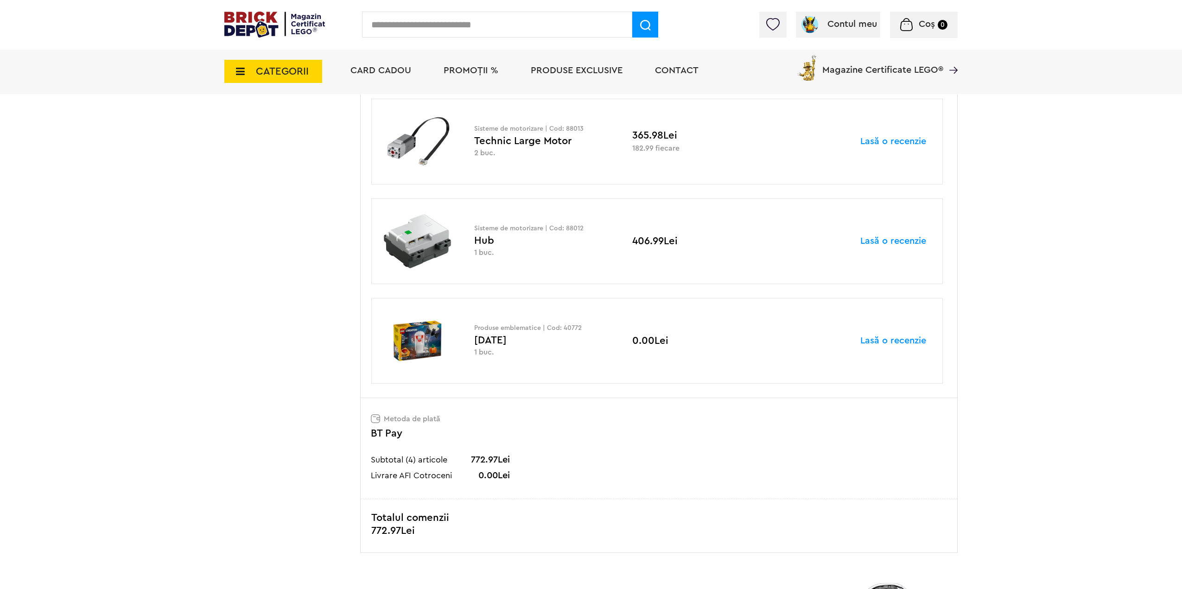
click at [420, 342] on img at bounding box center [417, 340] width 70 height 67
click at [569, 329] on p "Produse emblematice | Cod: 40772" at bounding box center [542, 328] width 136 height 6
copy p "40772"
